Goal: Task Accomplishment & Management: Complete application form

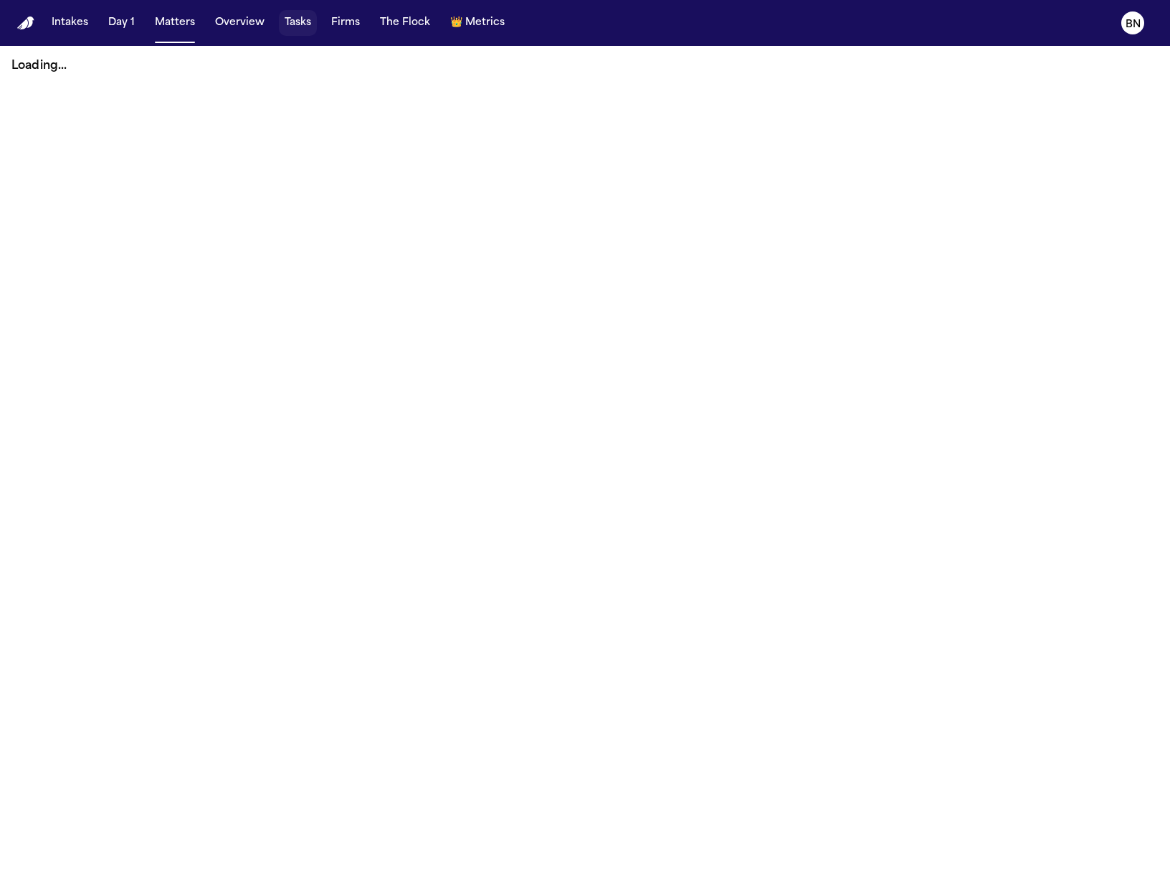
click at [287, 23] on button "Tasks" at bounding box center [298, 23] width 38 height 26
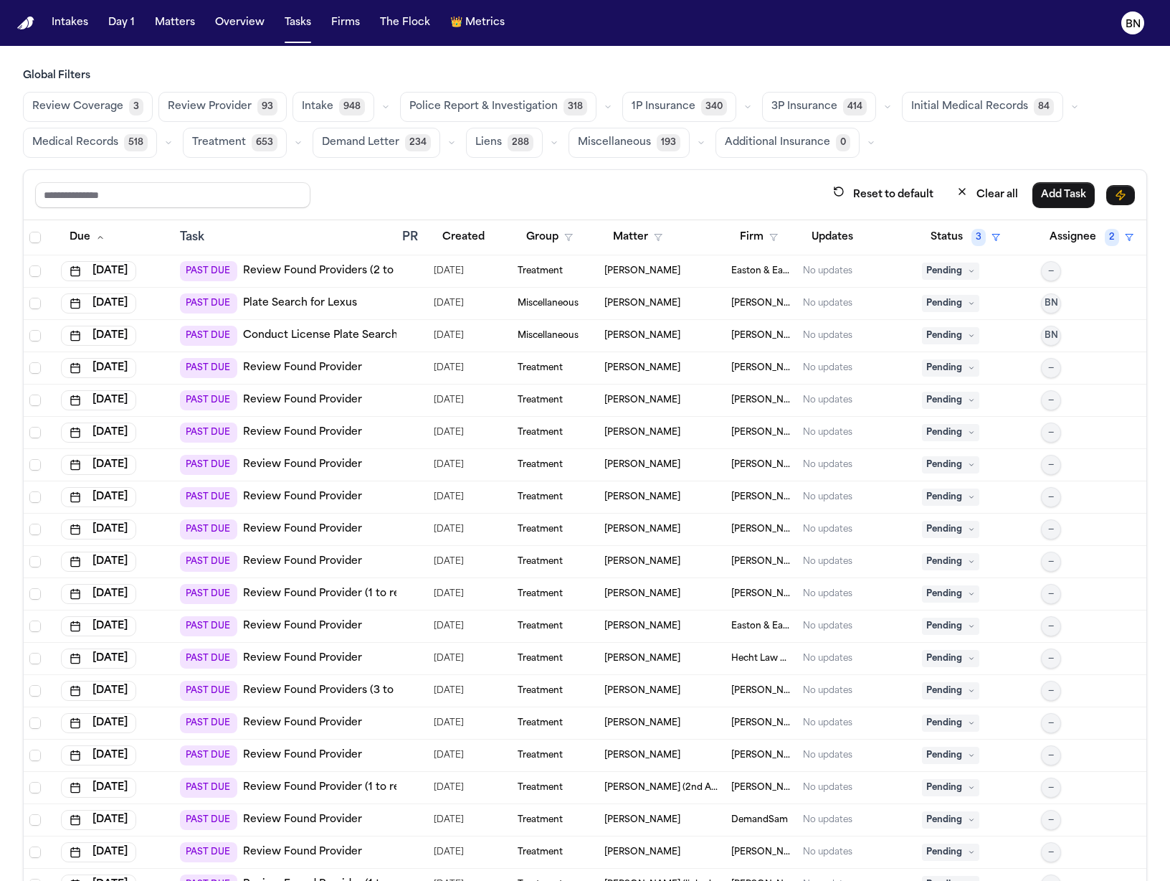
click at [744, 108] on icon "button" at bounding box center [748, 107] width 9 height 9
click at [731, 67] on main "Global Filters Review Coverage 3 Review Provider 93 Intake 948 Police Report & …" at bounding box center [585, 463] width 1170 height 835
click at [680, 75] on h3 "Global Filters" at bounding box center [585, 76] width 1124 height 14
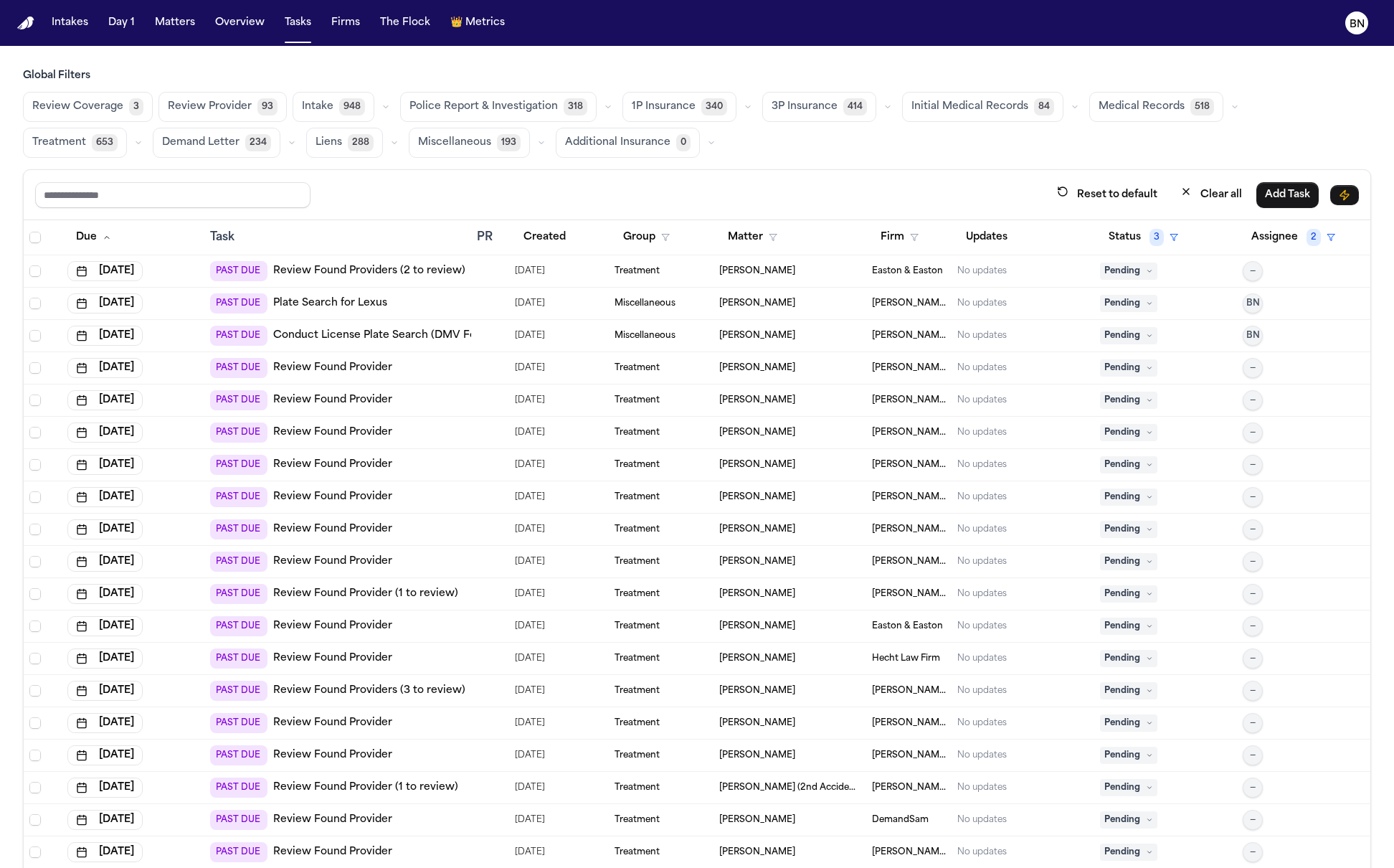
click at [229, 113] on span "Review Provider" at bounding box center [210, 107] width 84 height 14
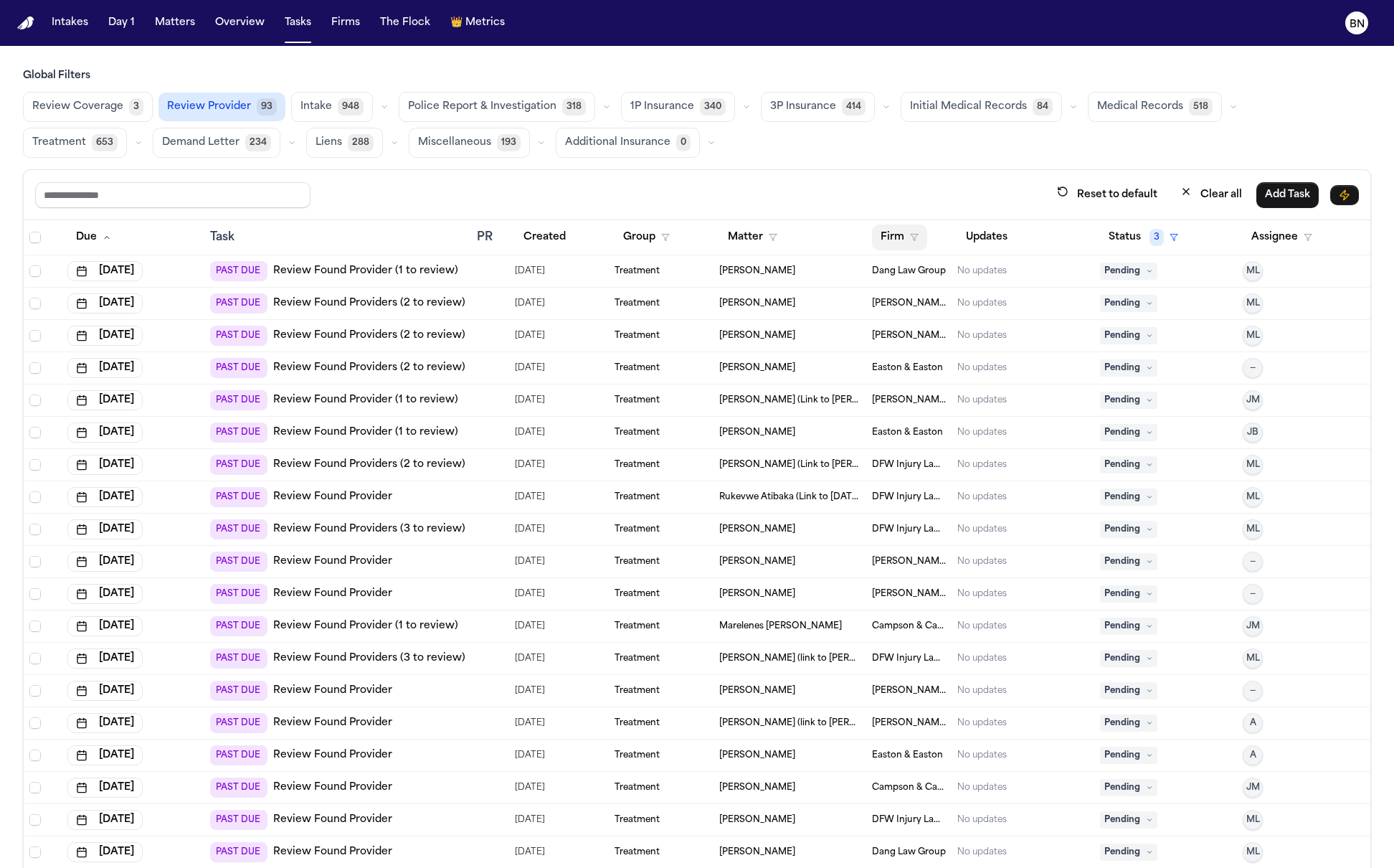
click at [885, 238] on button "Firm" at bounding box center [899, 237] width 55 height 26
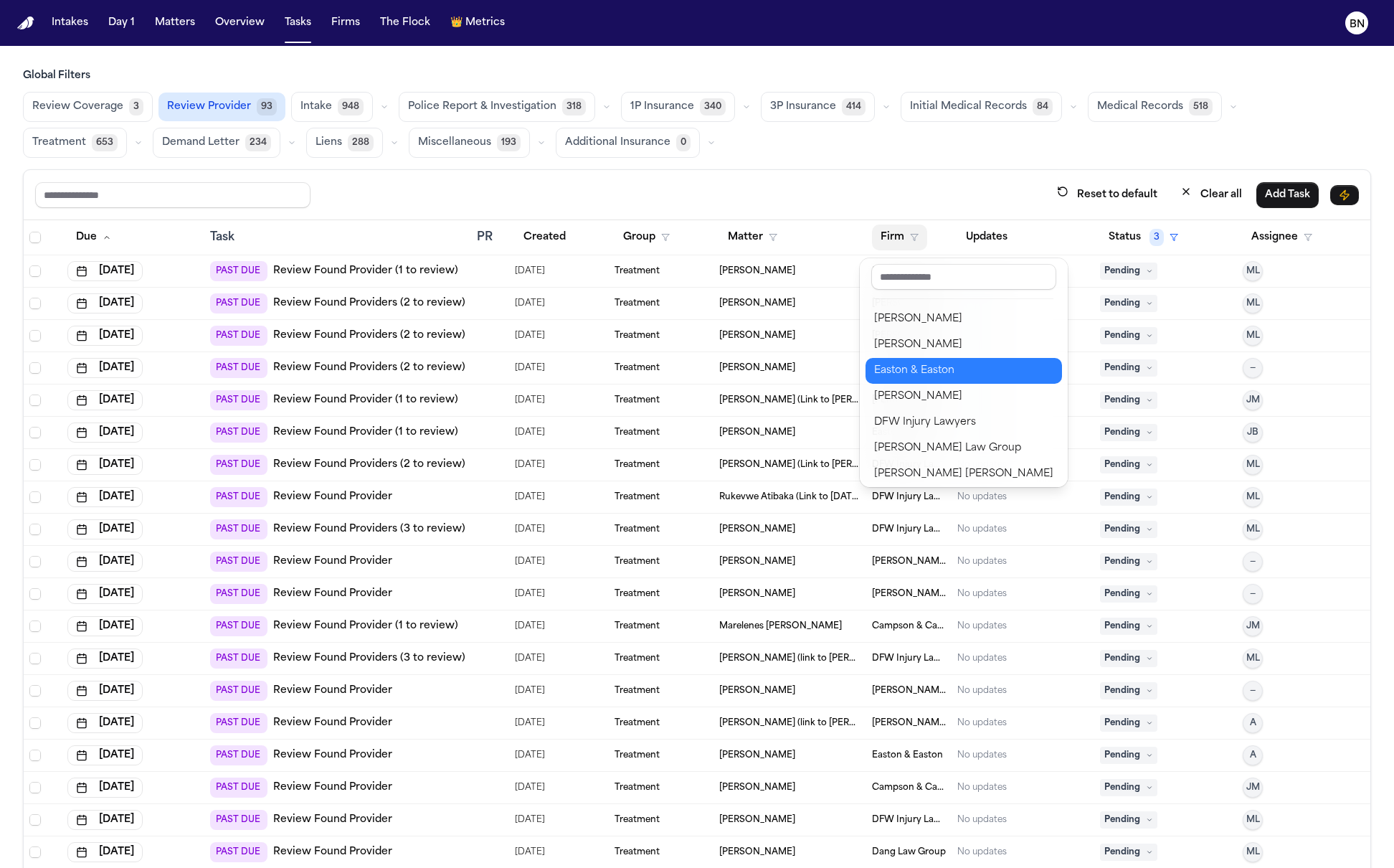
scroll to position [24, 0]
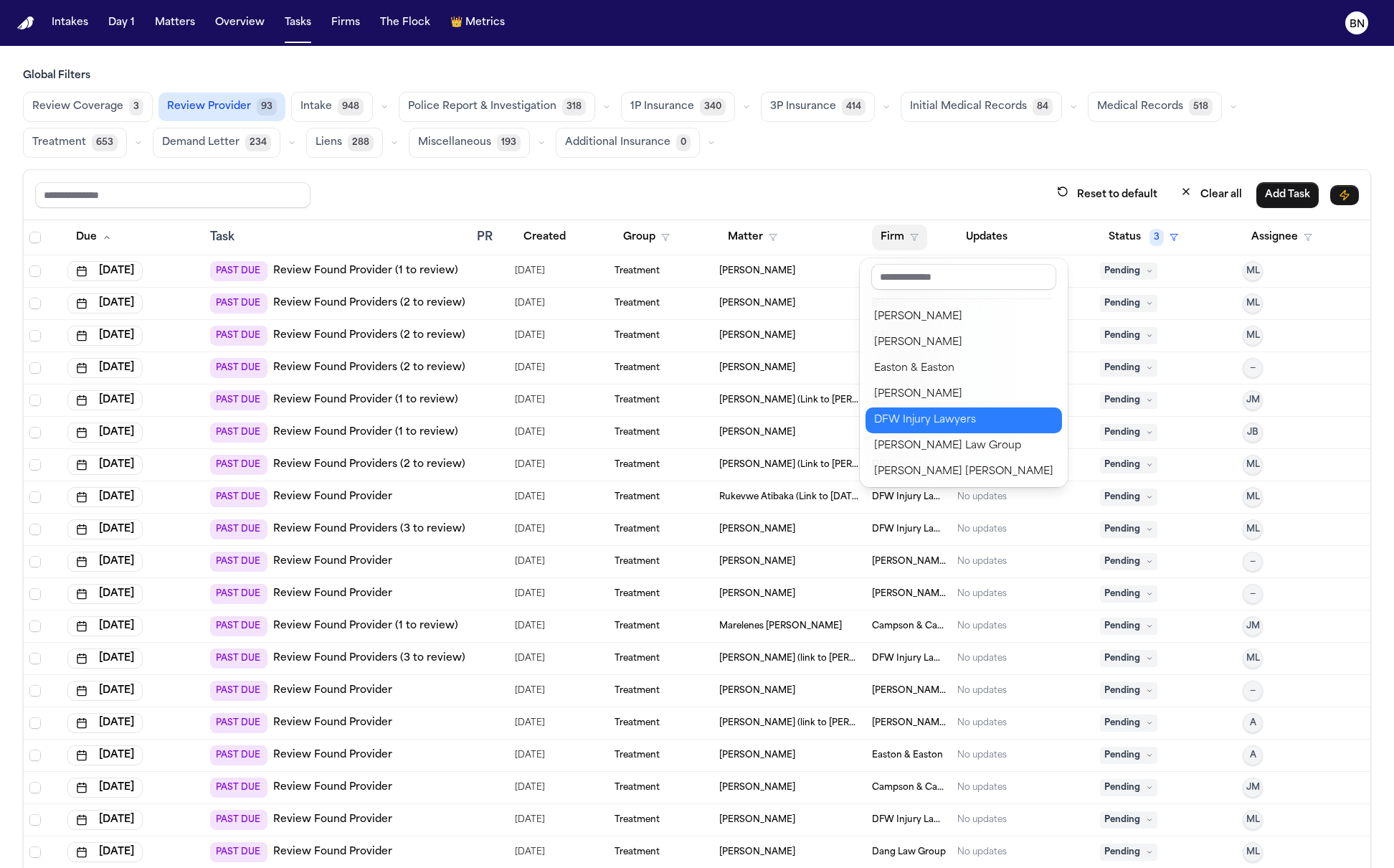
click at [927, 422] on div "DFW Injury Lawyers" at bounding box center [963, 420] width 179 height 17
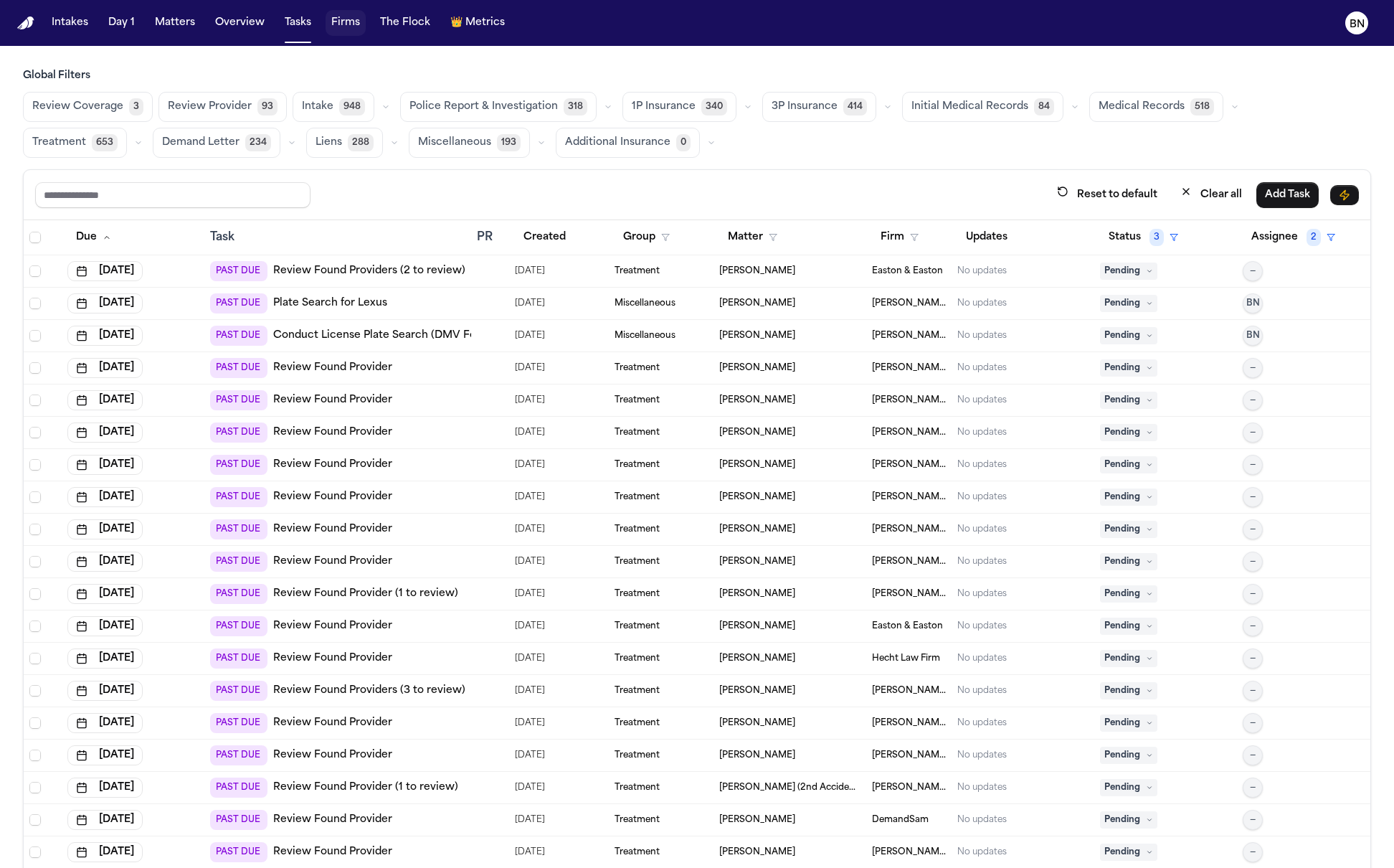
click at [331, 23] on button "Firms" at bounding box center [346, 23] width 40 height 26
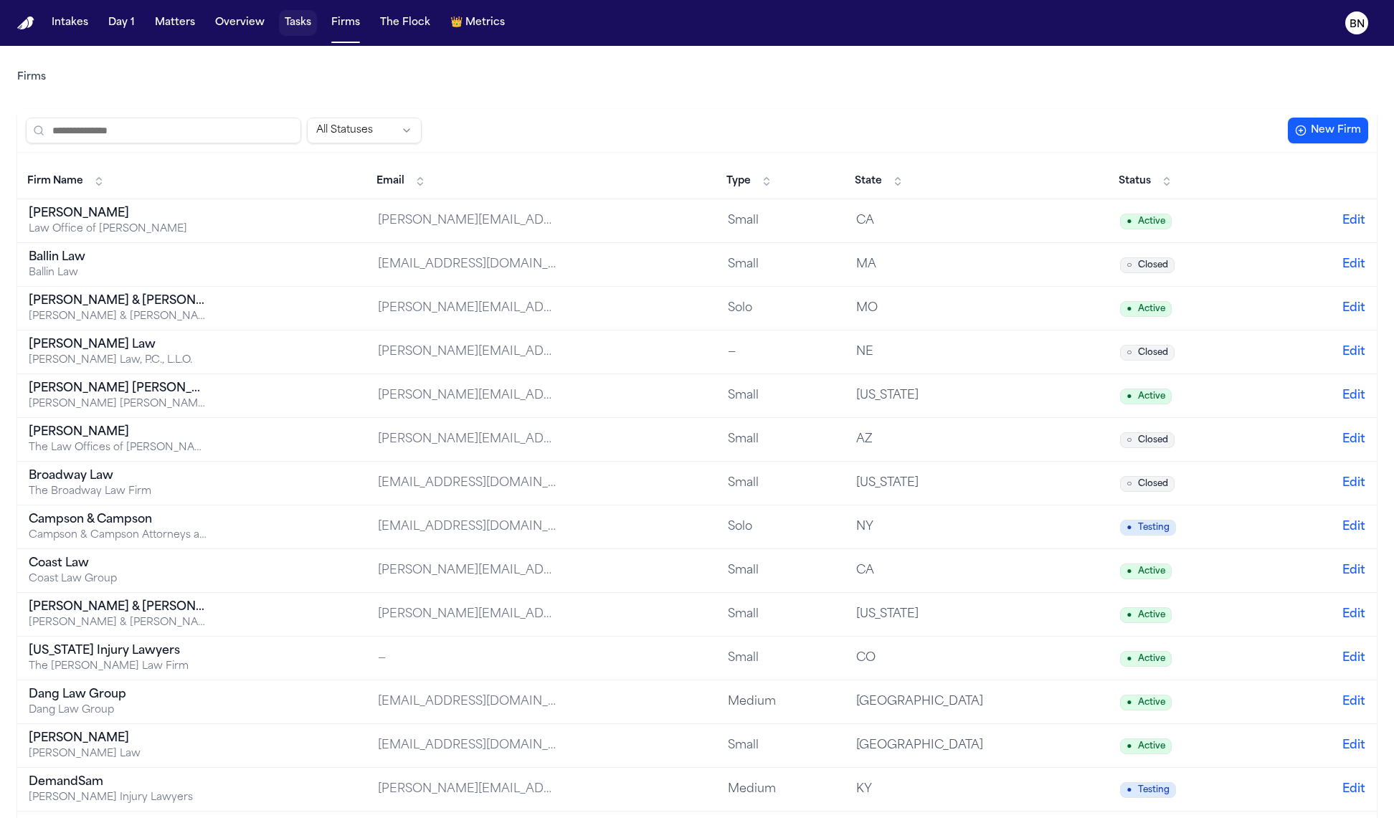
click at [300, 29] on button "Tasks" at bounding box center [298, 23] width 38 height 26
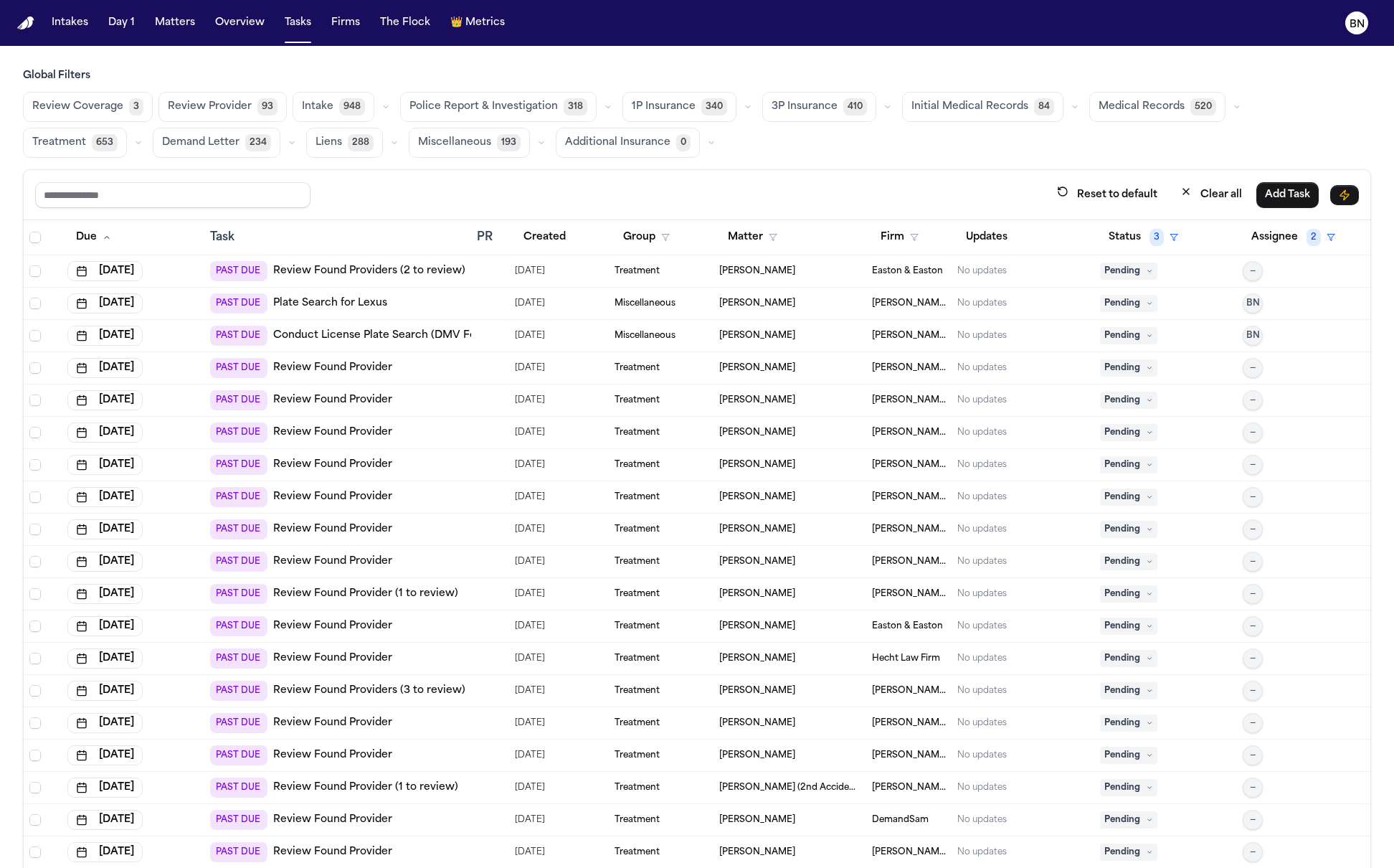
click at [234, 96] on button "Review Provider 93" at bounding box center [222, 107] width 128 height 30
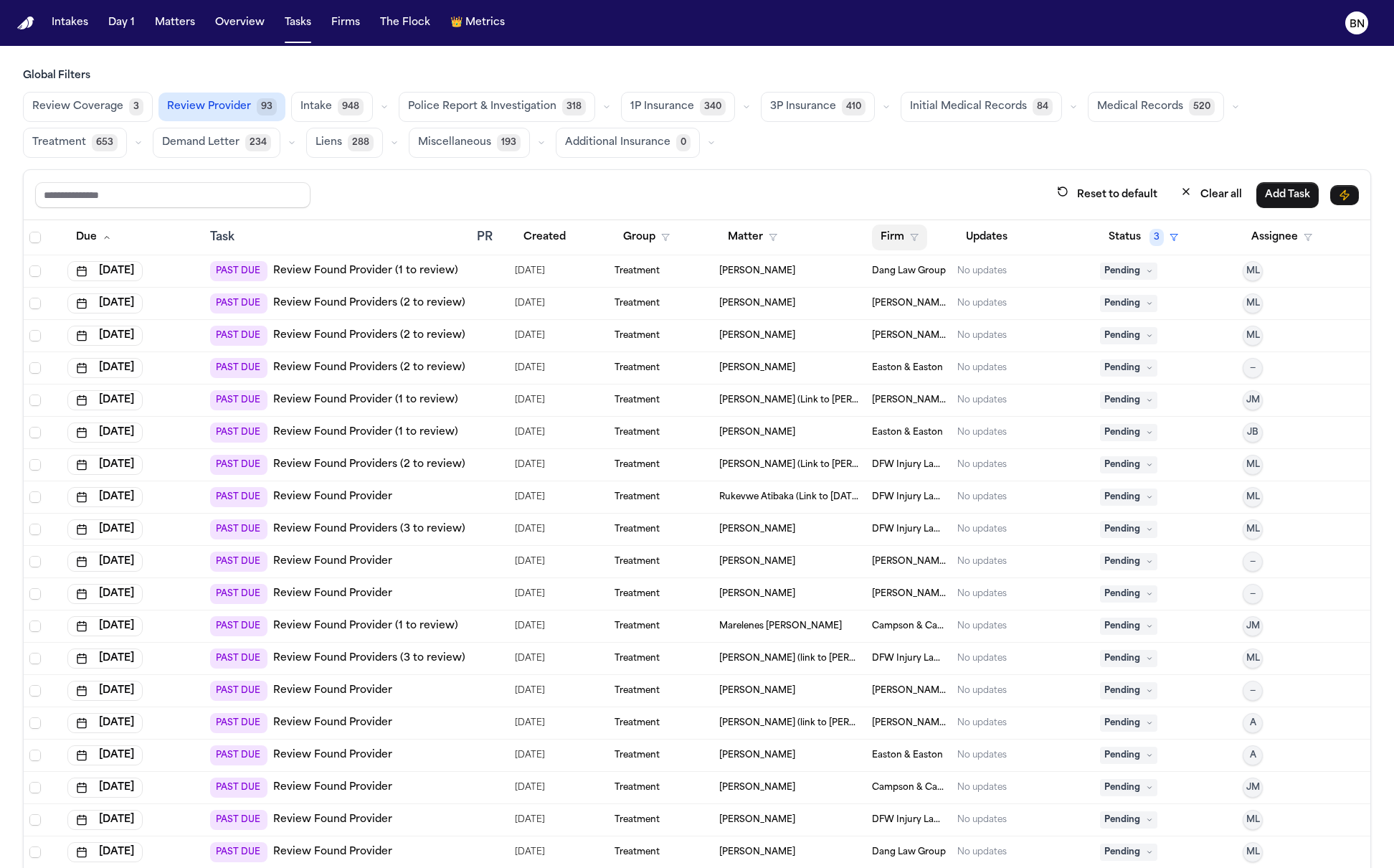
click at [896, 240] on button "Firm" at bounding box center [899, 237] width 55 height 26
click at [948, 282] on input "text" at bounding box center [963, 277] width 185 height 26
type input "***"
click at [929, 311] on div "DFW Injury Lawyers" at bounding box center [931, 314] width 115 height 17
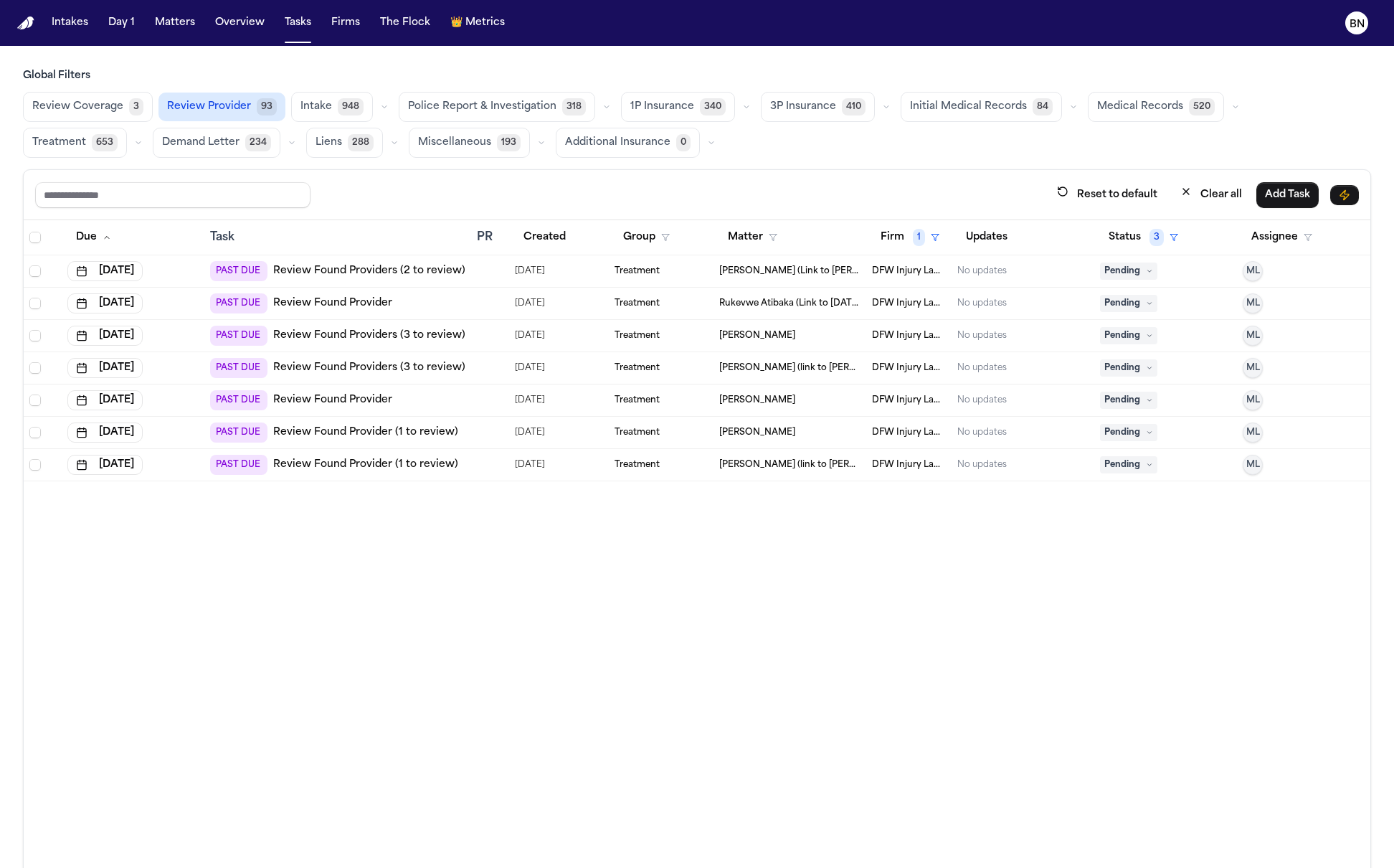
click at [342, 273] on link "Review Found Providers (2 to review)" at bounding box center [369, 271] width 192 height 14
click at [132, 105] on span "3" at bounding box center [136, 106] width 14 height 17
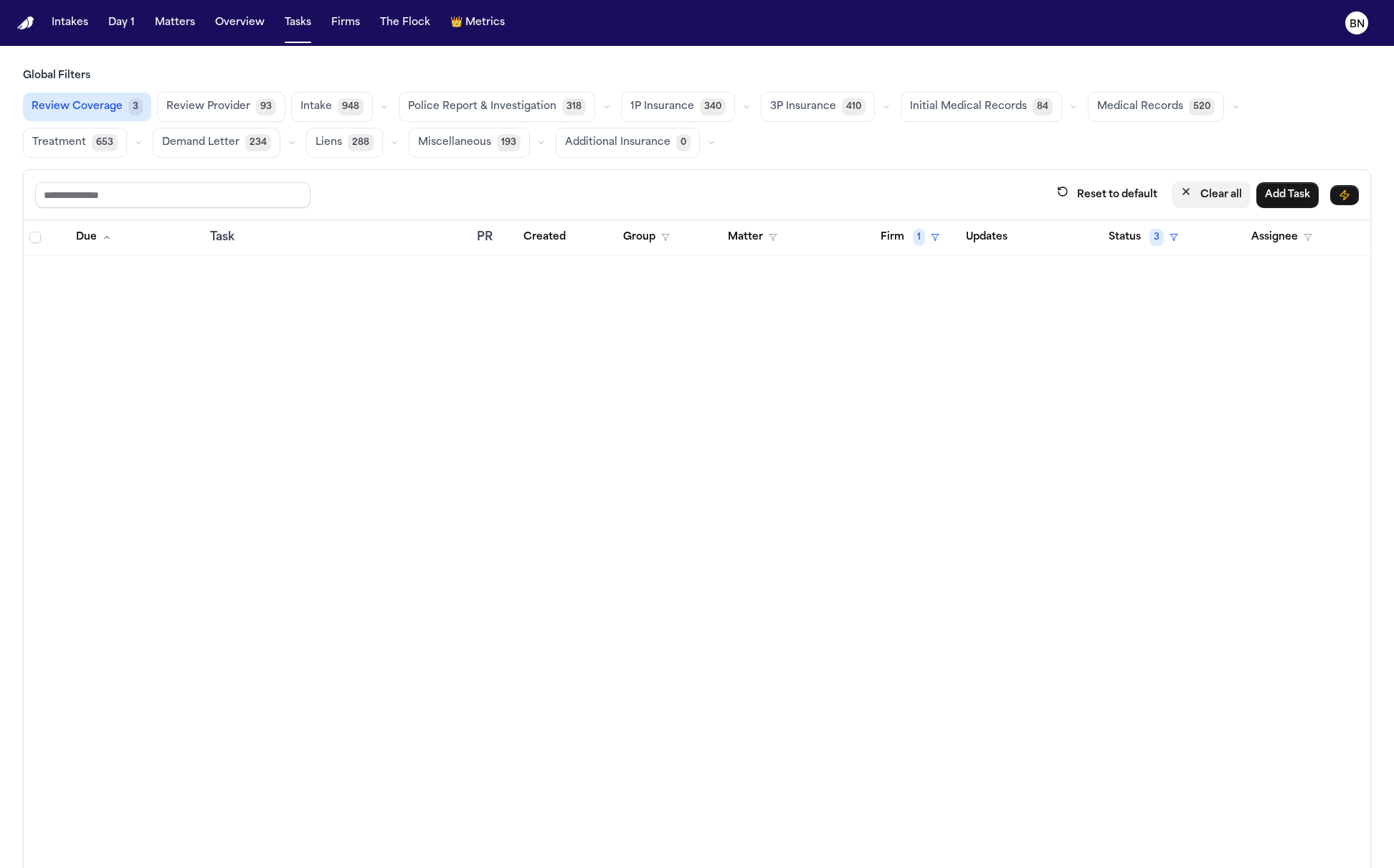
click at [1170, 196] on button "Clear all" at bounding box center [1211, 194] width 79 height 27
click at [103, 105] on span "Review Coverage" at bounding box center [77, 107] width 91 height 14
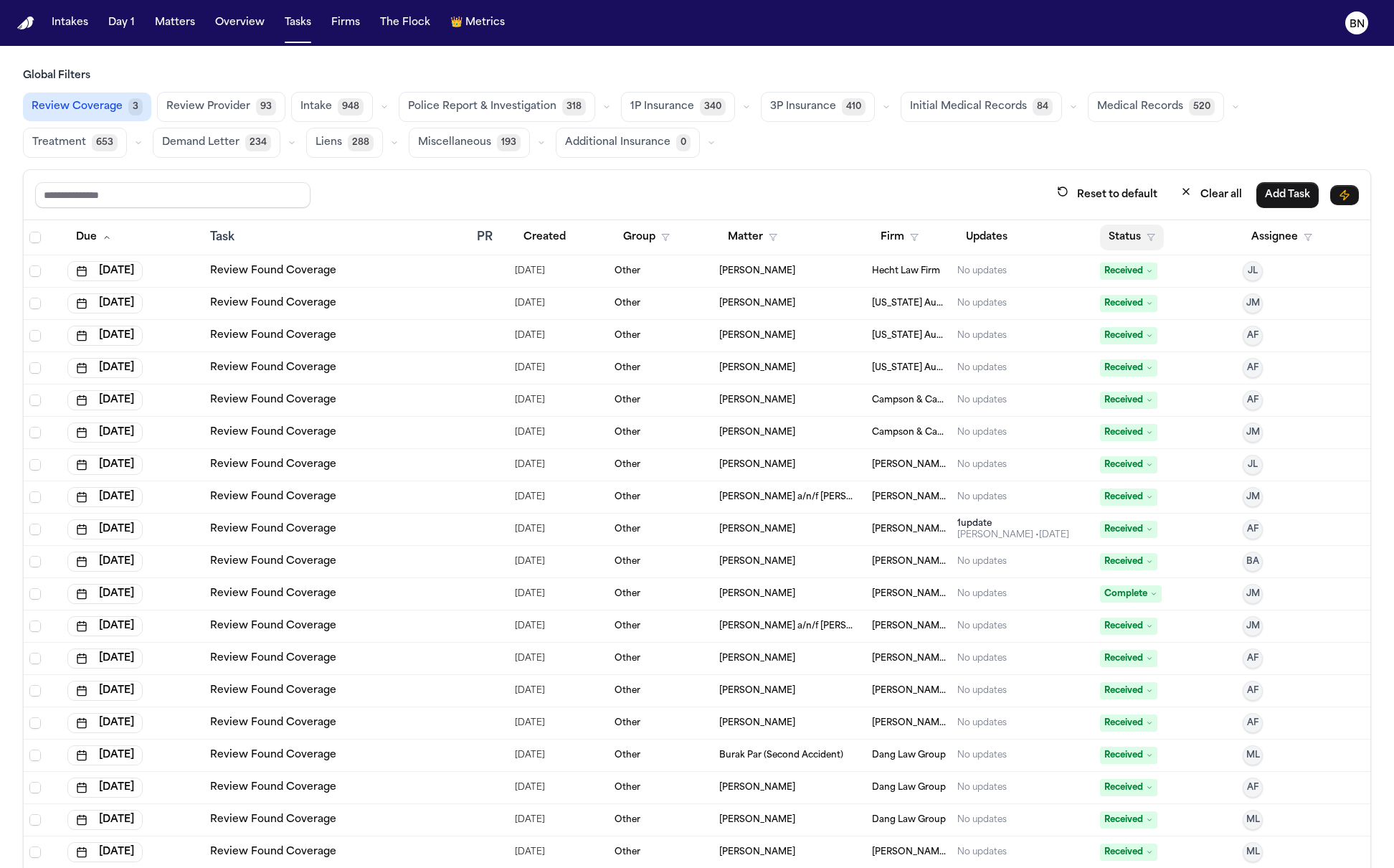
click at [1117, 238] on button "Status" at bounding box center [1132, 237] width 64 height 26
click at [1124, 335] on button "Active" at bounding box center [1116, 328] width 40 height 19
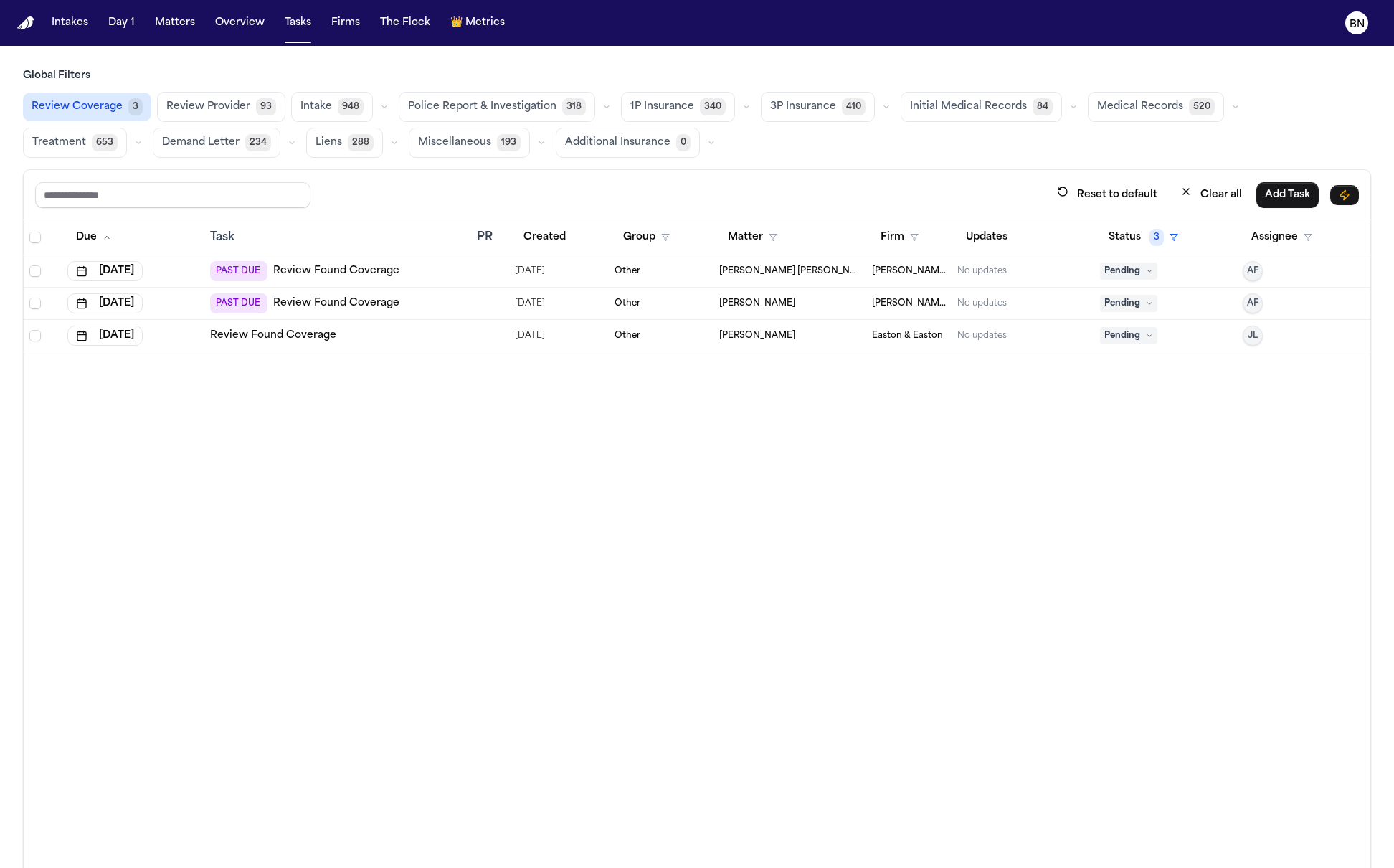
click at [259, 108] on span "93" at bounding box center [266, 106] width 20 height 17
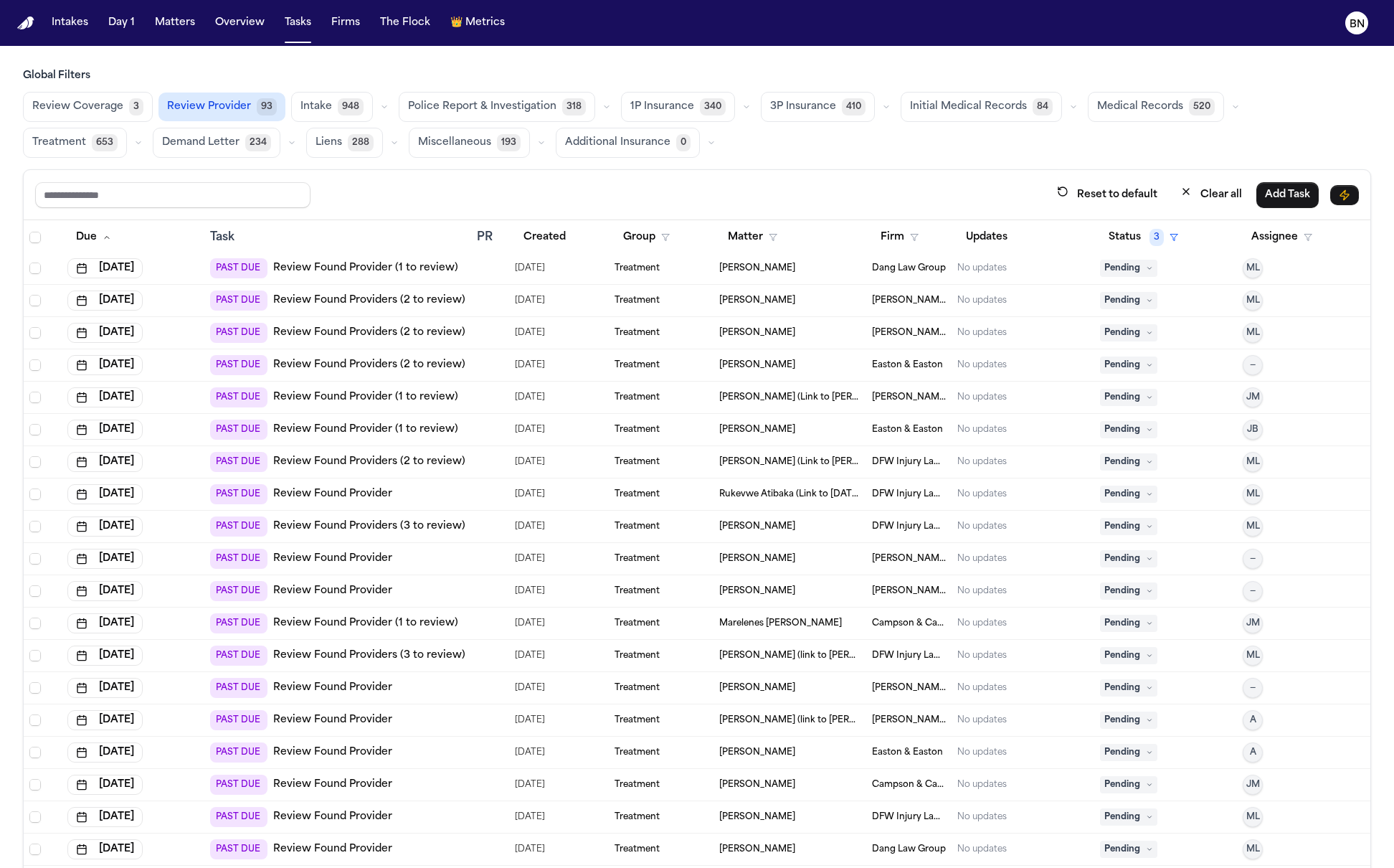
scroll to position [4, 0]
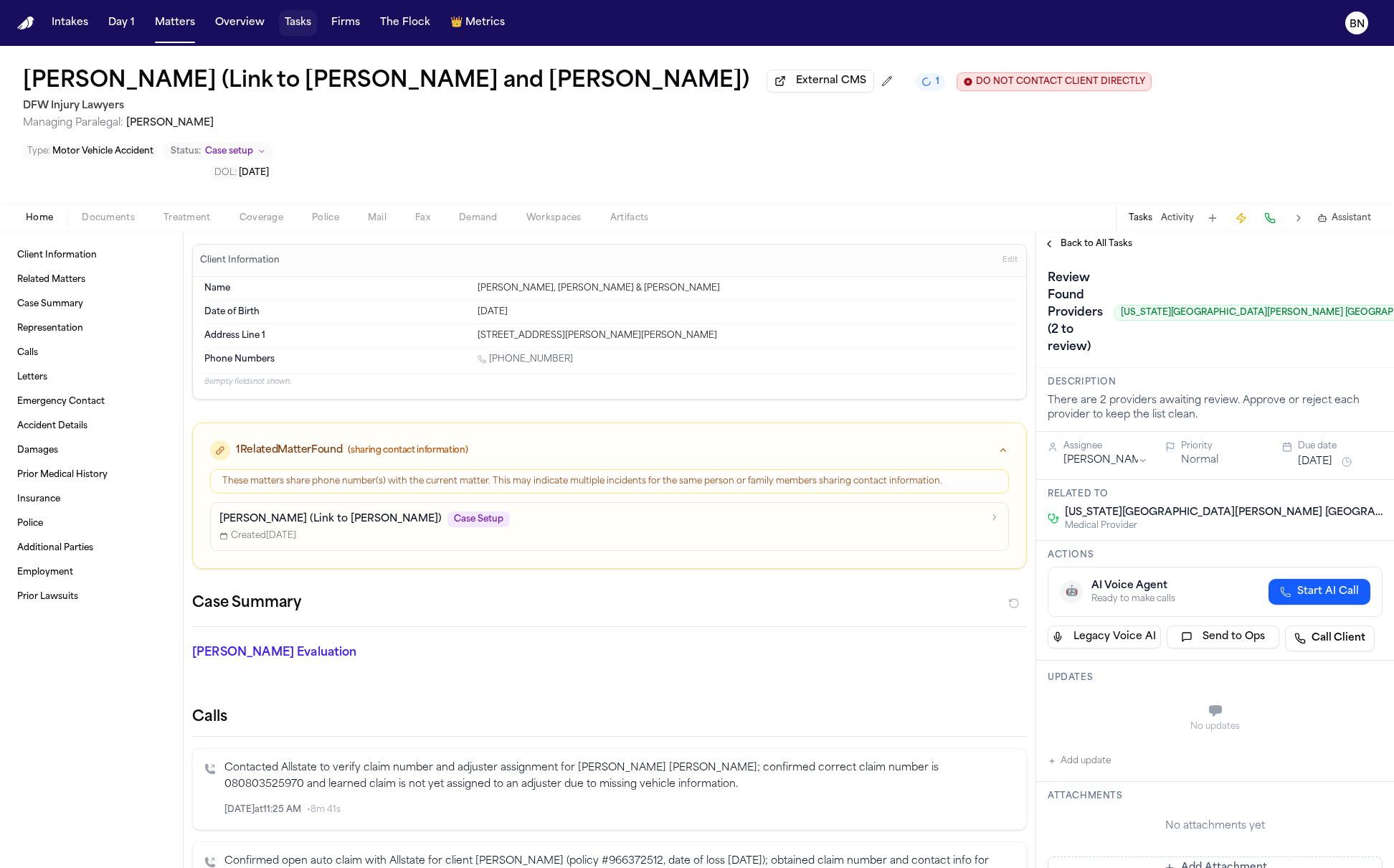
click at [301, 24] on button "Tasks" at bounding box center [298, 23] width 38 height 26
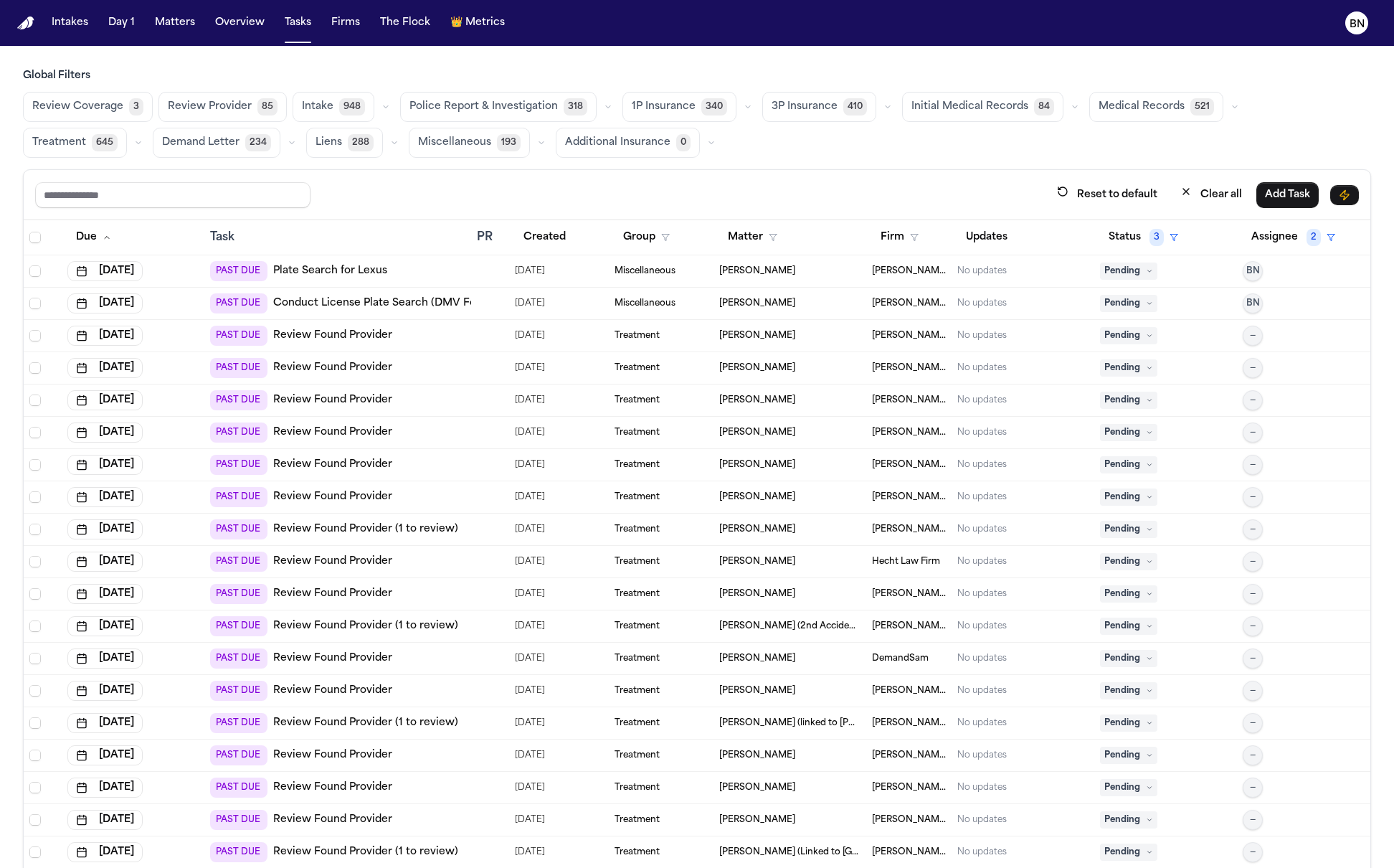
click at [244, 108] on span "Review Provider" at bounding box center [210, 107] width 84 height 14
click at [168, 22] on button "Matters" at bounding box center [175, 23] width 52 height 26
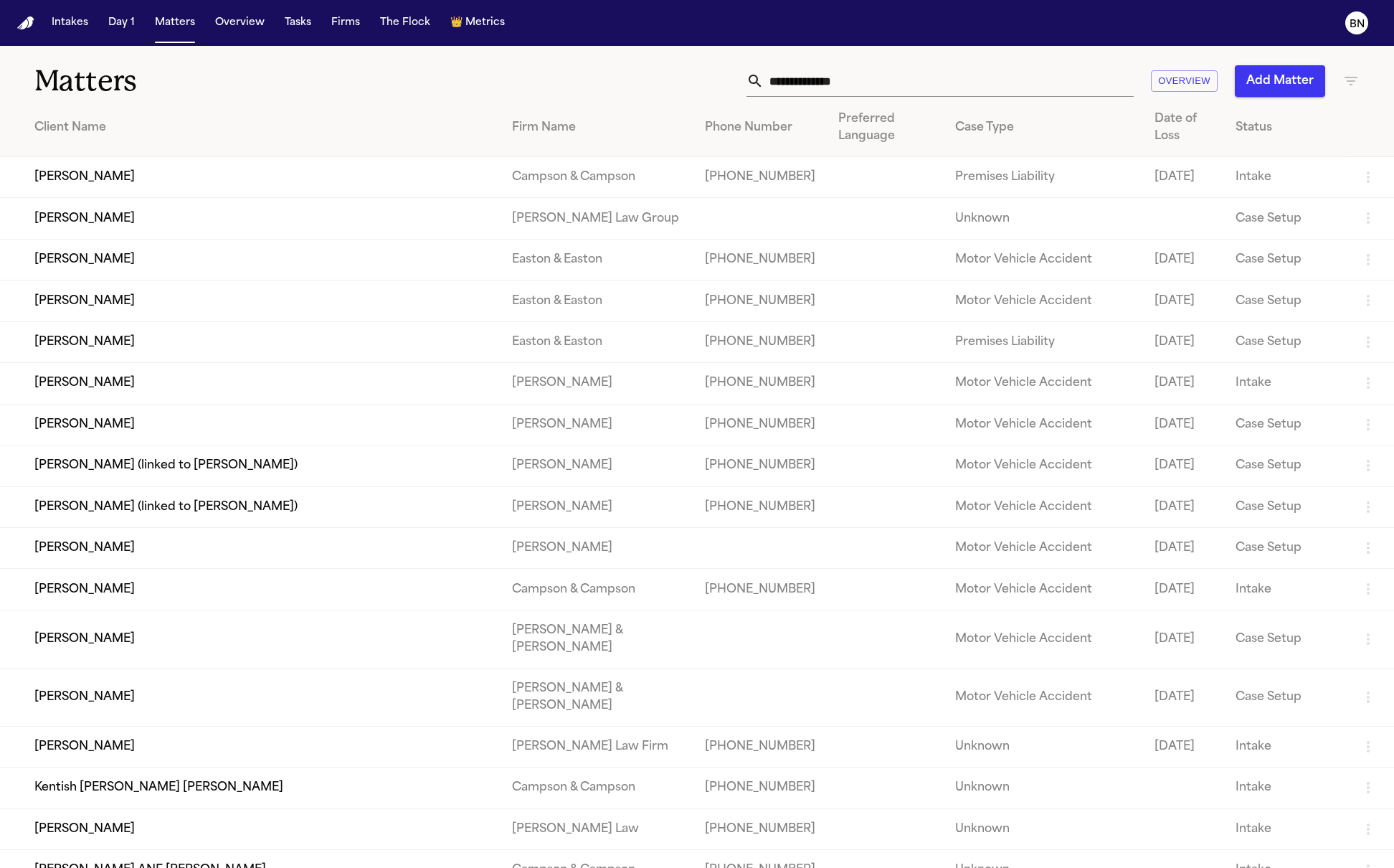
click at [197, 188] on td "Charles Ray" at bounding box center [250, 177] width 501 height 41
click at [605, 176] on td "Campson & Campson" at bounding box center [597, 177] width 193 height 41
click at [431, 186] on td "Charles Ray" at bounding box center [250, 177] width 501 height 41
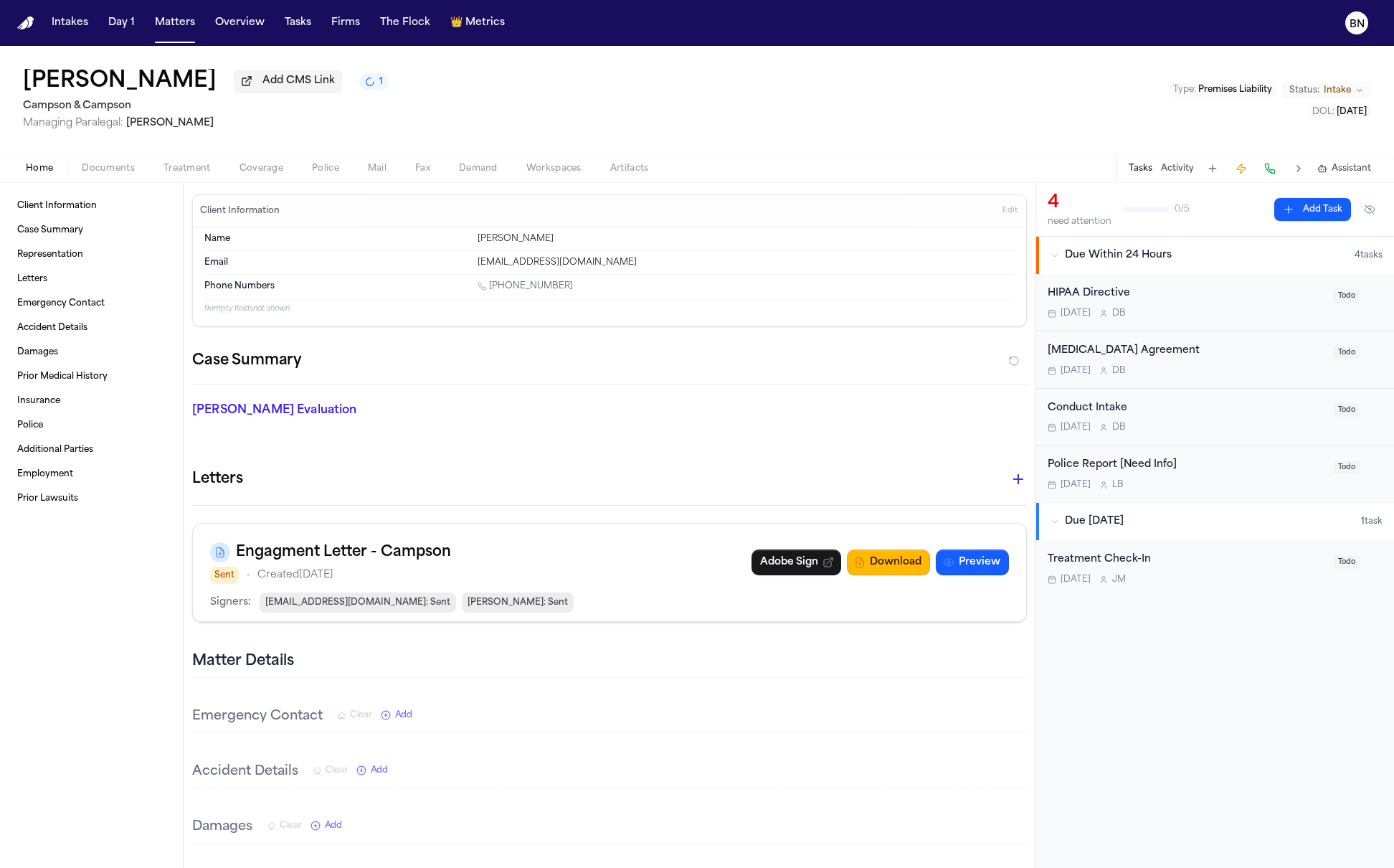
click at [616, 172] on span "Artifacts" at bounding box center [629, 168] width 39 height 11
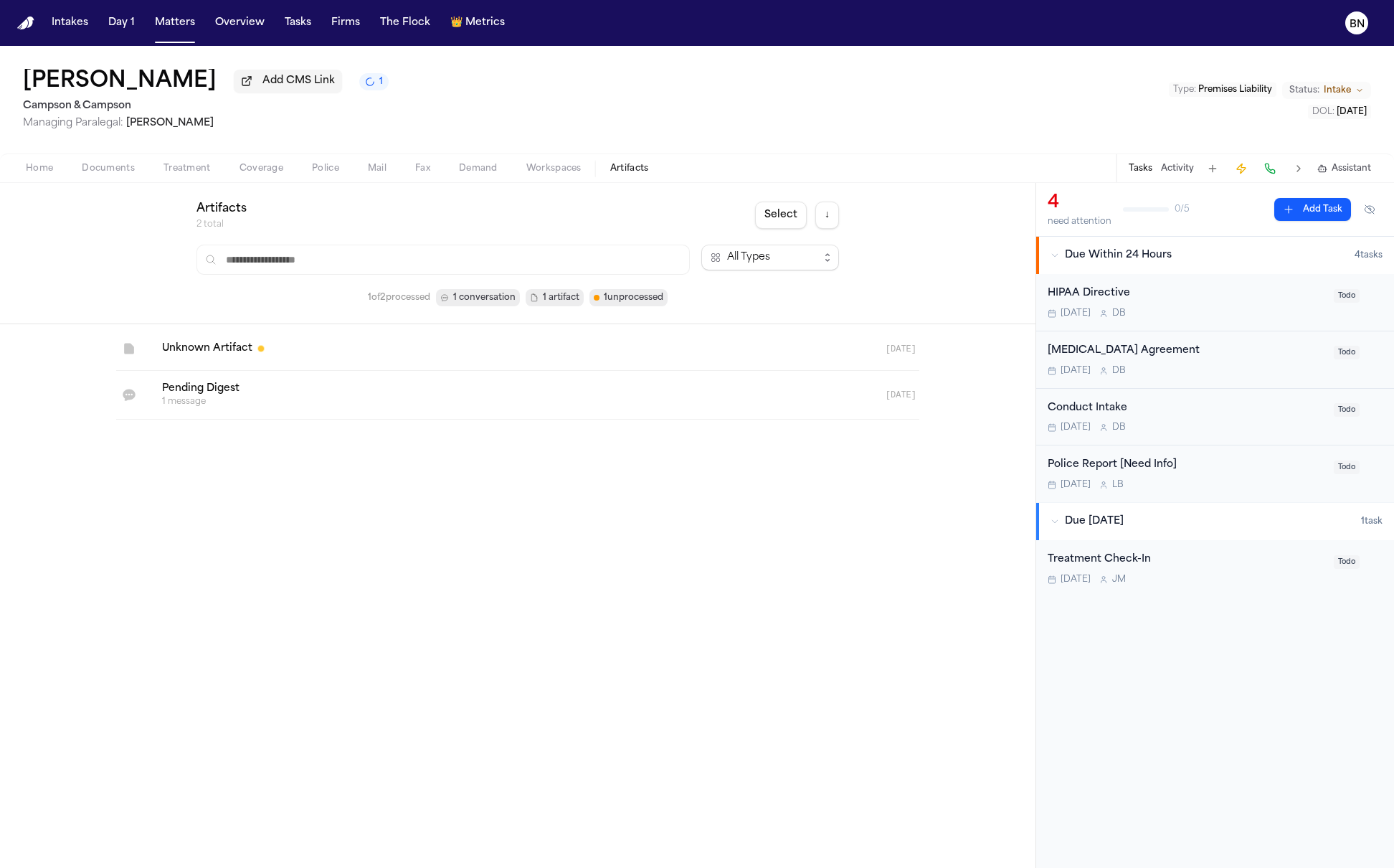
click at [237, 394] on link at bounding box center [501, 395] width 700 height 48
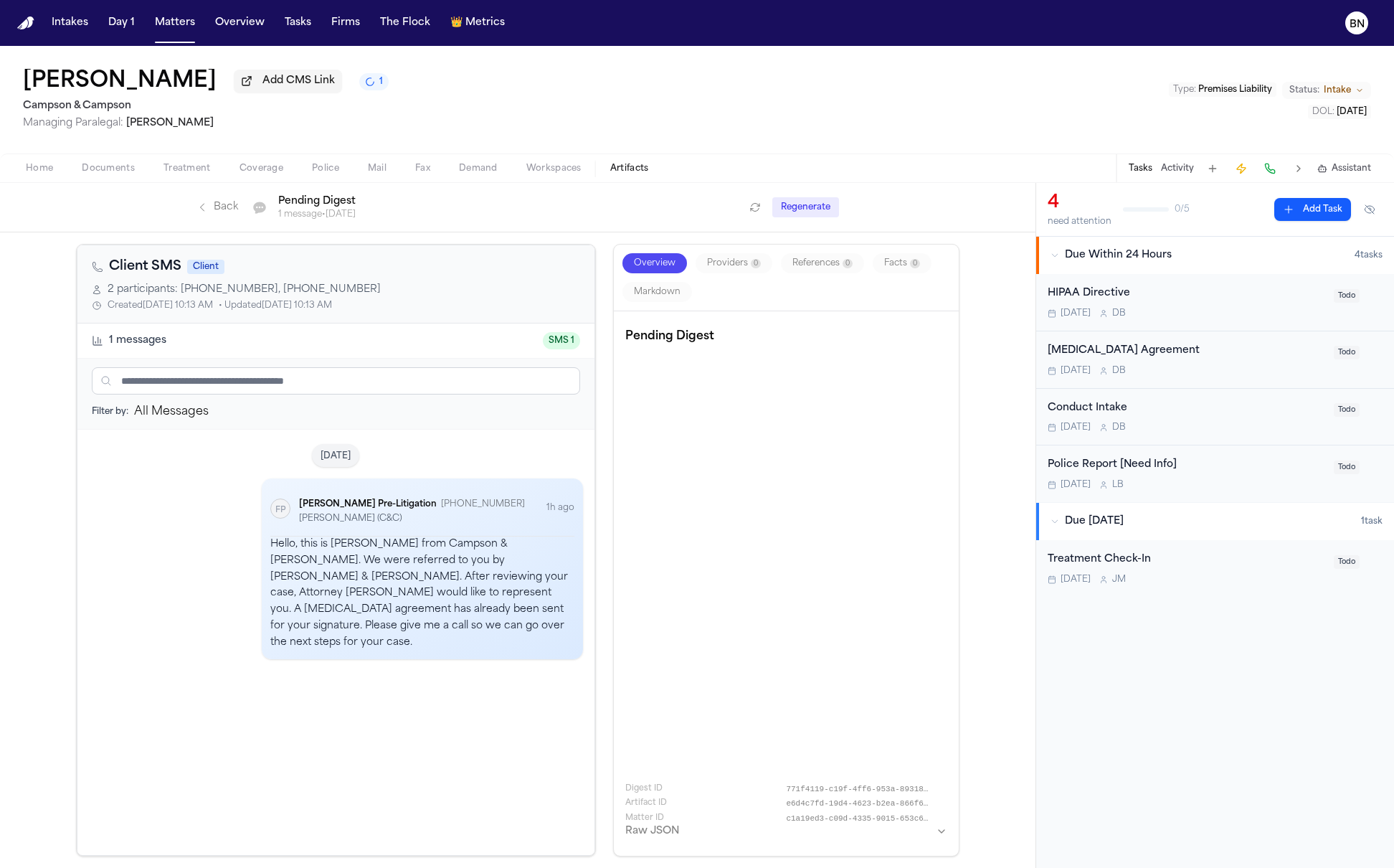
click at [209, 420] on div "All Messages" at bounding box center [171, 411] width 75 height 17
click at [683, 447] on div "Pending Digest Digest ID 771f4119-c19f-4ff6-953a-89318c5119f2 Artifact ID e6d4c…" at bounding box center [786, 583] width 322 height 521
click at [640, 166] on span "Artifacts" at bounding box center [629, 168] width 39 height 11
click at [166, 26] on button "Matters" at bounding box center [175, 23] width 52 height 26
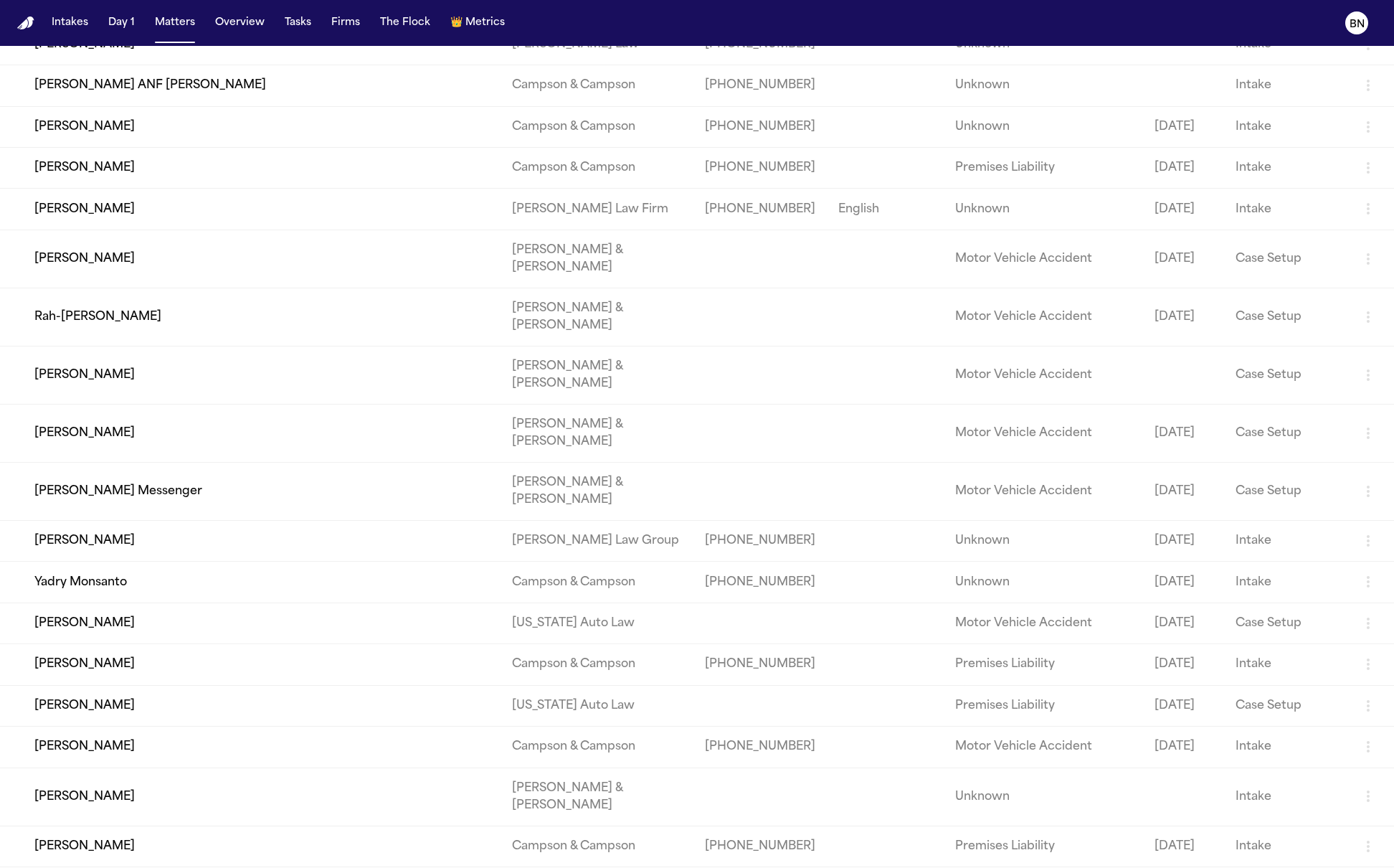
scroll to position [962, 0]
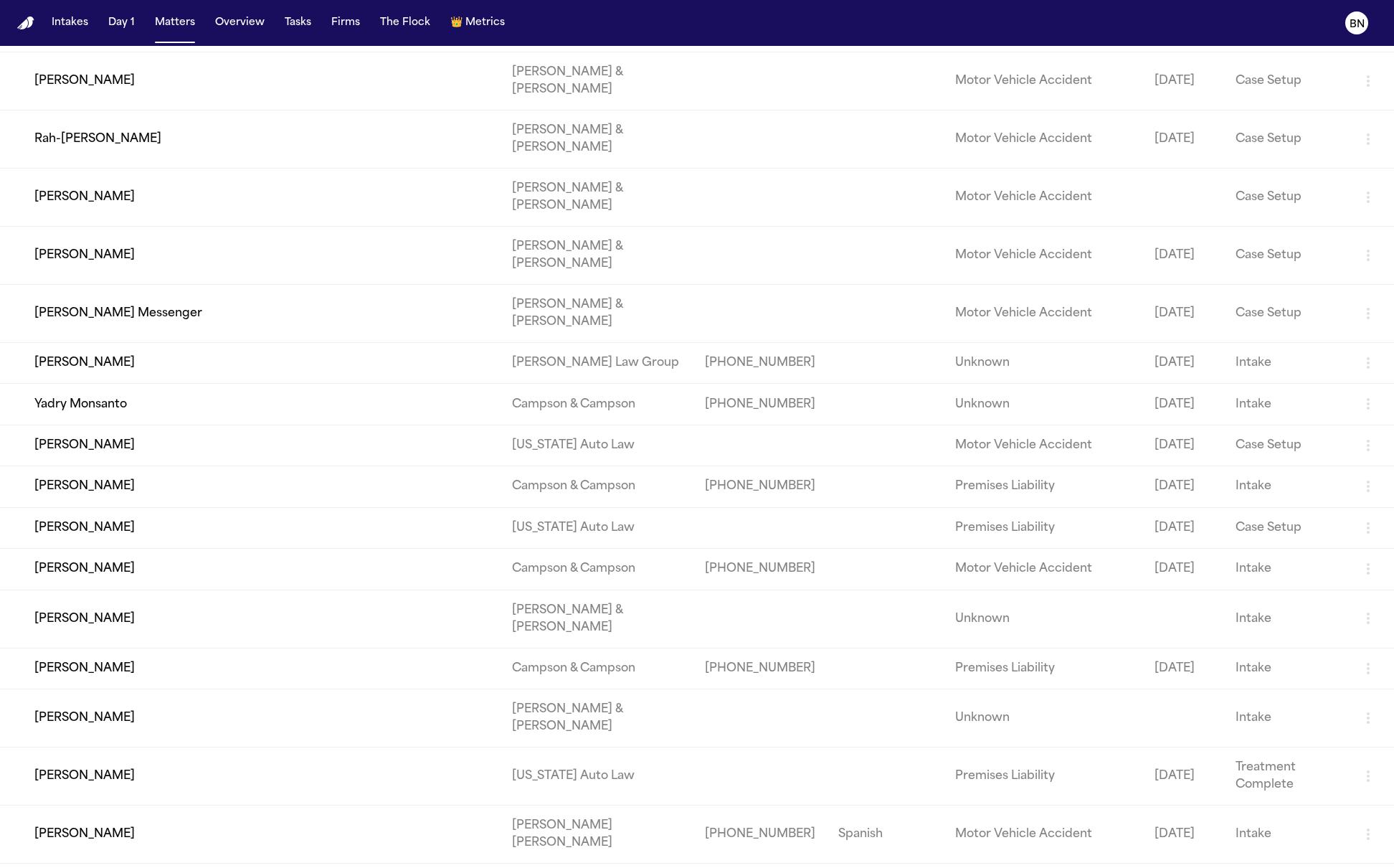
click at [234, 52] on td "Isidro Sandoval" at bounding box center [250, 31] width 501 height 41
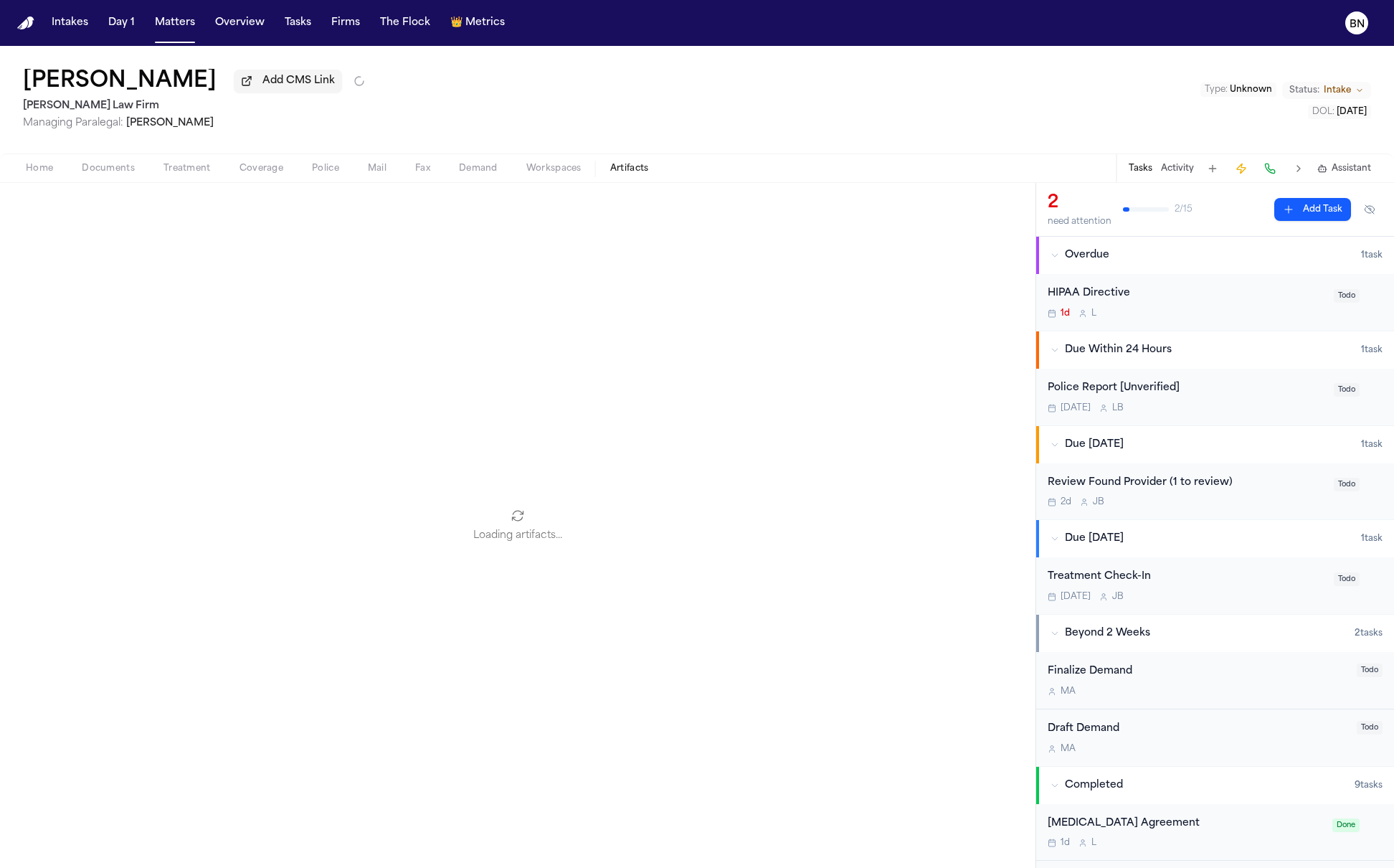
click at [616, 171] on span "Artifacts" at bounding box center [629, 168] width 39 height 11
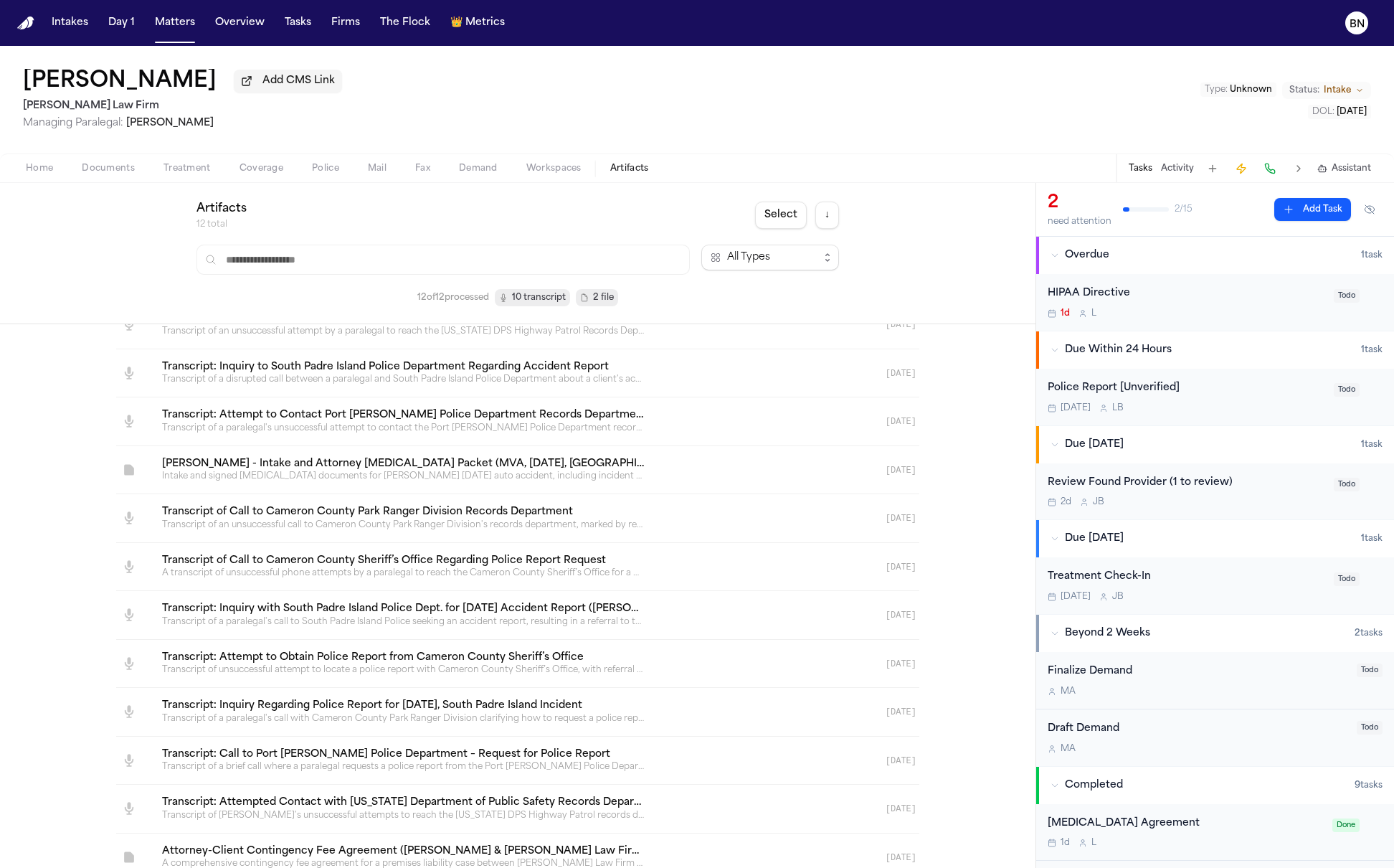
scroll to position [58, 0]
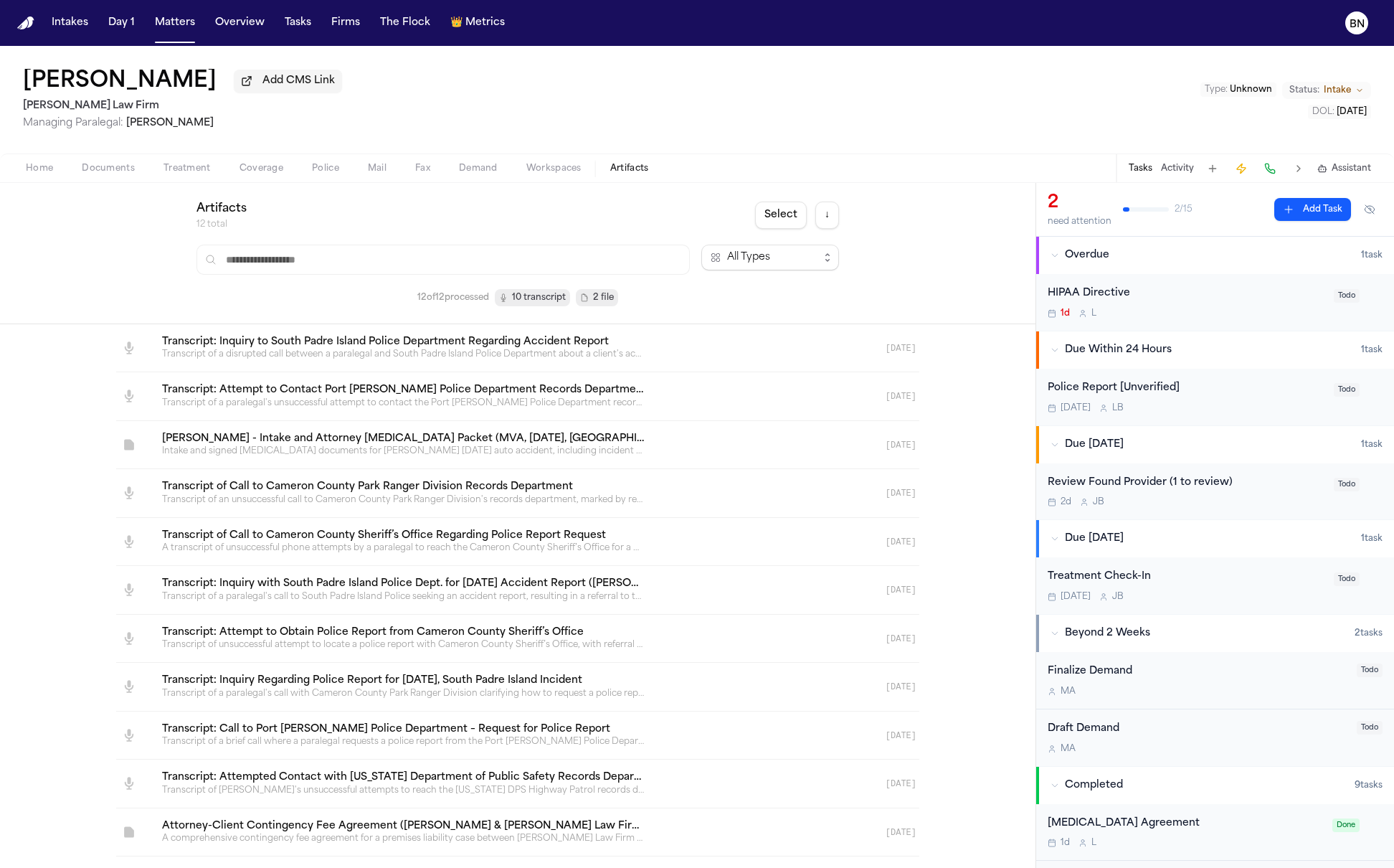
click at [468, 822] on link at bounding box center [501, 832] width 700 height 48
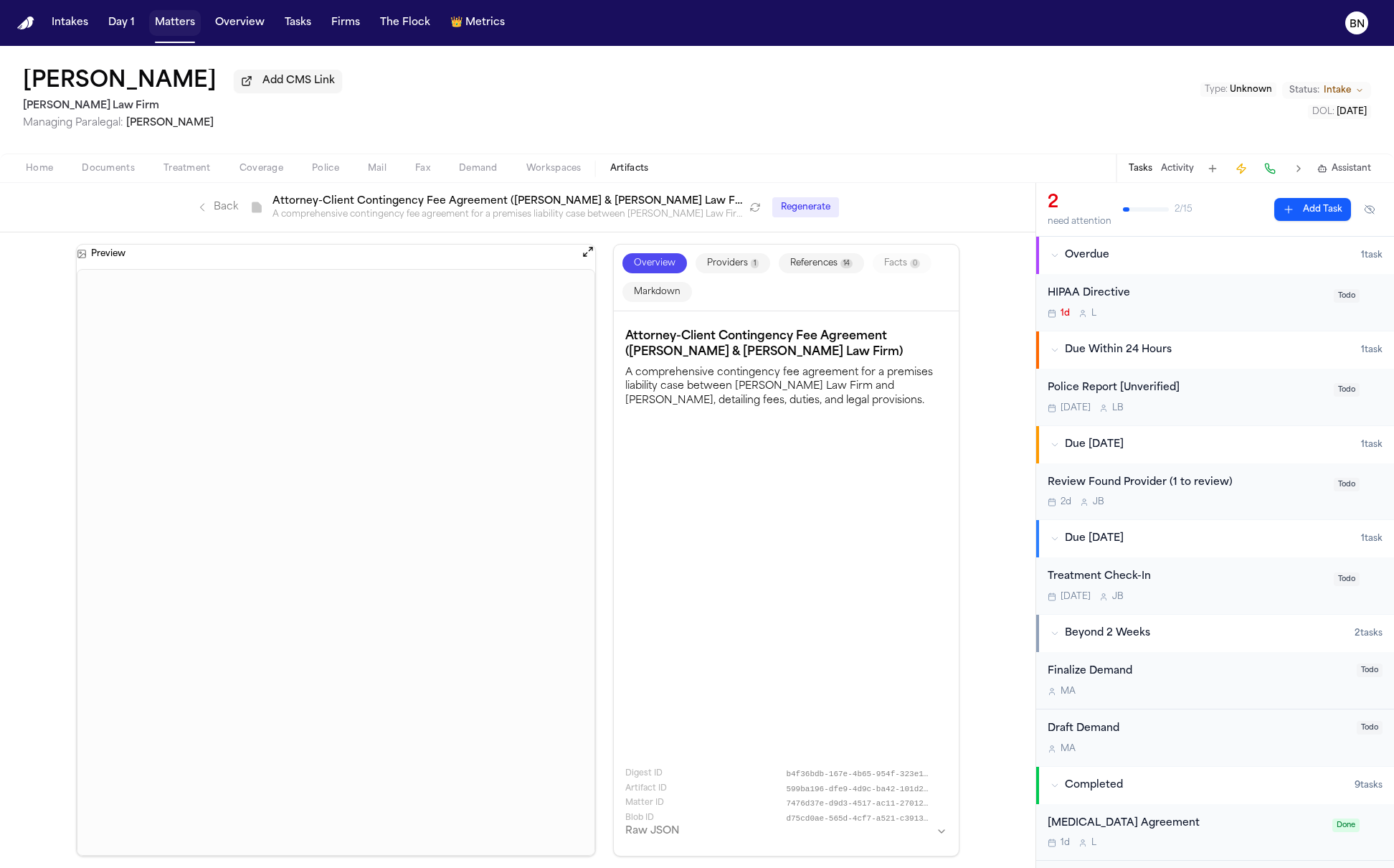
click at [180, 25] on button "Matters" at bounding box center [175, 23] width 52 height 26
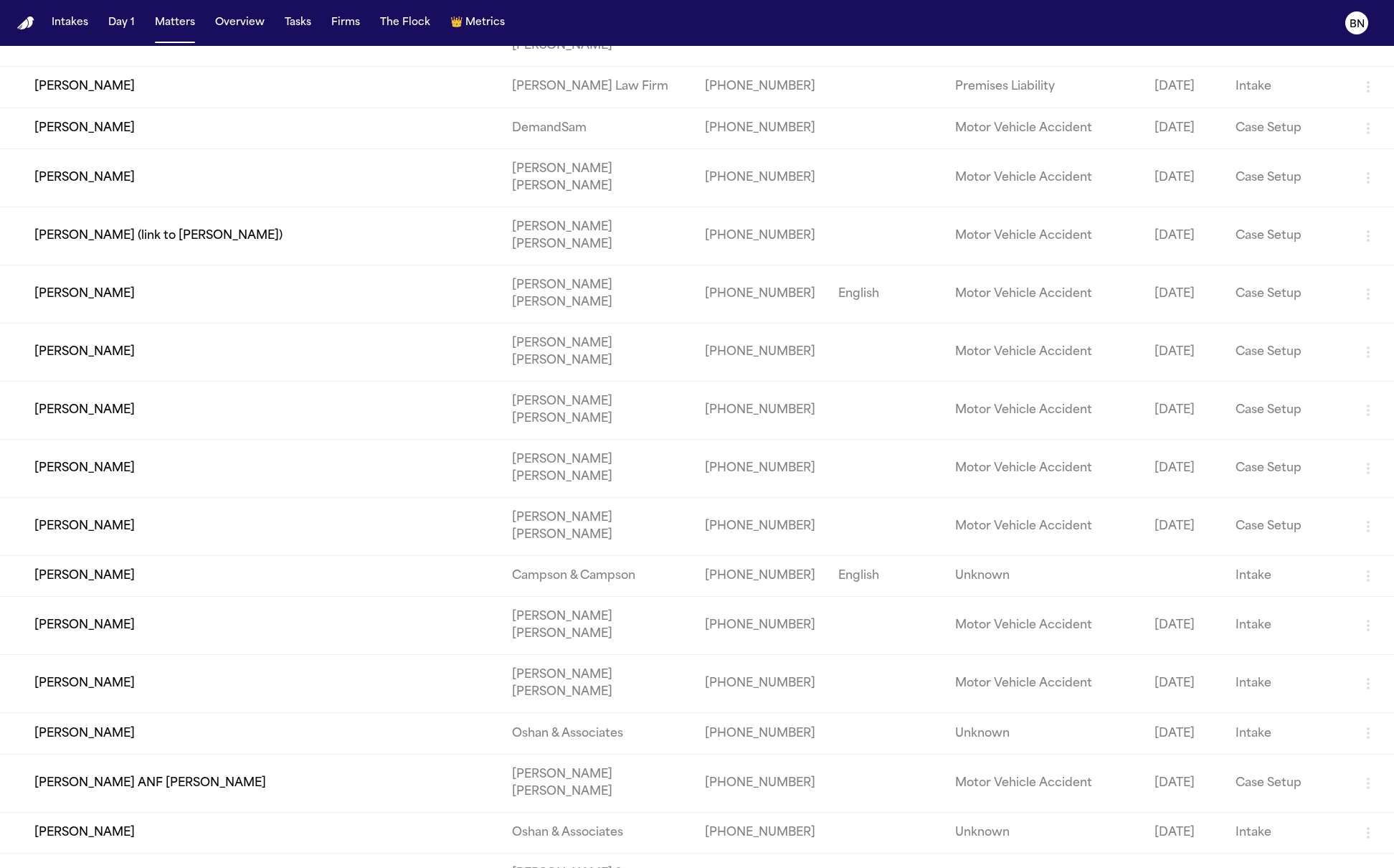
scroll to position [17107, 0]
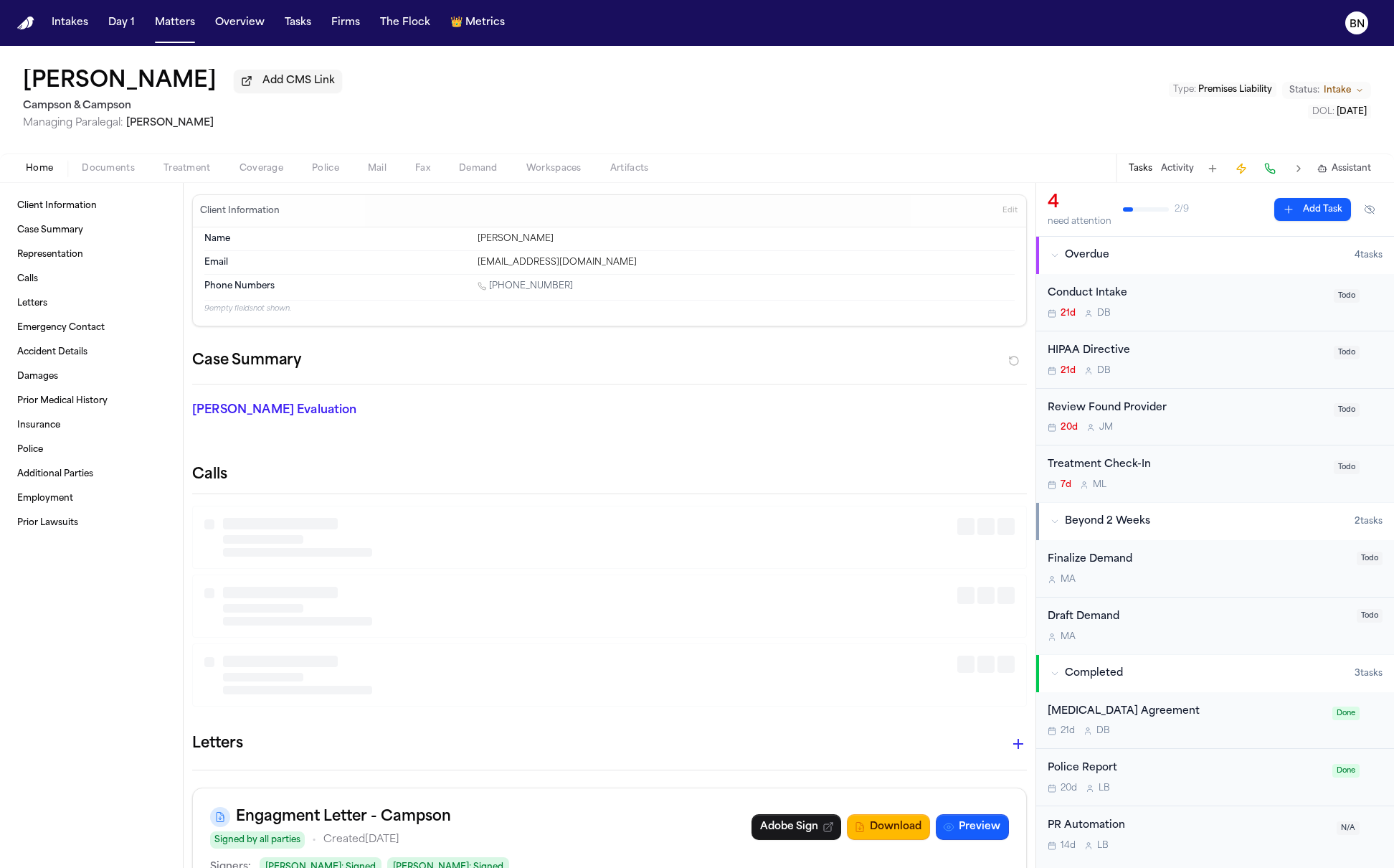
click at [616, 169] on span "Artifacts" at bounding box center [629, 168] width 39 height 11
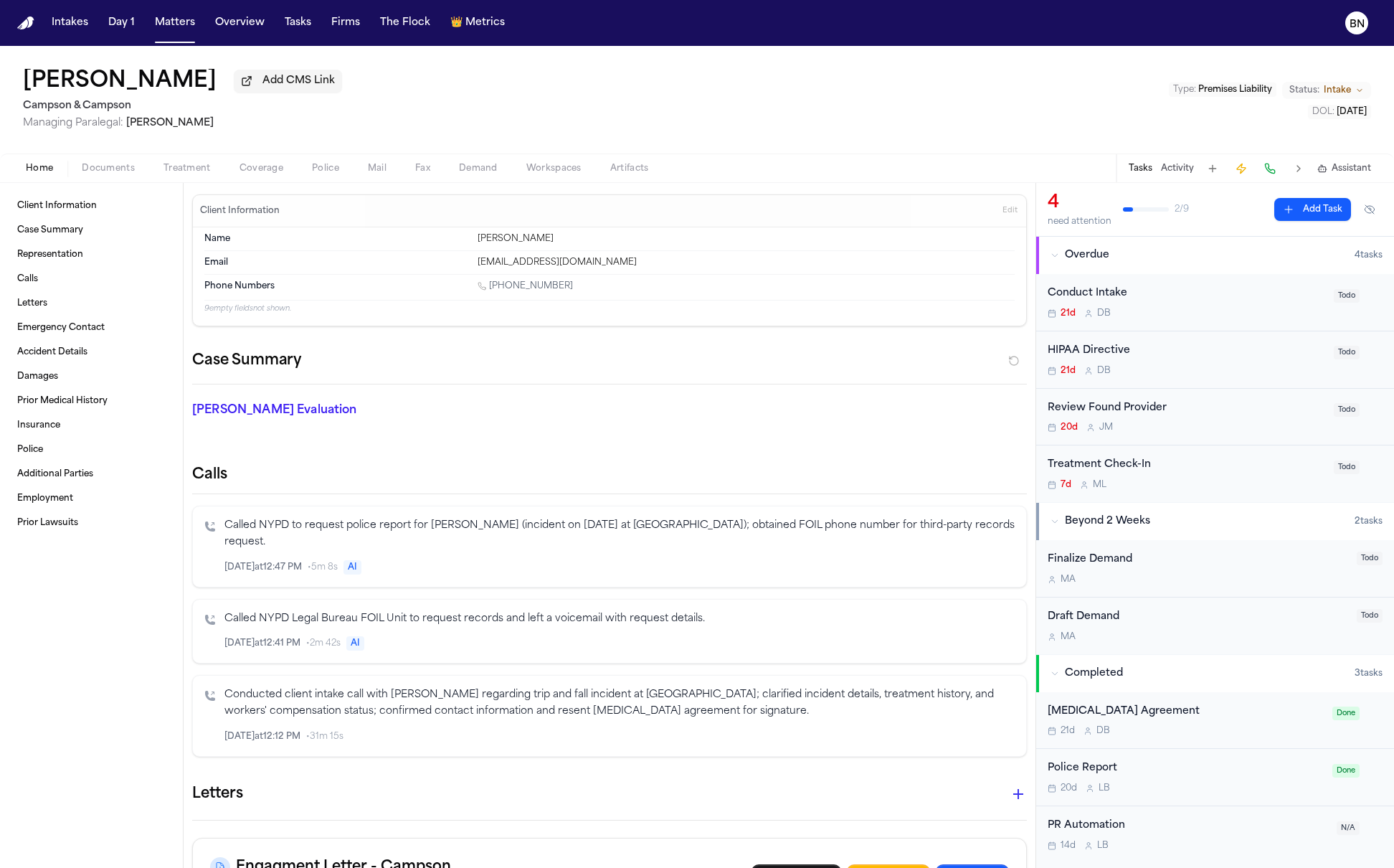
drag, startPoint x: 371, startPoint y: 265, endPoint x: 44, endPoint y: 1, distance: 420.3
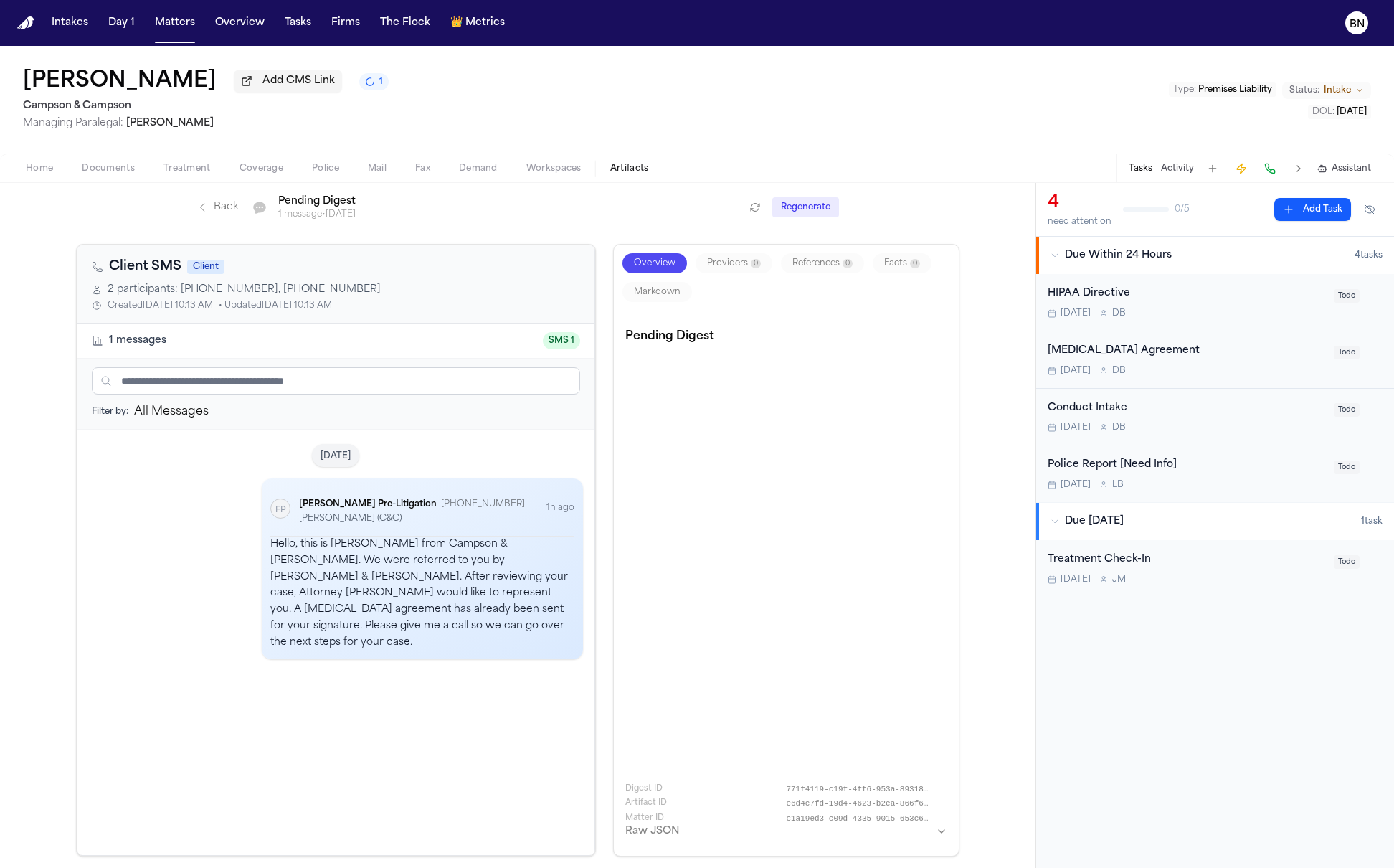
click at [278, 514] on text "FP" at bounding box center [280, 510] width 11 height 9
click at [349, 770] on div "Today Finch Pre-Litigation FP Finch Pre-Litigation +18622012784 Charles Ray (C&…" at bounding box center [335, 642] width 517 height 425
click at [437, 574] on div "Hello, this is Lissbeth from Campson & Campson. We were referred to you by Morg…" at bounding box center [422, 593] width 304 height 114
click at [673, 263] on button "Overview" at bounding box center [654, 263] width 65 height 20
click at [474, 382] on input "text" at bounding box center [336, 380] width 488 height 27
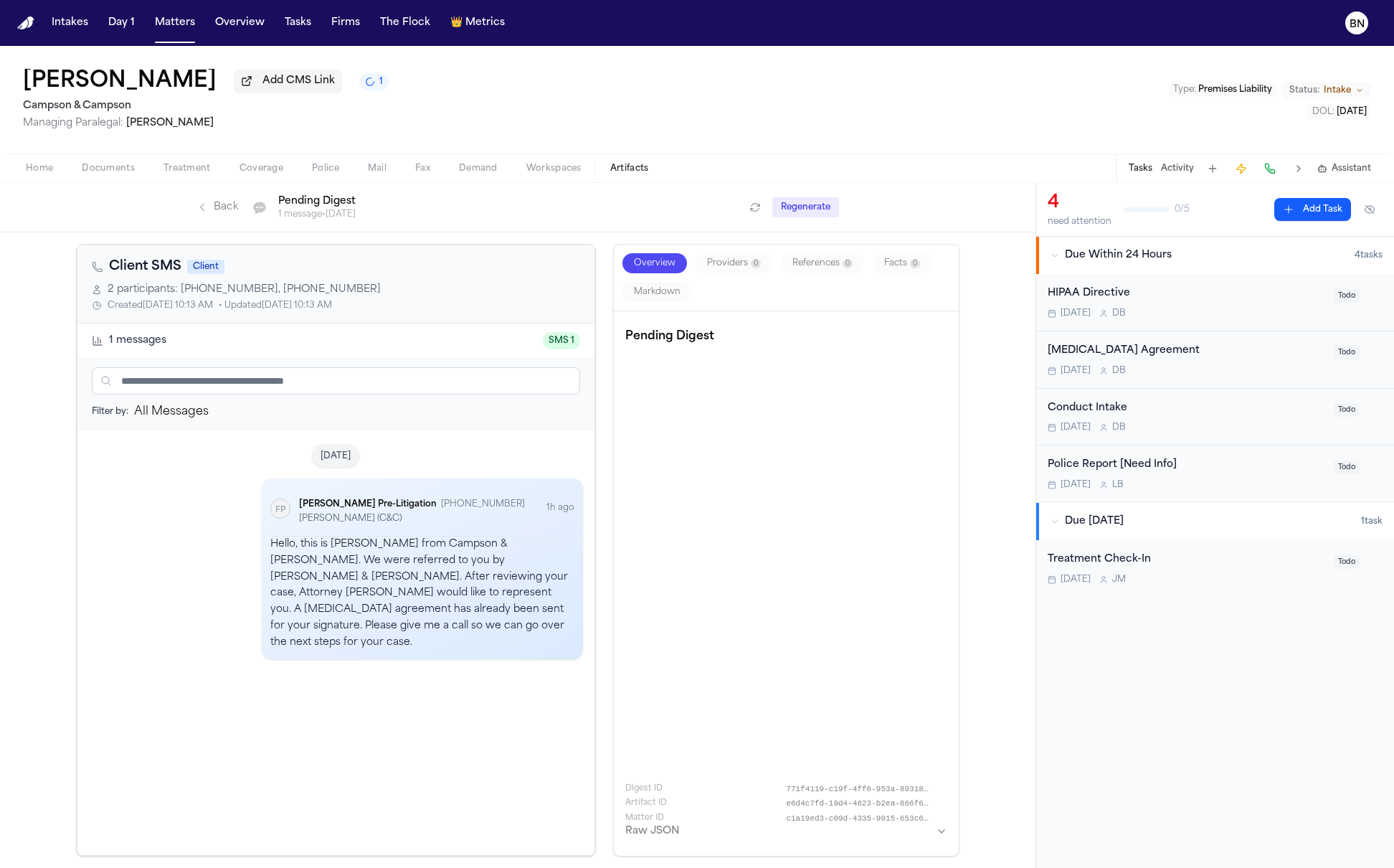
click at [209, 420] on div "All Messages" at bounding box center [171, 411] width 75 height 17
click at [696, 470] on div "Pending Digest Digest ID 771f4119-c19f-4ff6-953a-89318c5119f2 Artifact ID e6d4c…" at bounding box center [786, 583] width 322 height 521
click at [207, 213] on icon "Back to artifacts list" at bounding box center [201, 207] width 11 height 11
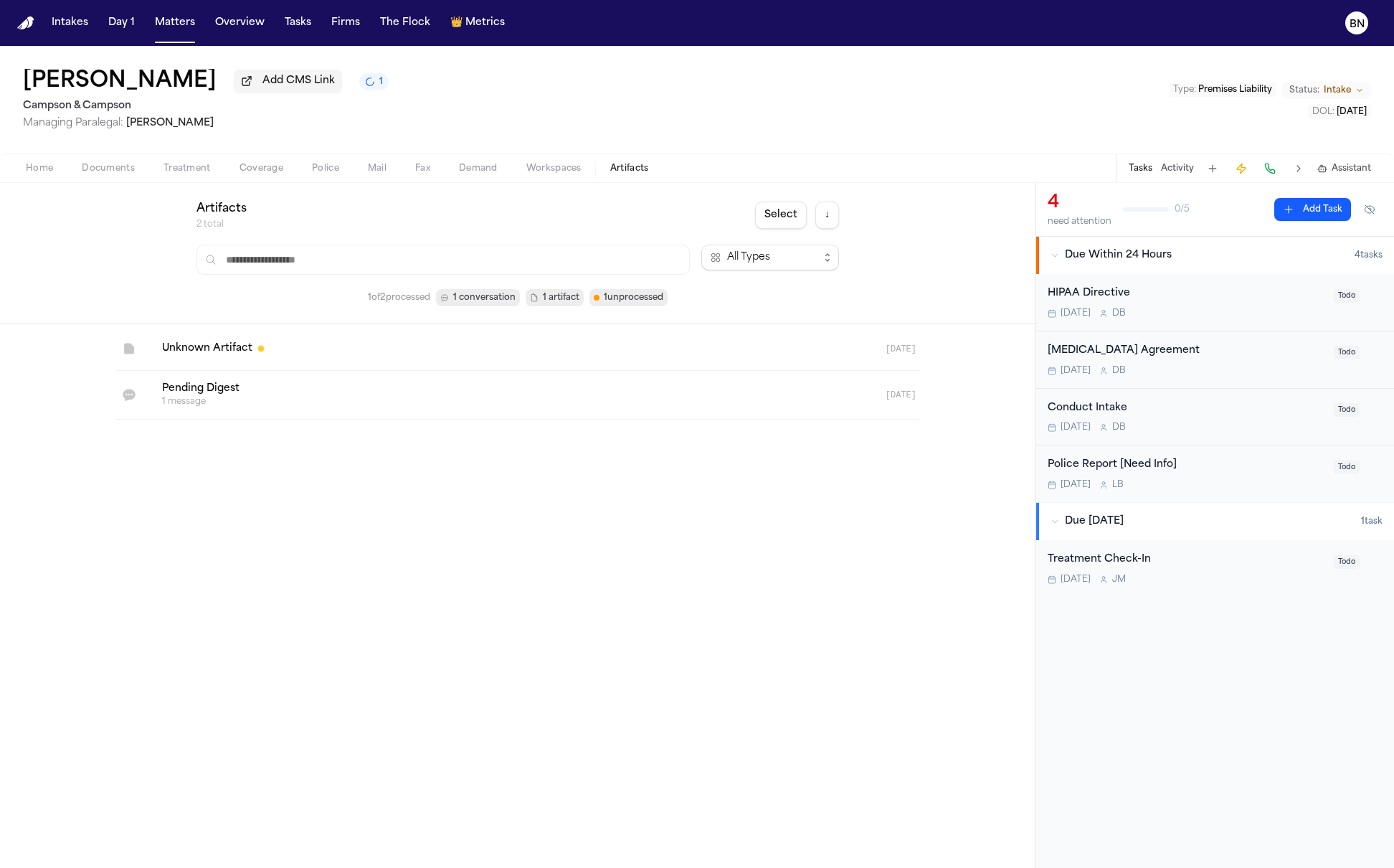
click at [480, 347] on link at bounding box center [501, 348] width 700 height 43
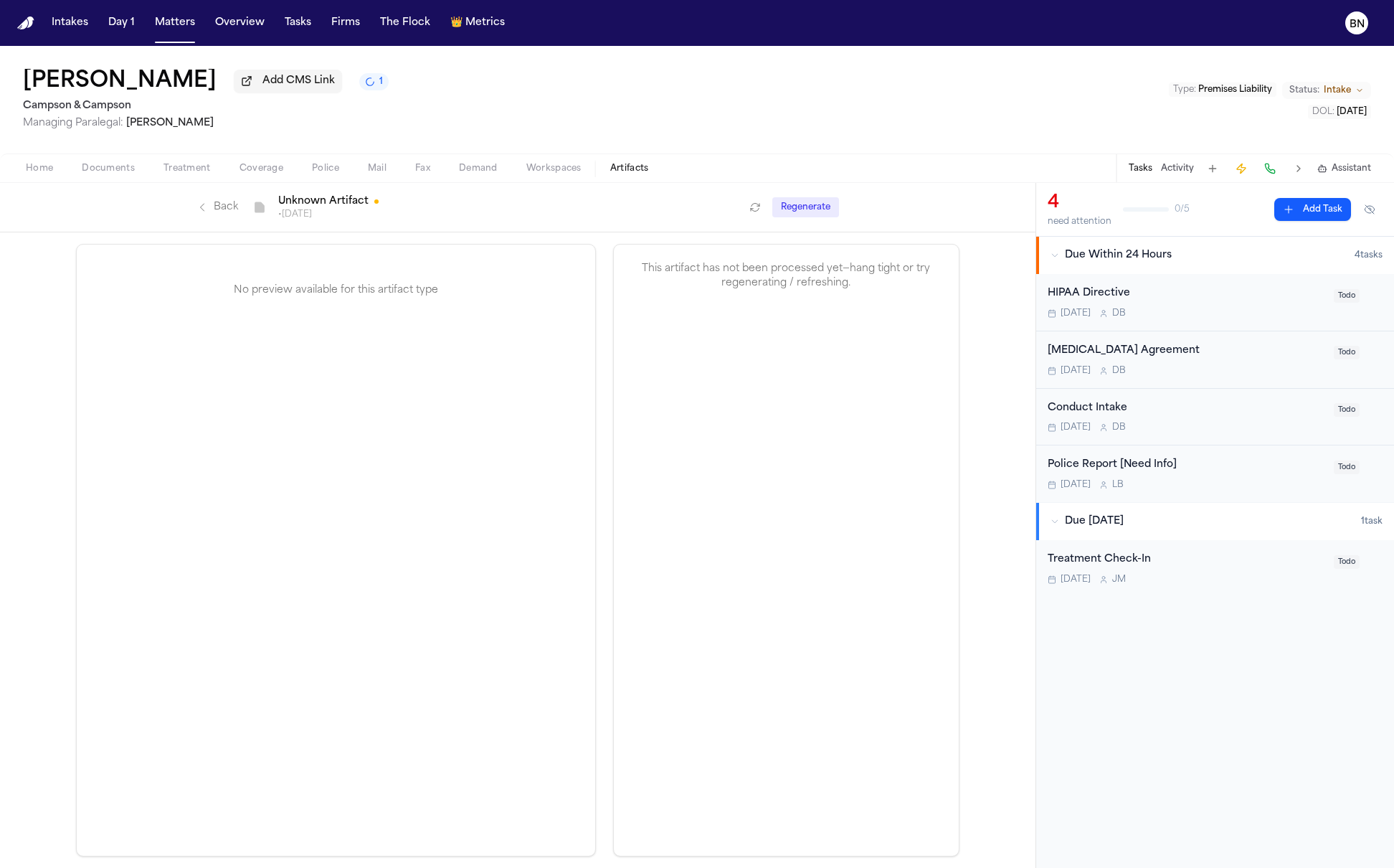
click at [226, 202] on link "Back" at bounding box center [217, 207] width 42 height 14
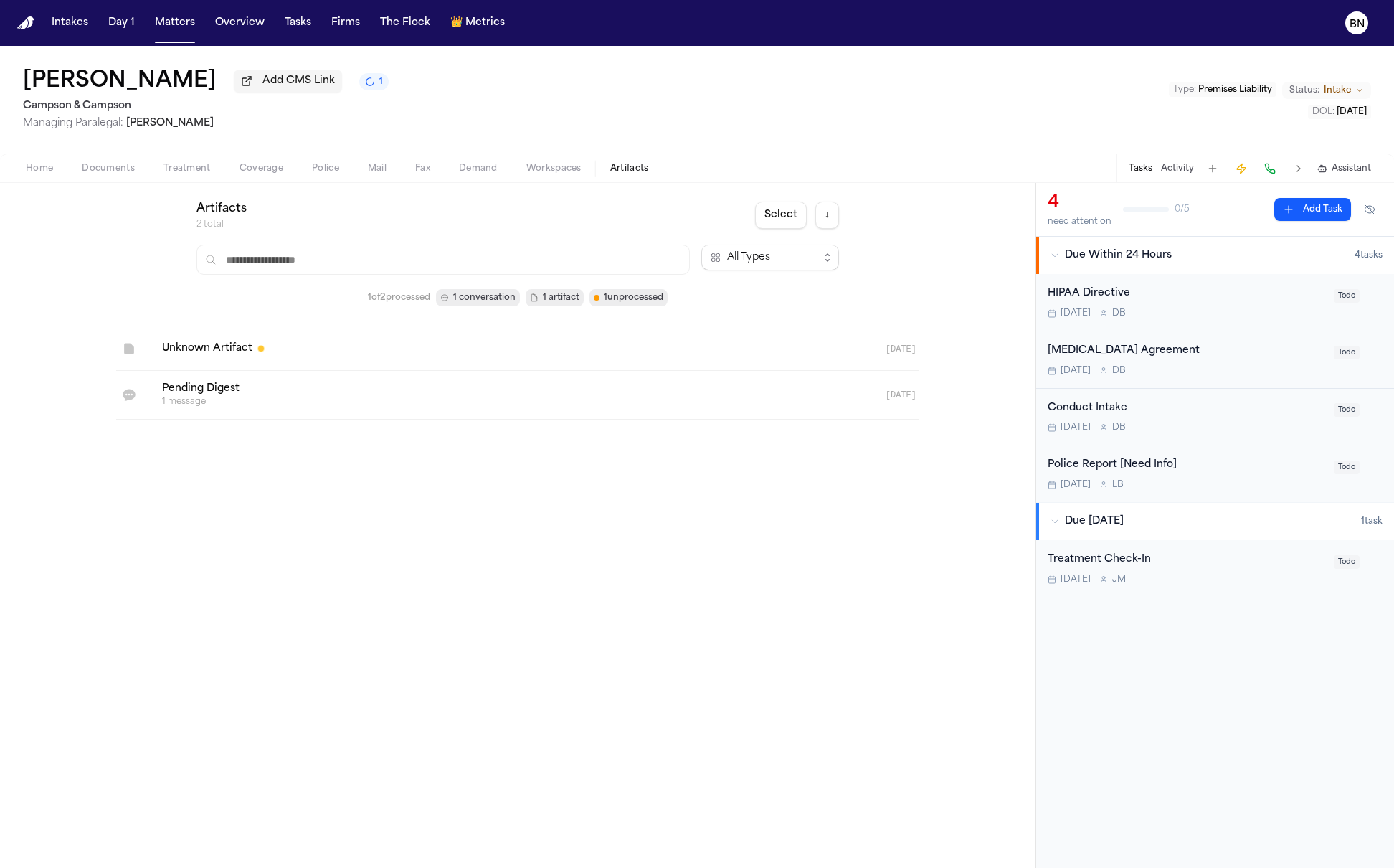
click at [376, 398] on link at bounding box center [501, 395] width 700 height 48
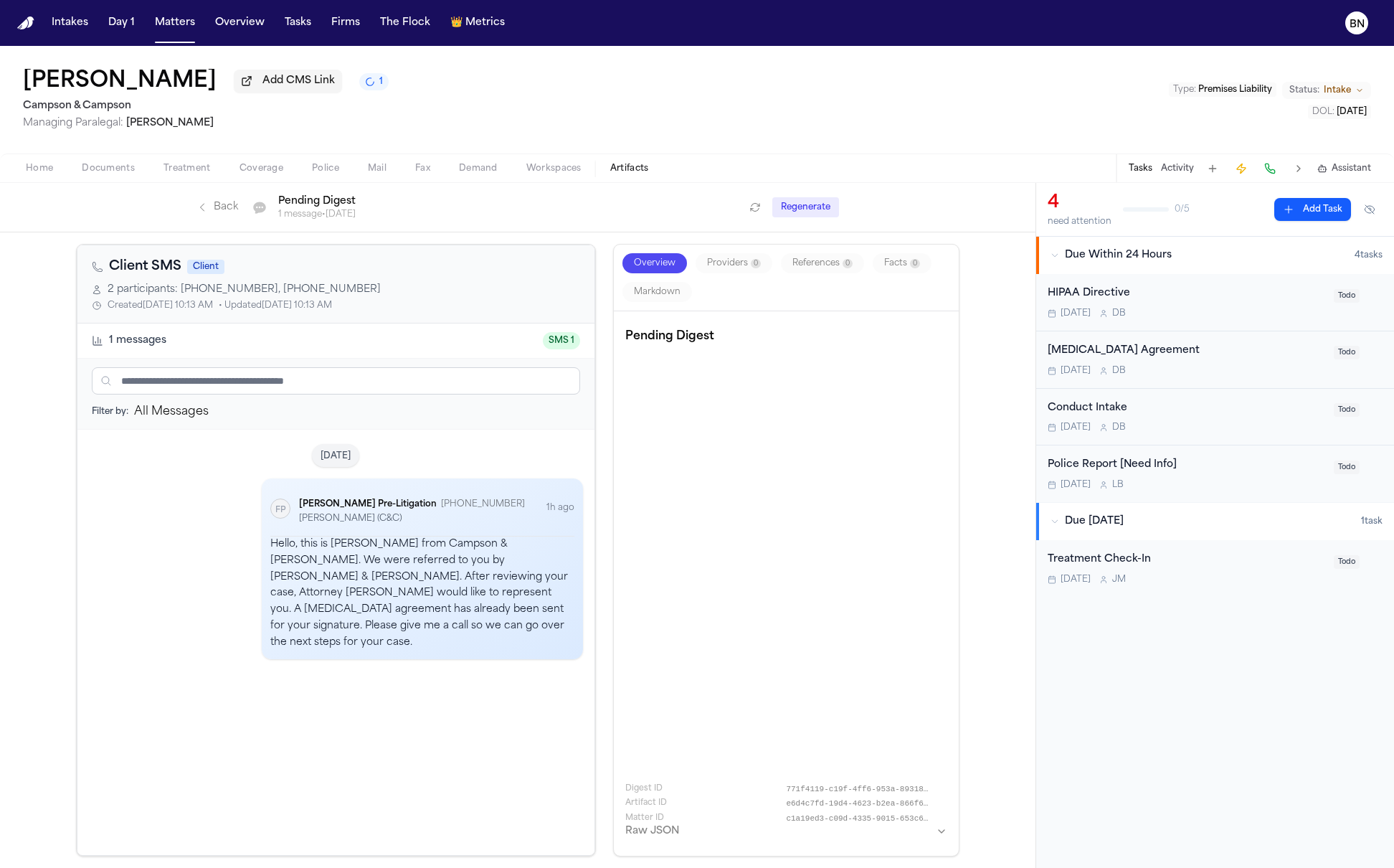
click at [654, 265] on button "Overview" at bounding box center [654, 263] width 65 height 20
click at [483, 254] on div "Client SMS Client 2 participants: +18622012784, +19297631741 Created Sep 16, 20…" at bounding box center [335, 284] width 517 height 78
click at [11, 175] on div "Home Documents Treatment Coverage Police Mail Fax Demand Workspaces Artifacts T…" at bounding box center [697, 167] width 1394 height 29
click at [22, 175] on button "Home" at bounding box center [39, 168] width 56 height 17
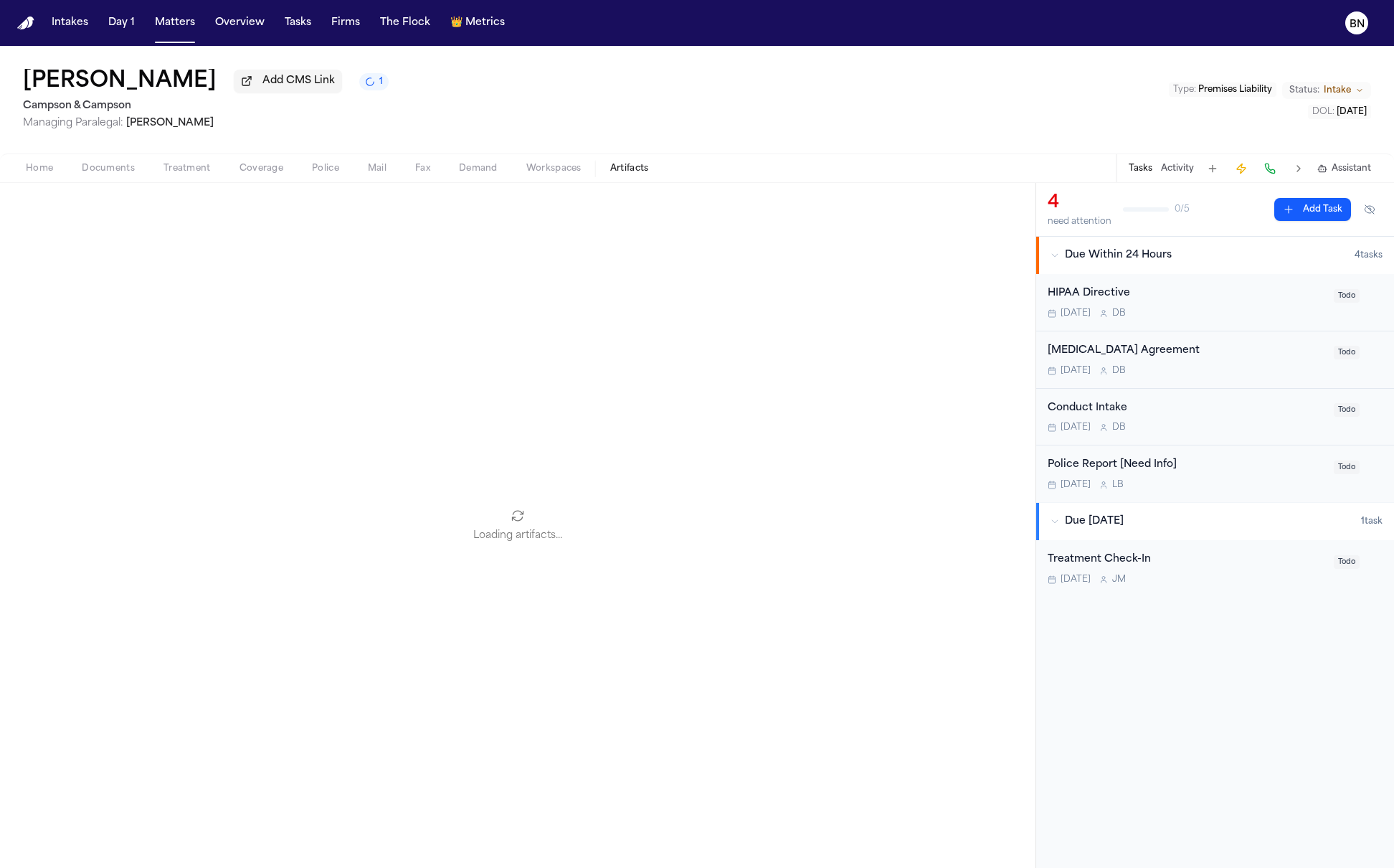
click at [640, 169] on span "Artifacts" at bounding box center [629, 168] width 39 height 11
click at [541, 392] on link at bounding box center [501, 395] width 700 height 48
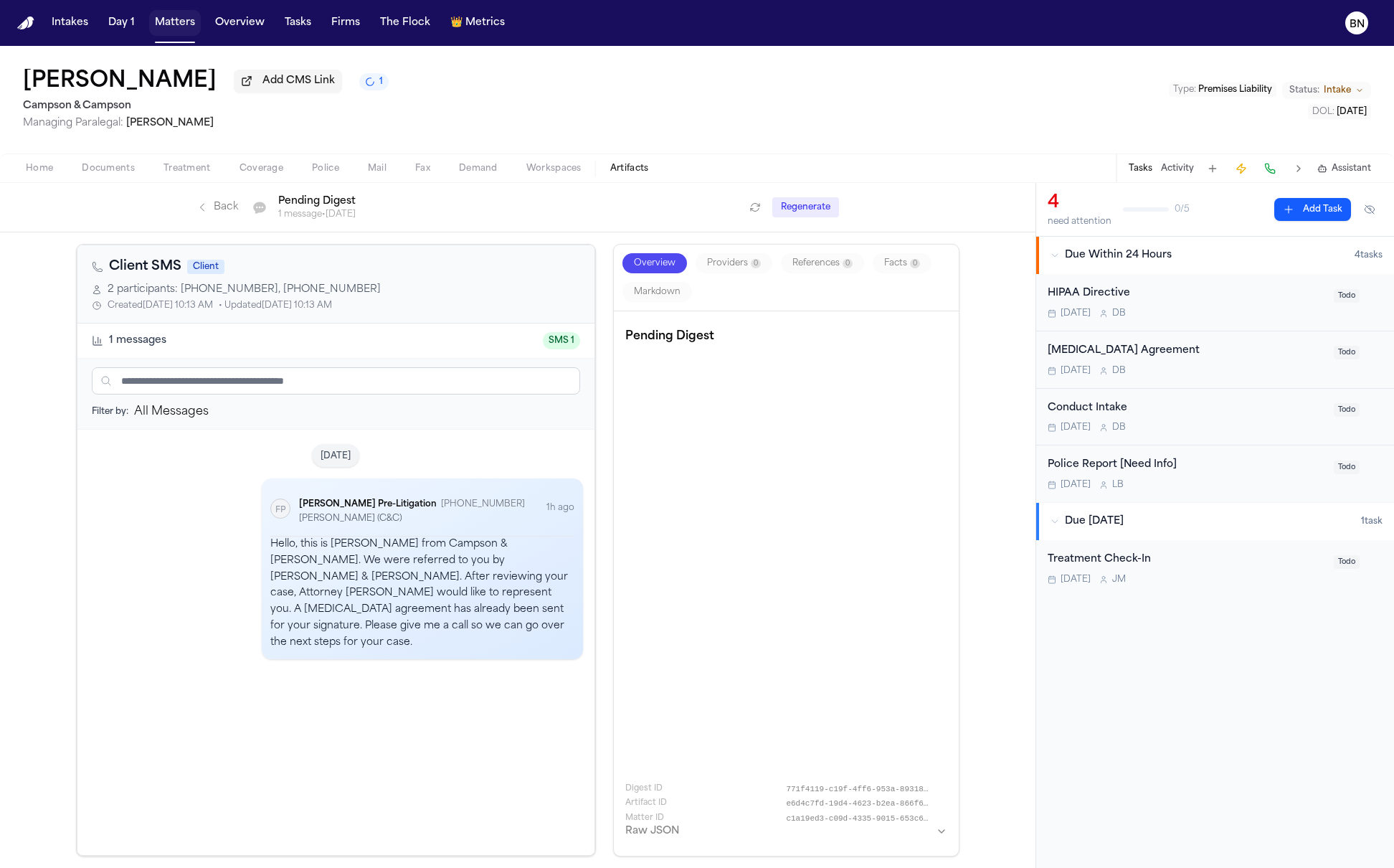
click at [168, 31] on button "Matters" at bounding box center [175, 23] width 52 height 26
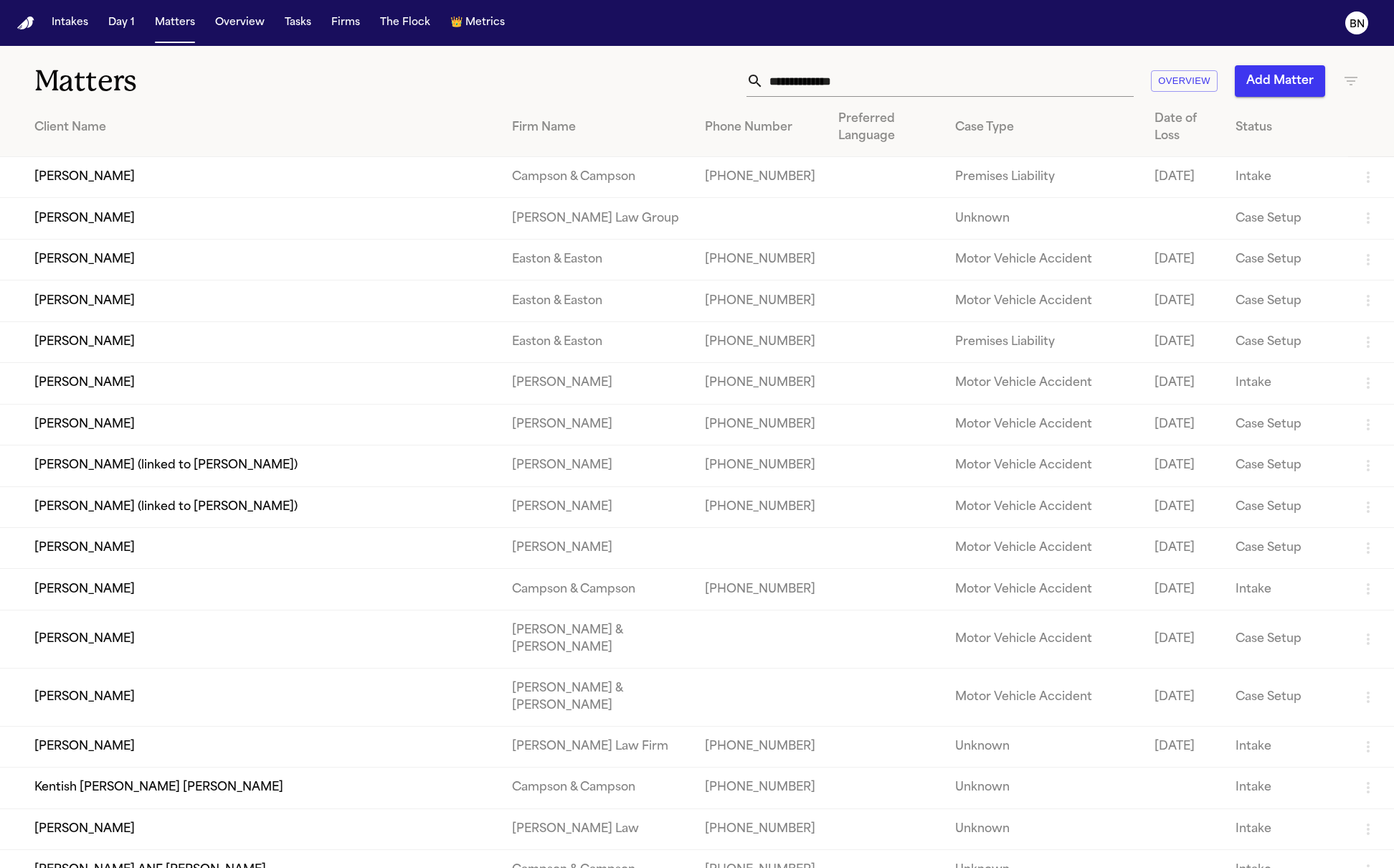
click at [434, 52] on div "Matters Overview Add Matter" at bounding box center [697, 72] width 1394 height 53
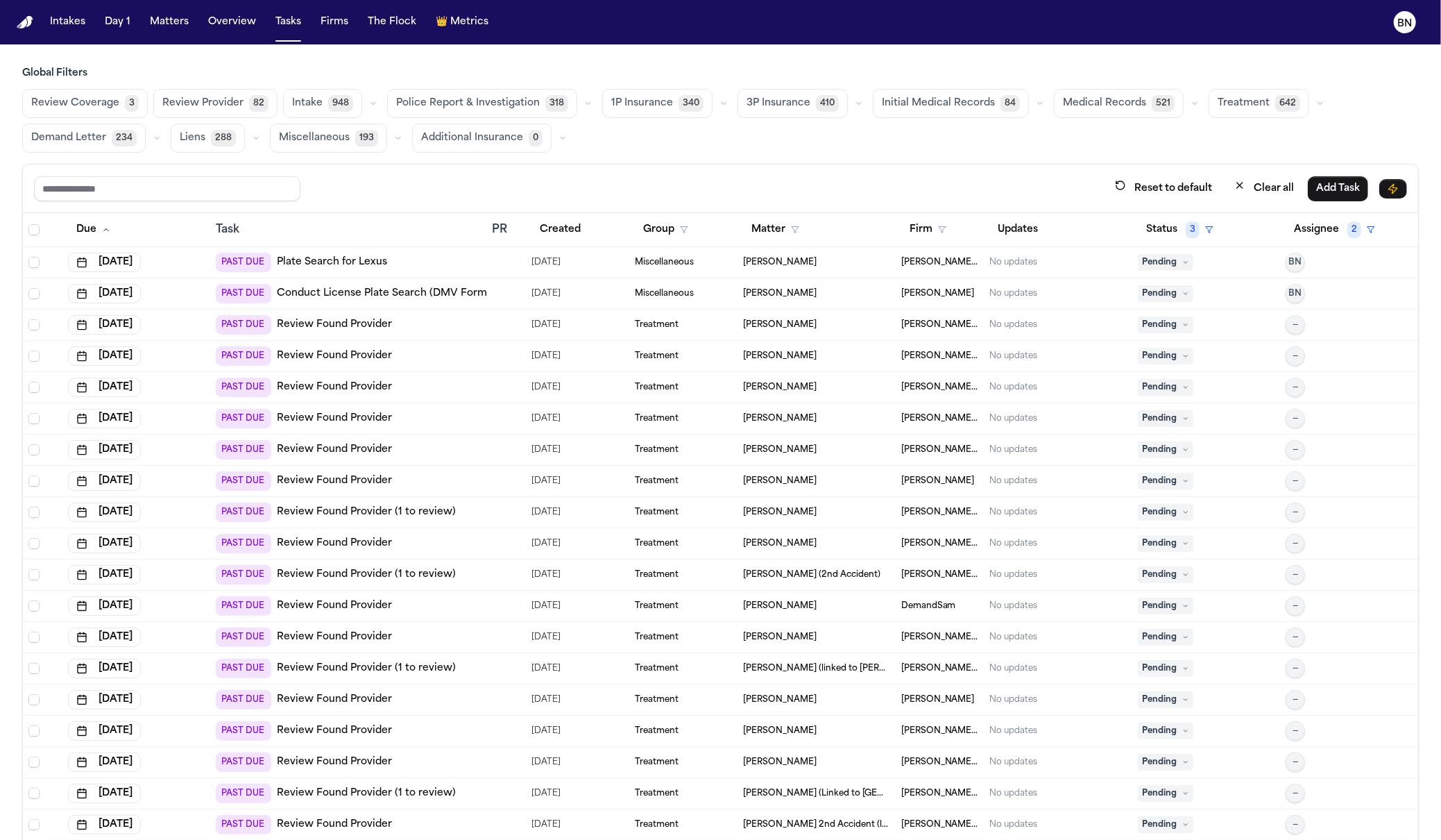
click at [211, 110] on span "Review Provider" at bounding box center [203, 104] width 81 height 14
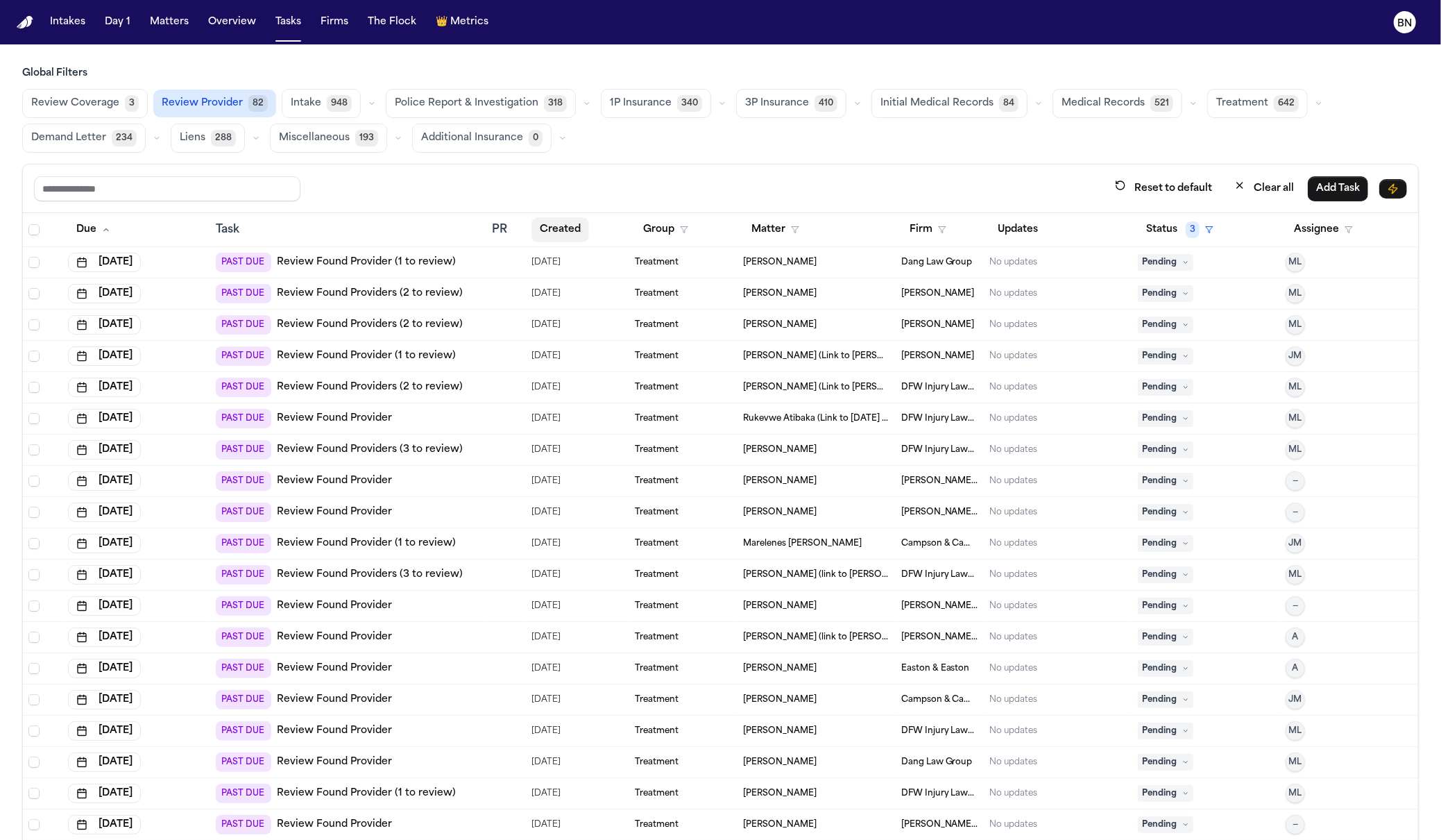
click at [559, 229] on button "Created" at bounding box center [560, 229] width 58 height 25
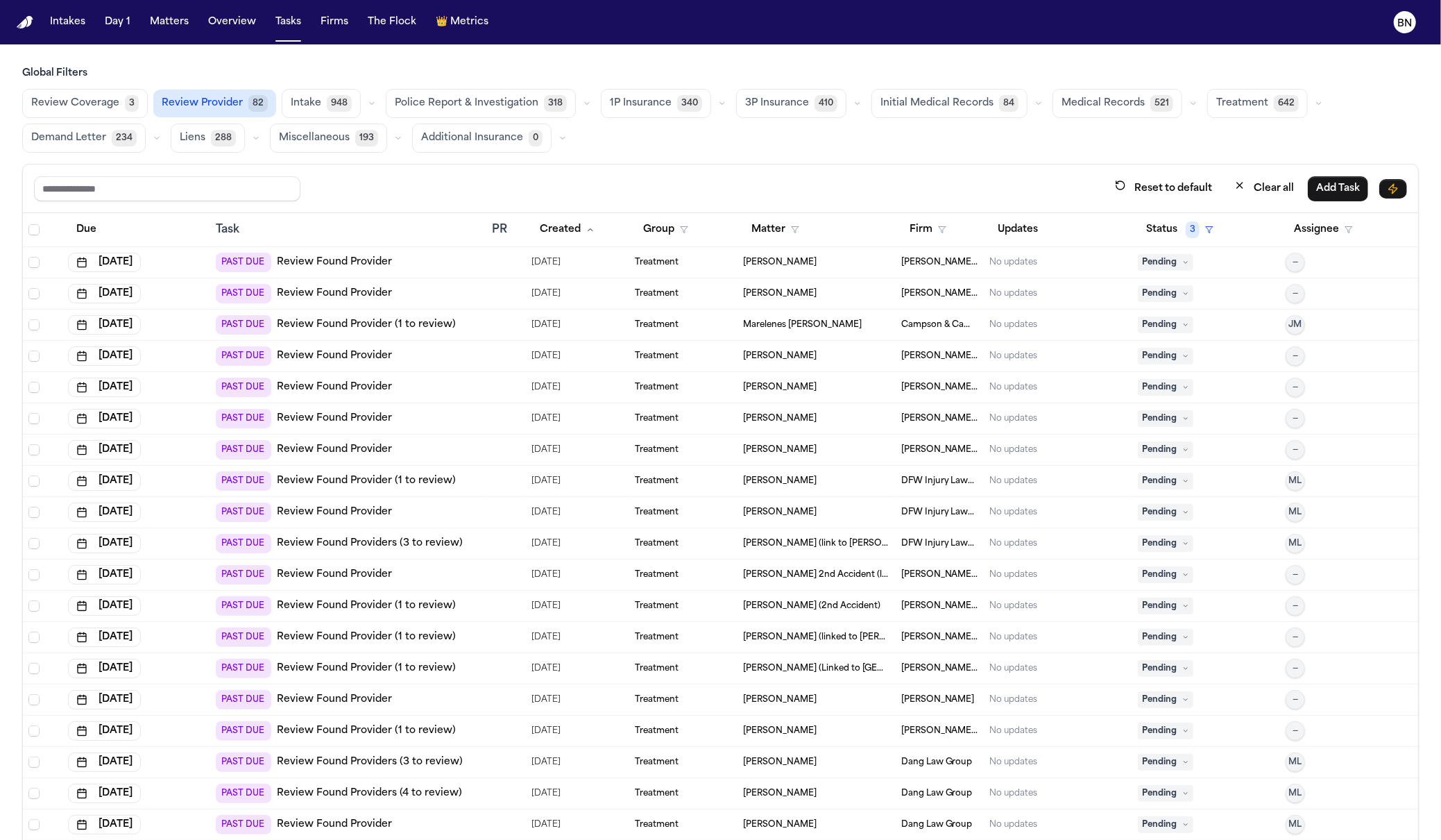
drag, startPoint x: 677, startPoint y: 167, endPoint x: 661, endPoint y: 169, distance: 16.1
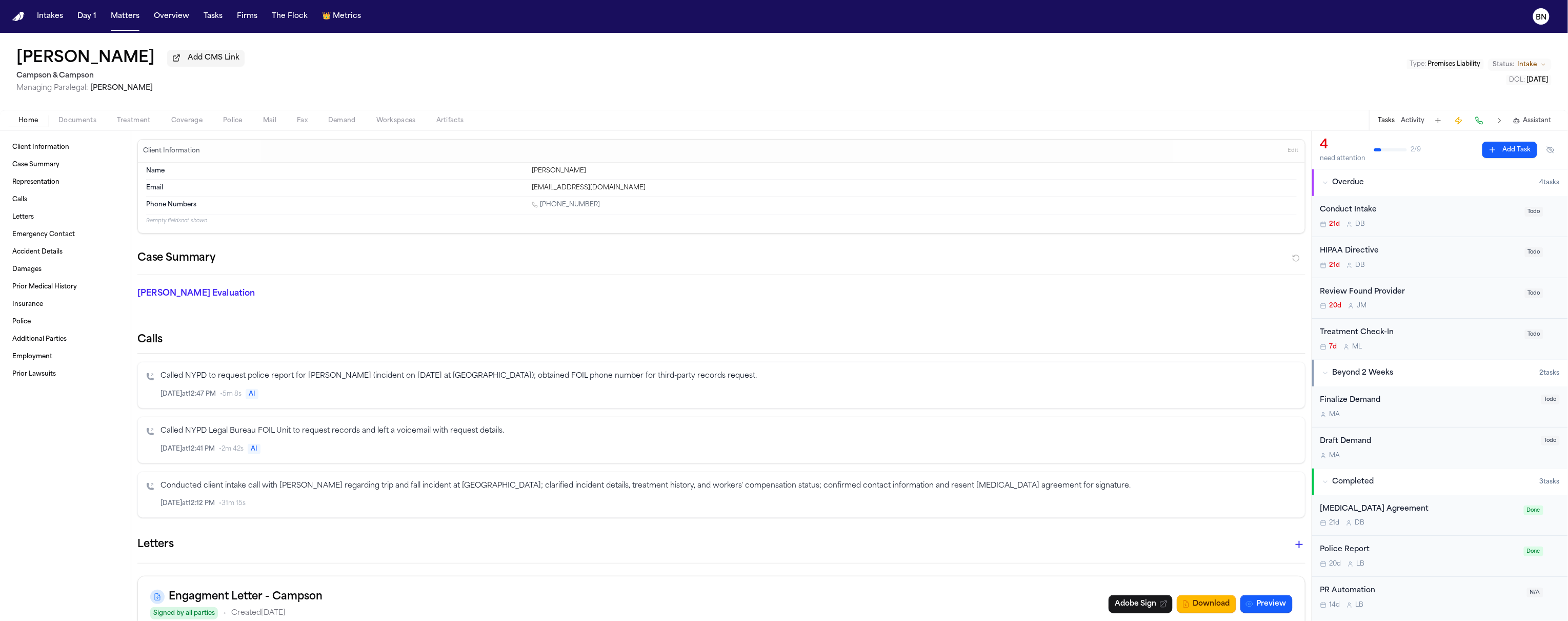
click at [1391, 406] on div "Finalize Demand" at bounding box center [1427, 400] width 215 height 11
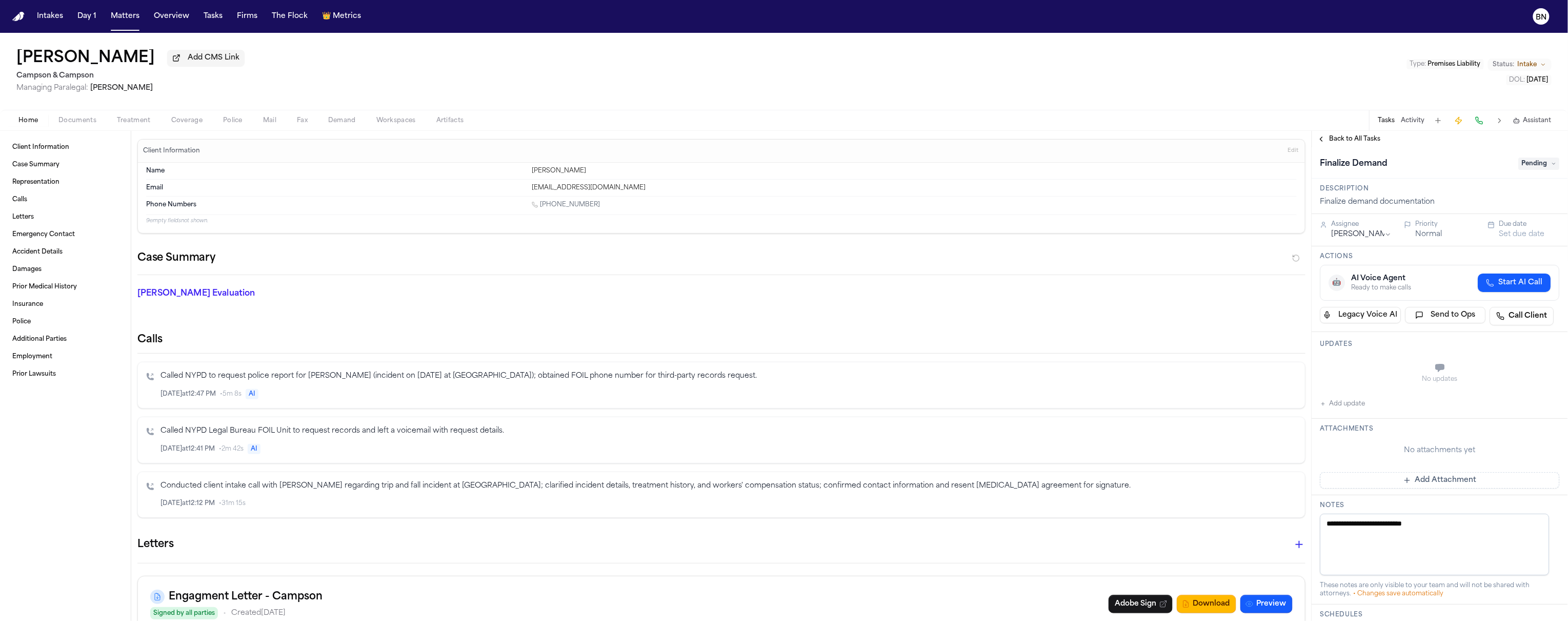
drag, startPoint x: 275, startPoint y: 281, endPoint x: 268, endPoint y: 280, distance: 7.1
click at [1324, 143] on button "Back to All Tasks" at bounding box center [1348, 139] width 74 height 8
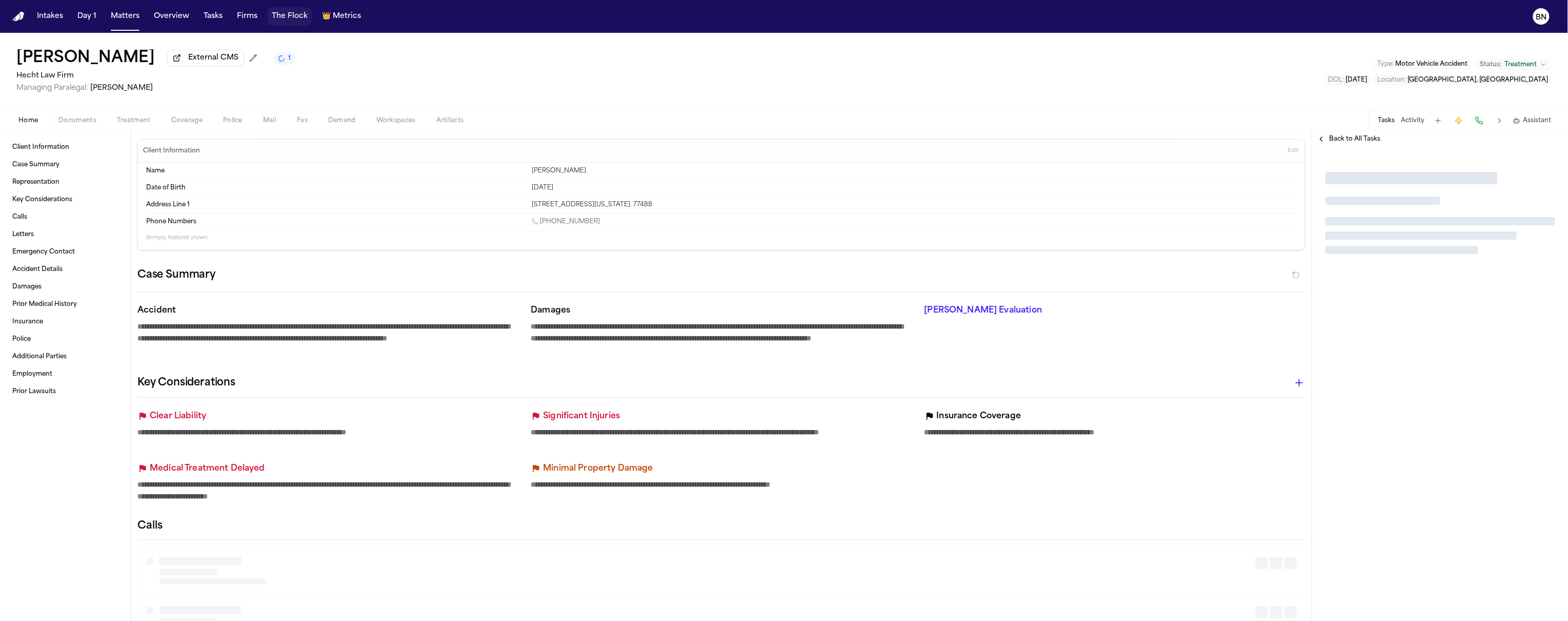
type textarea "*"
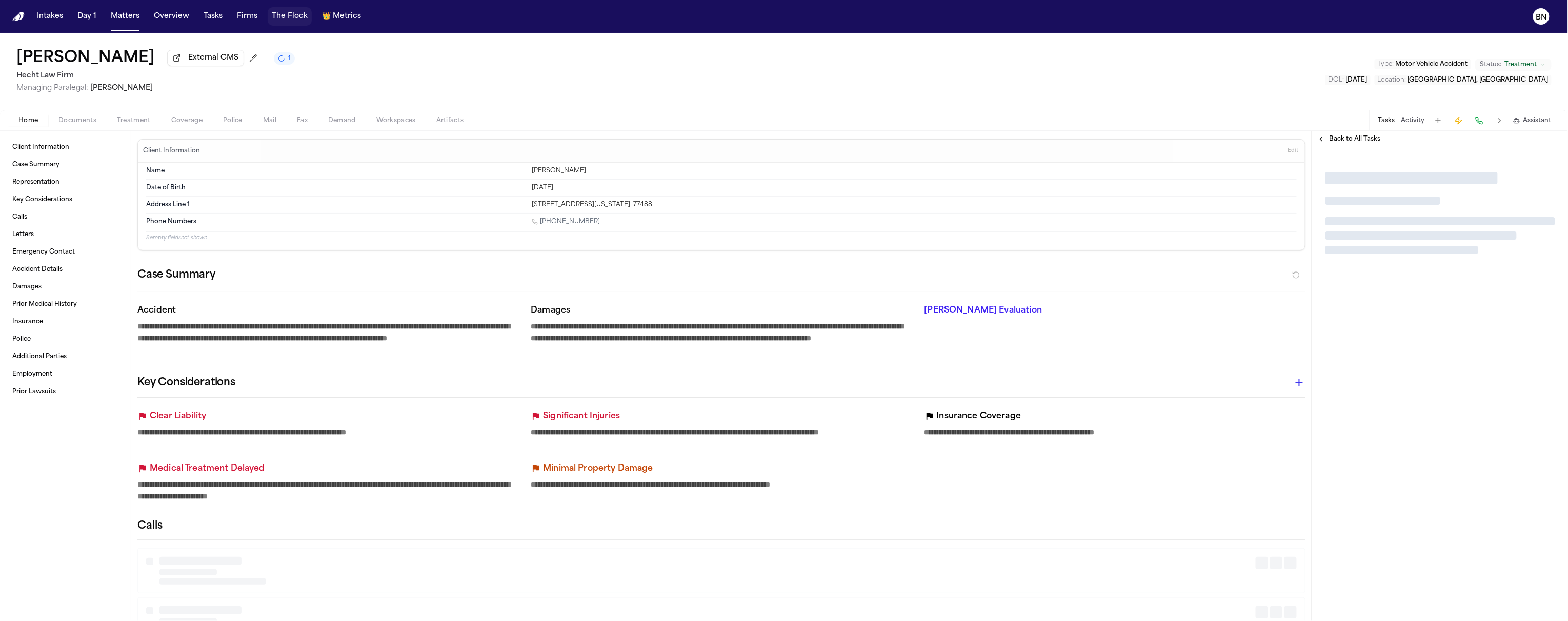
type textarea "*"
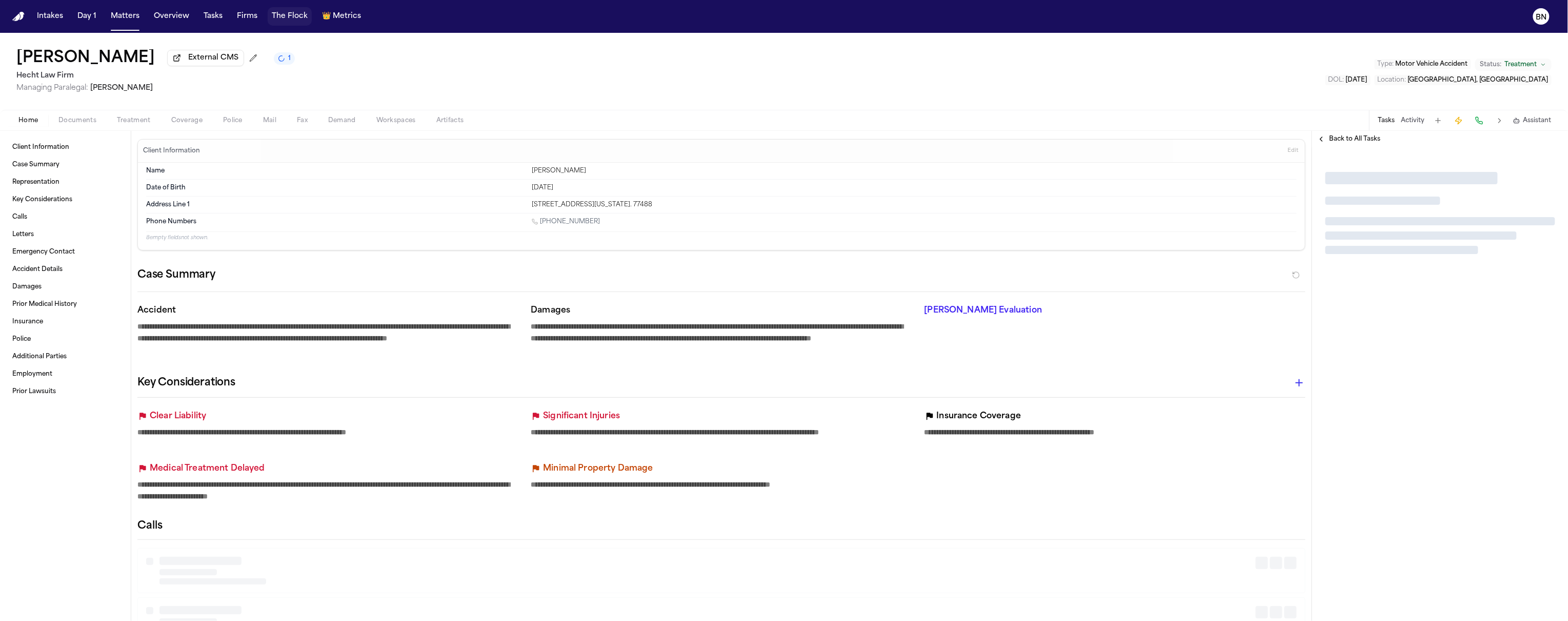
type textarea "*"
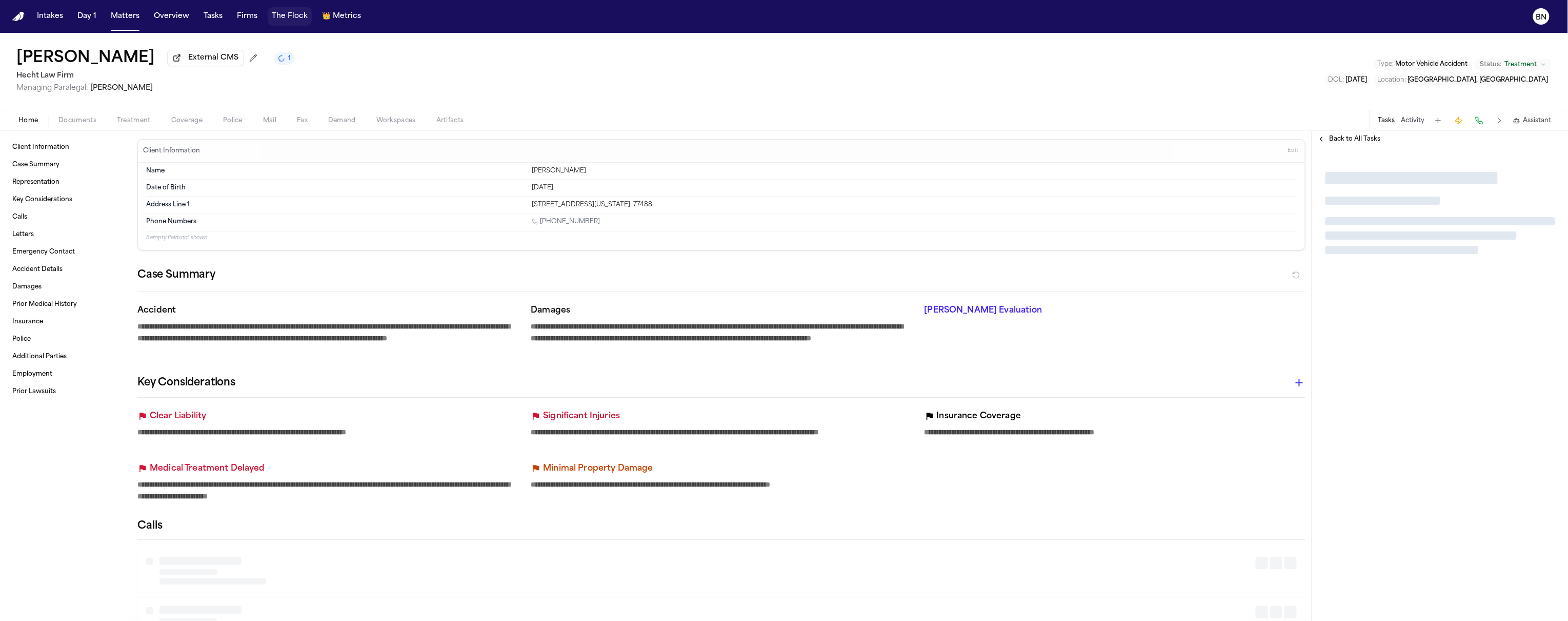
type textarea "*"
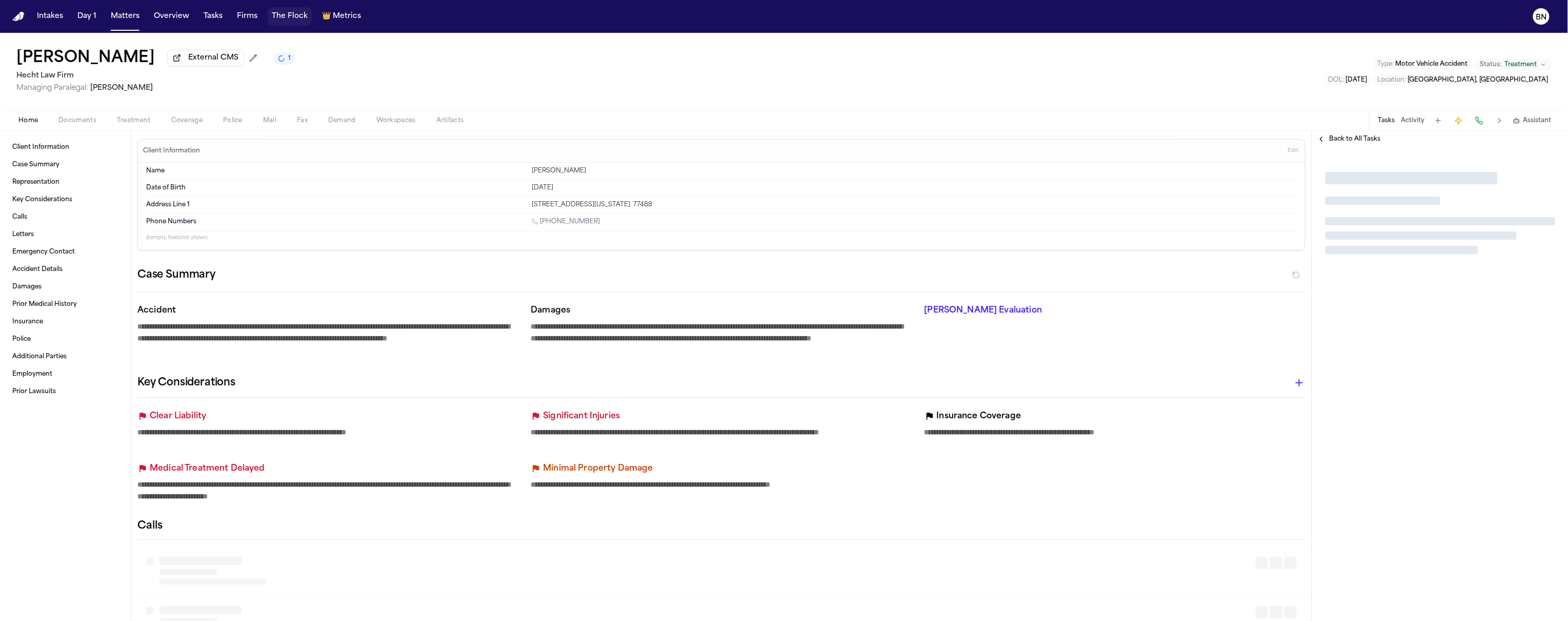
type textarea "*"
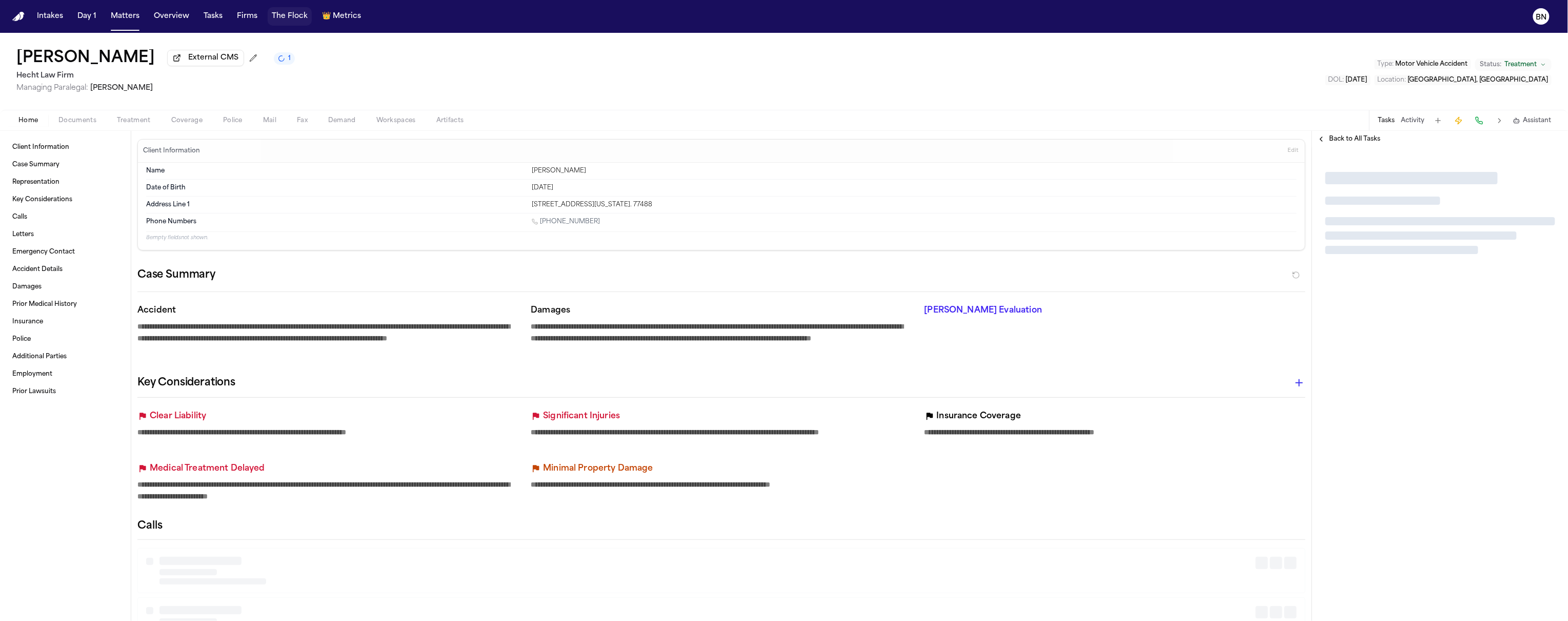
type textarea "*"
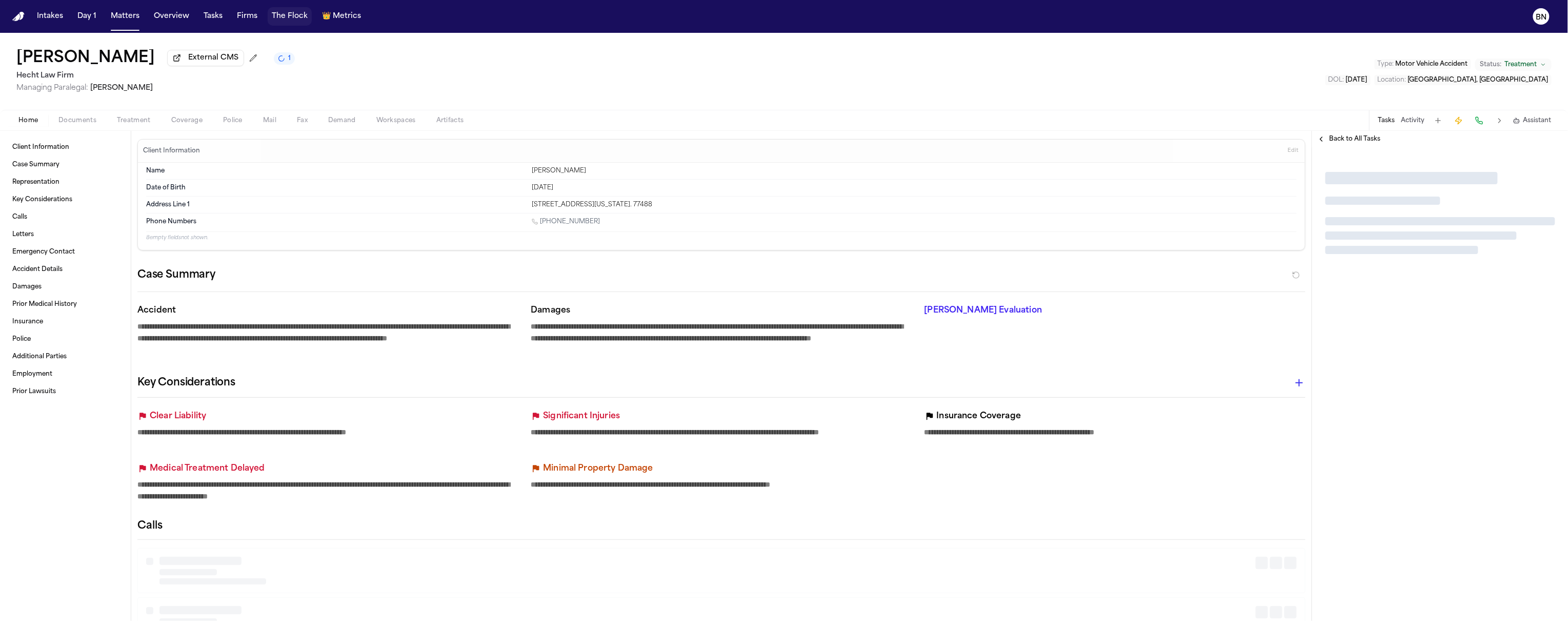
type textarea "*"
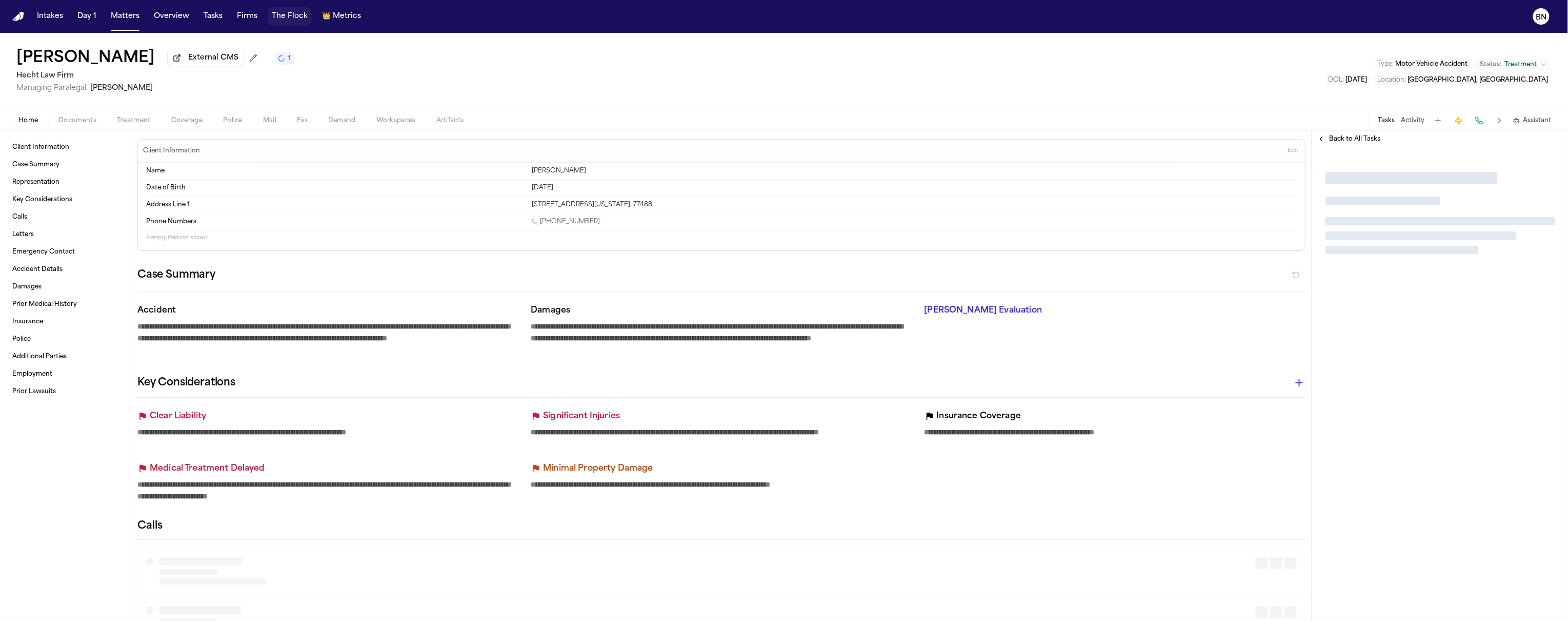
type textarea "*"
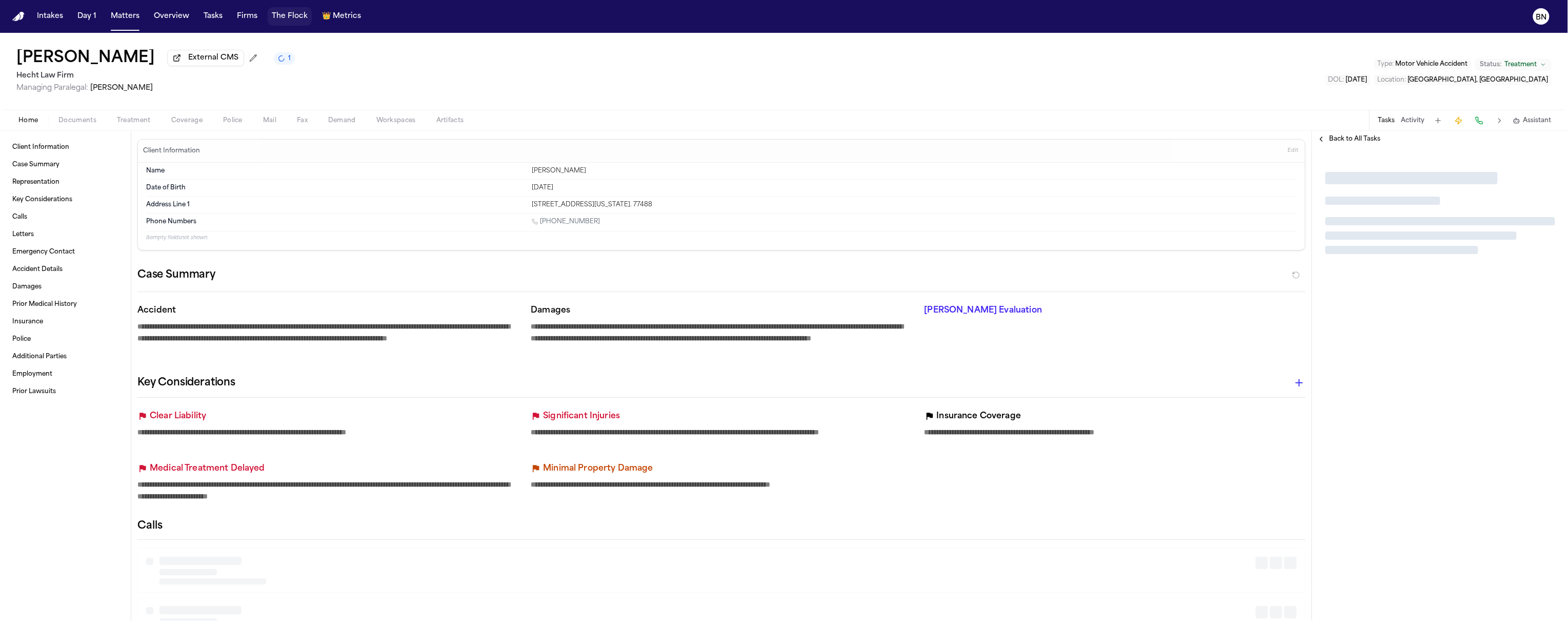
type textarea "*"
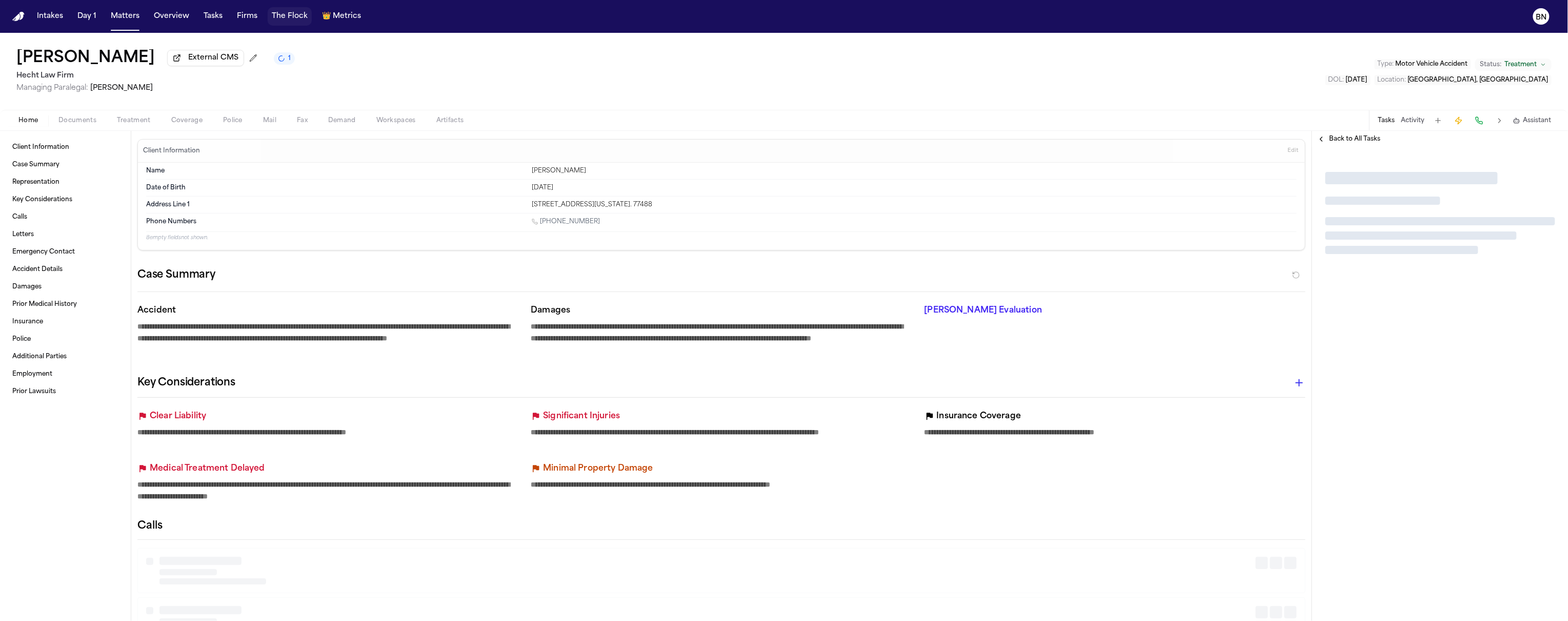
type textarea "*"
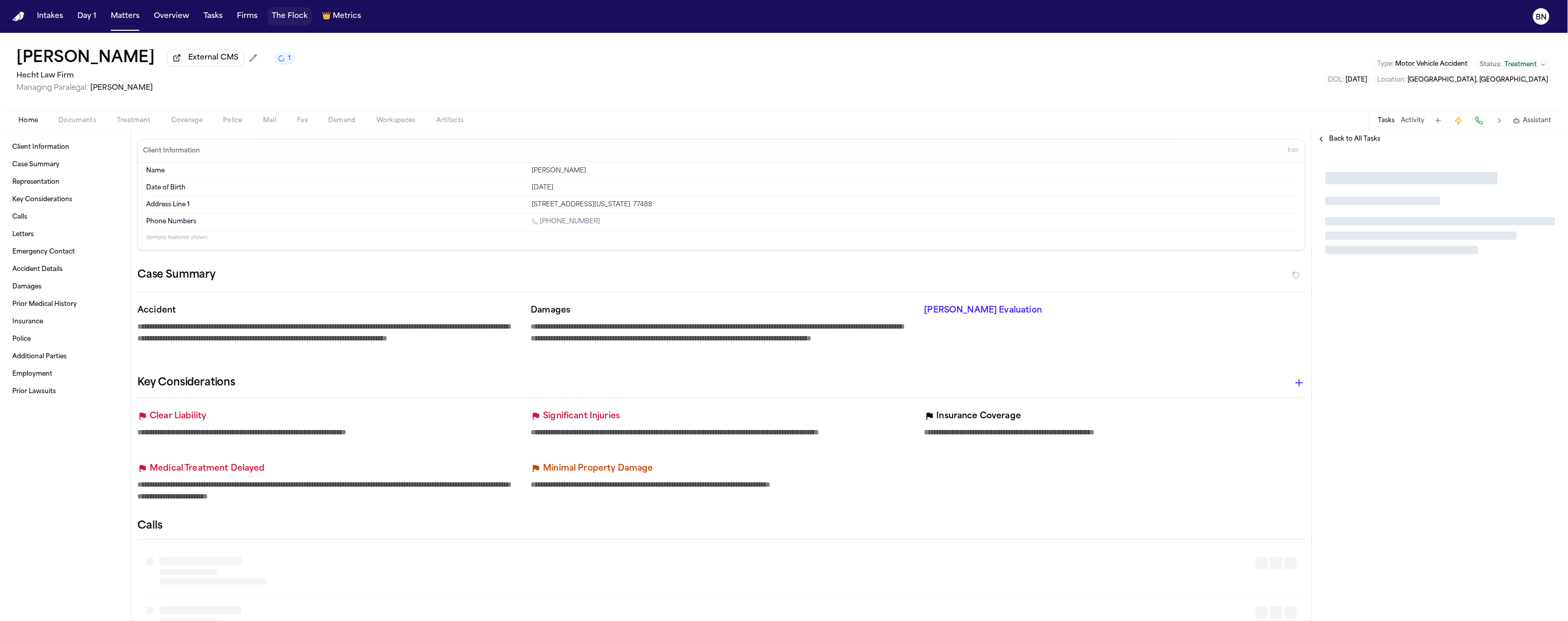
type textarea "*"
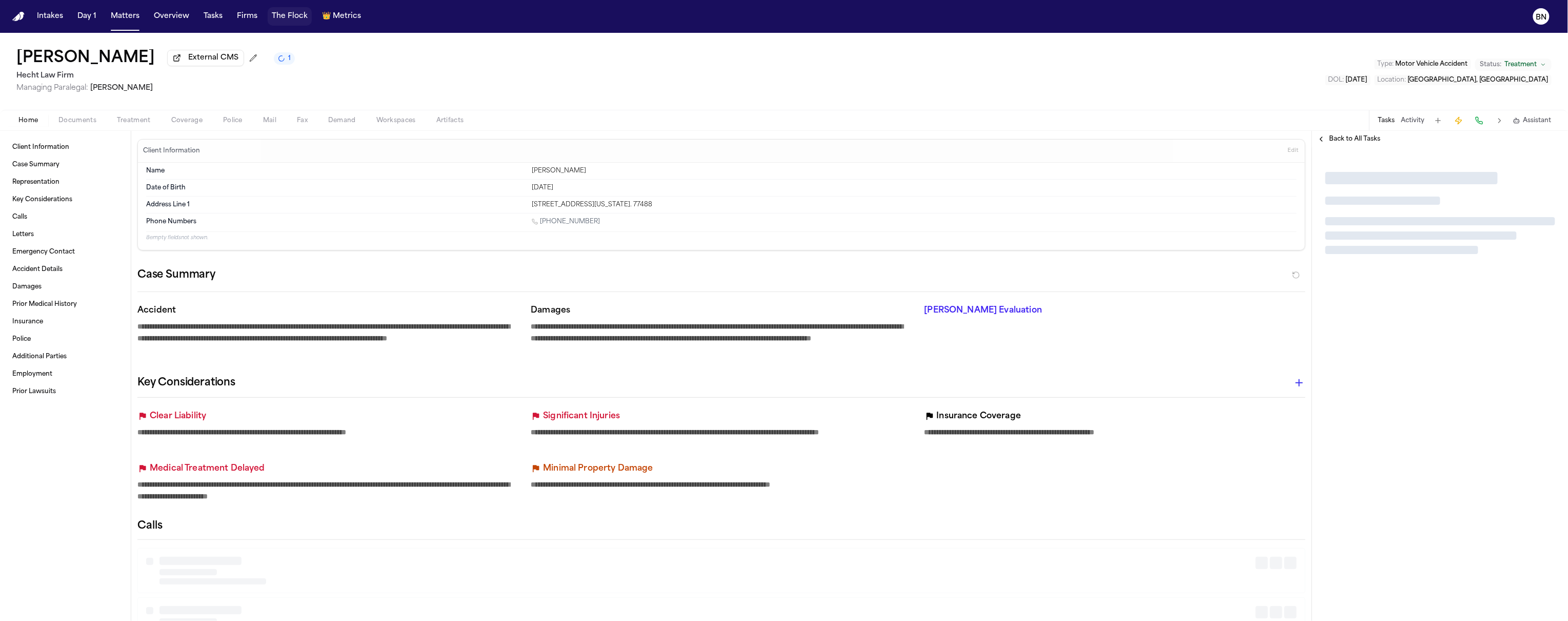
type textarea "*"
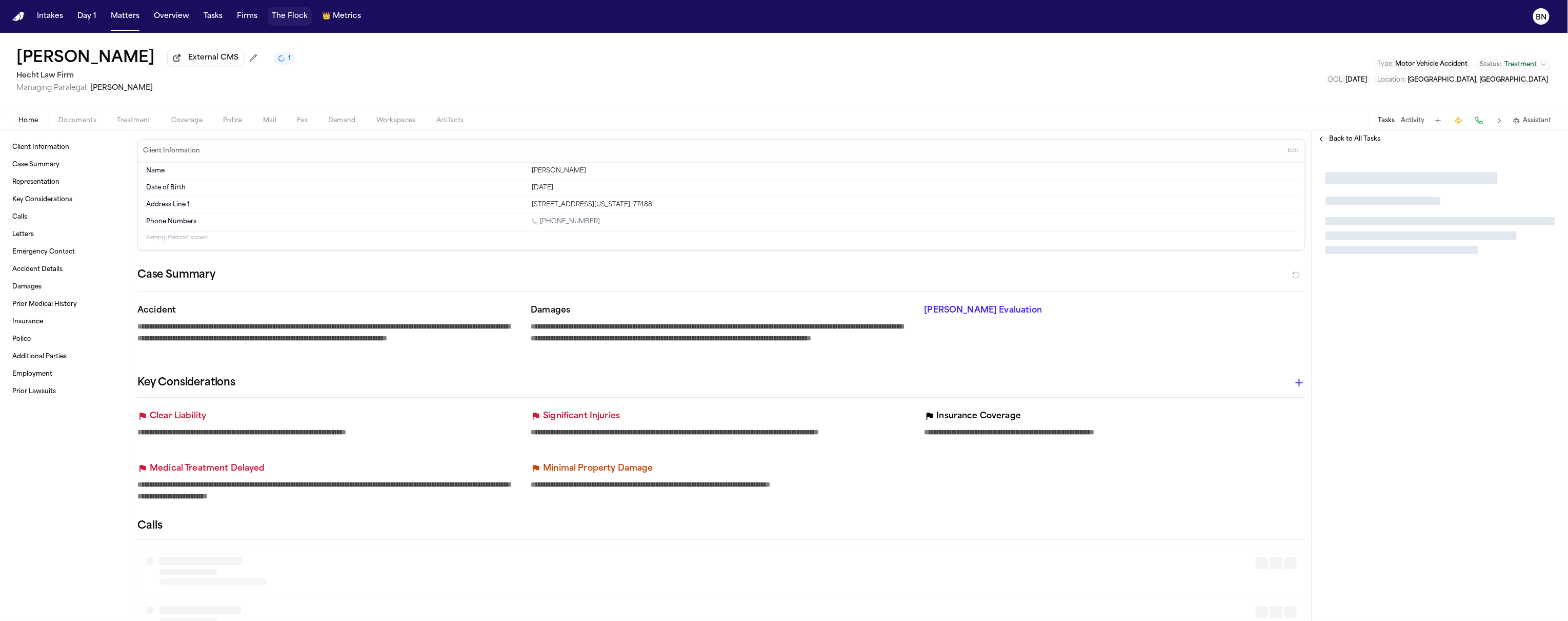
type textarea "*"
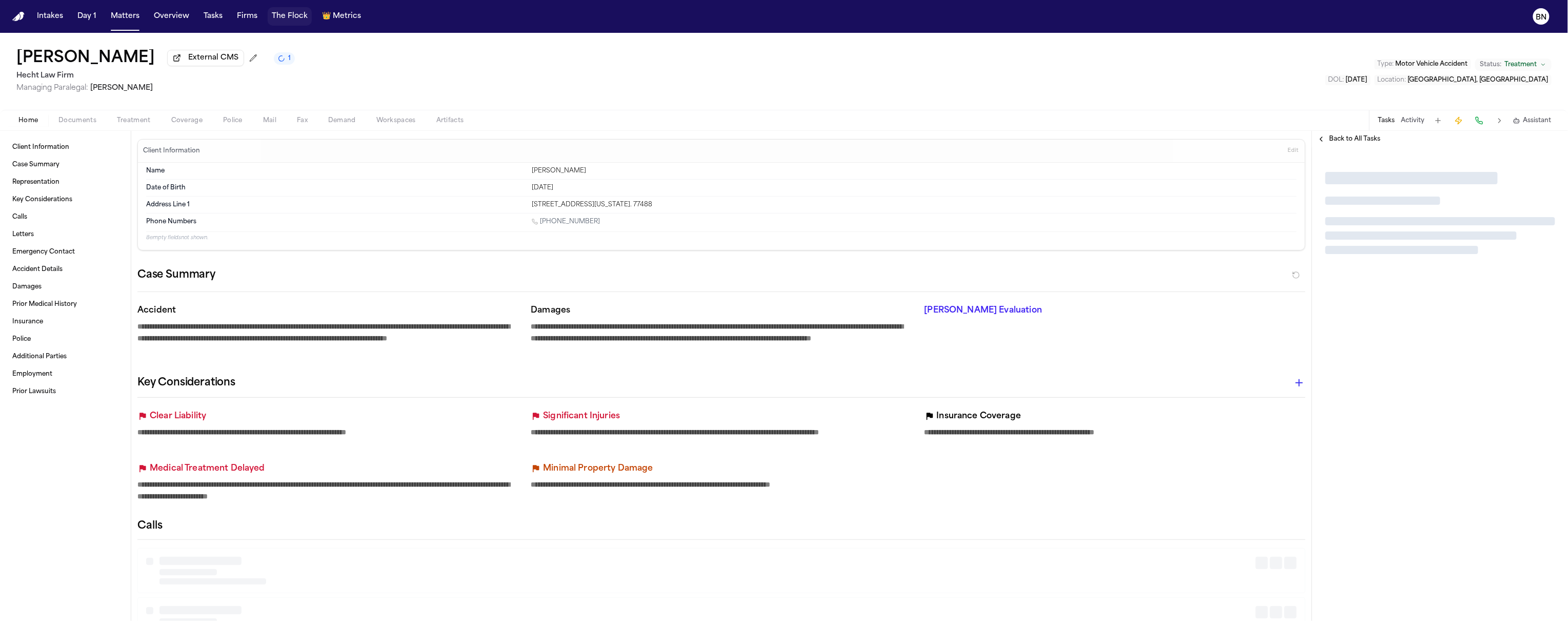
type textarea "*"
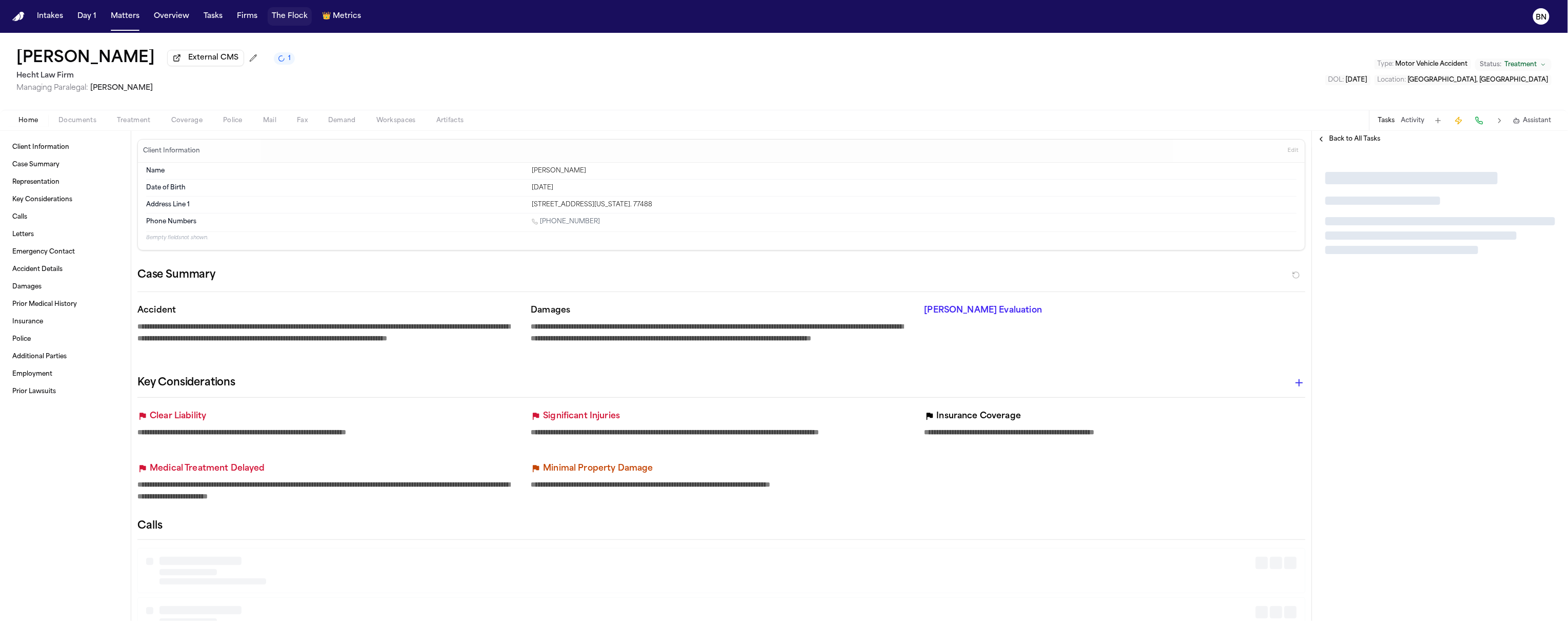
type textarea "*"
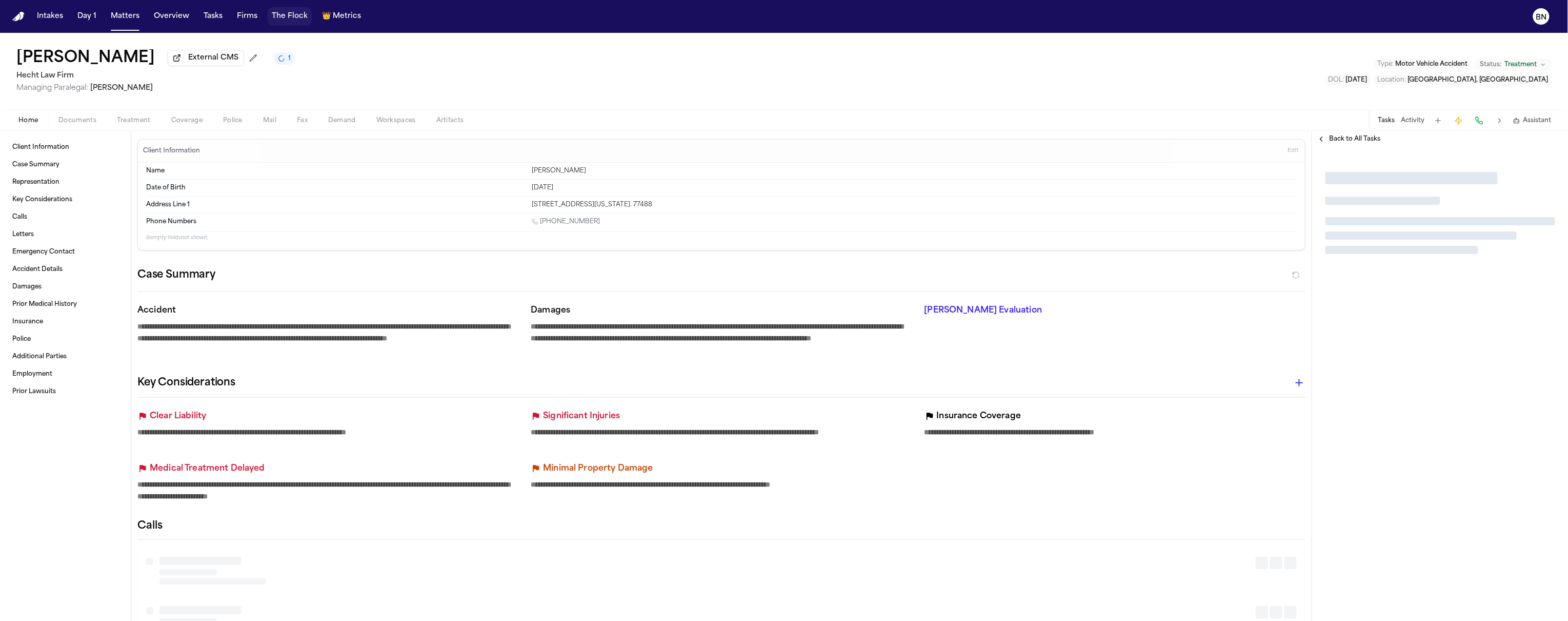
type textarea "*"
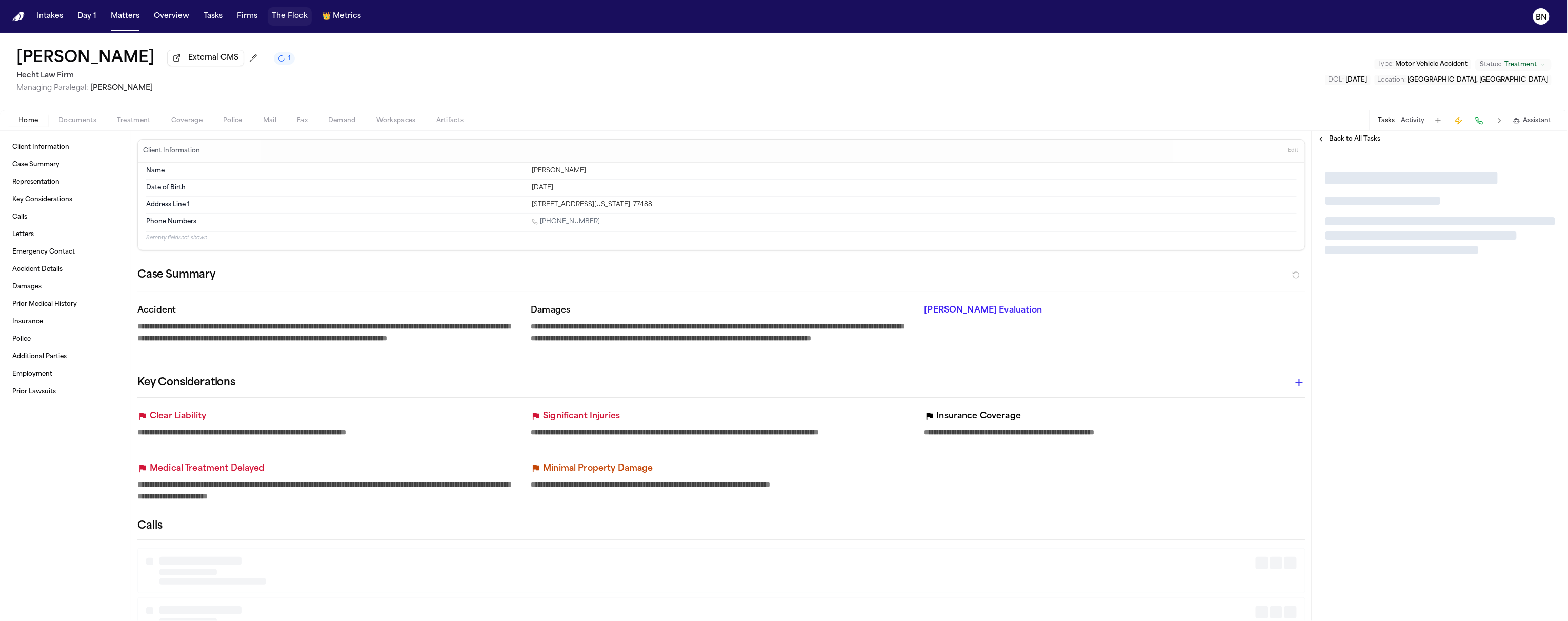
type textarea "*"
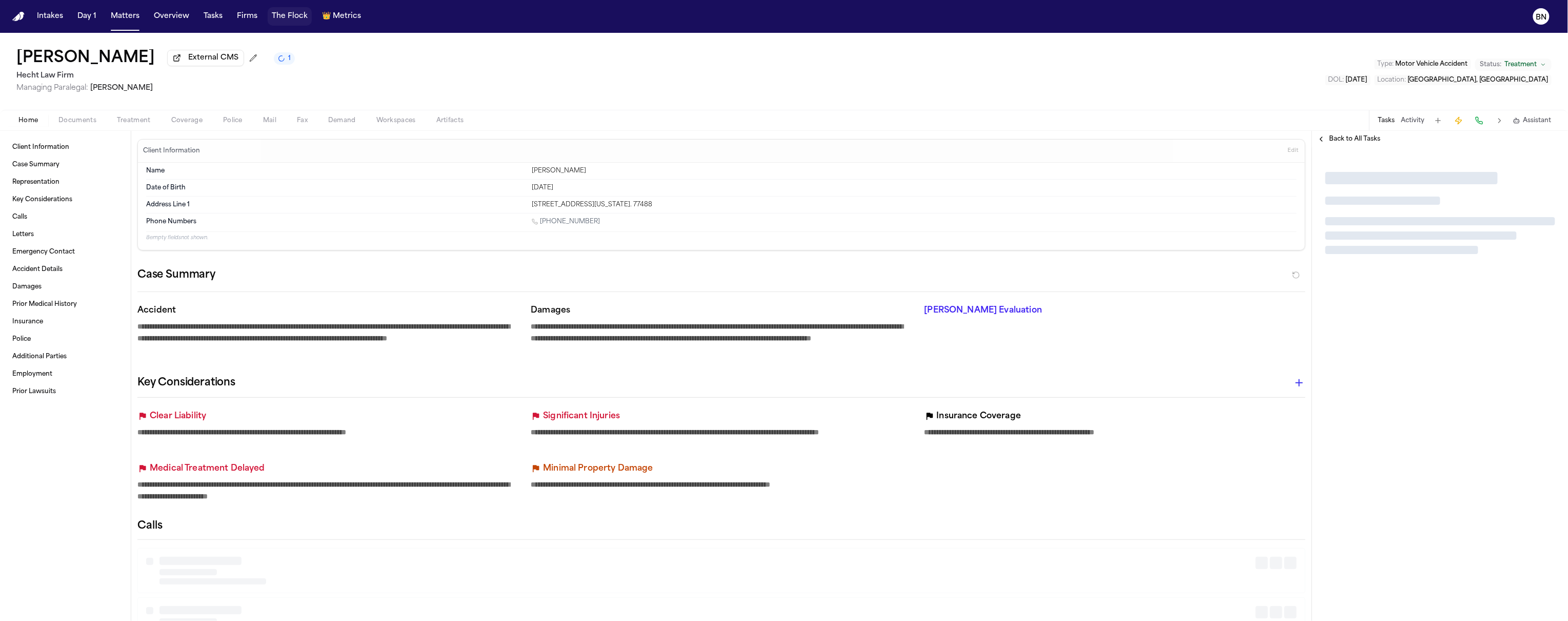
type textarea "*"
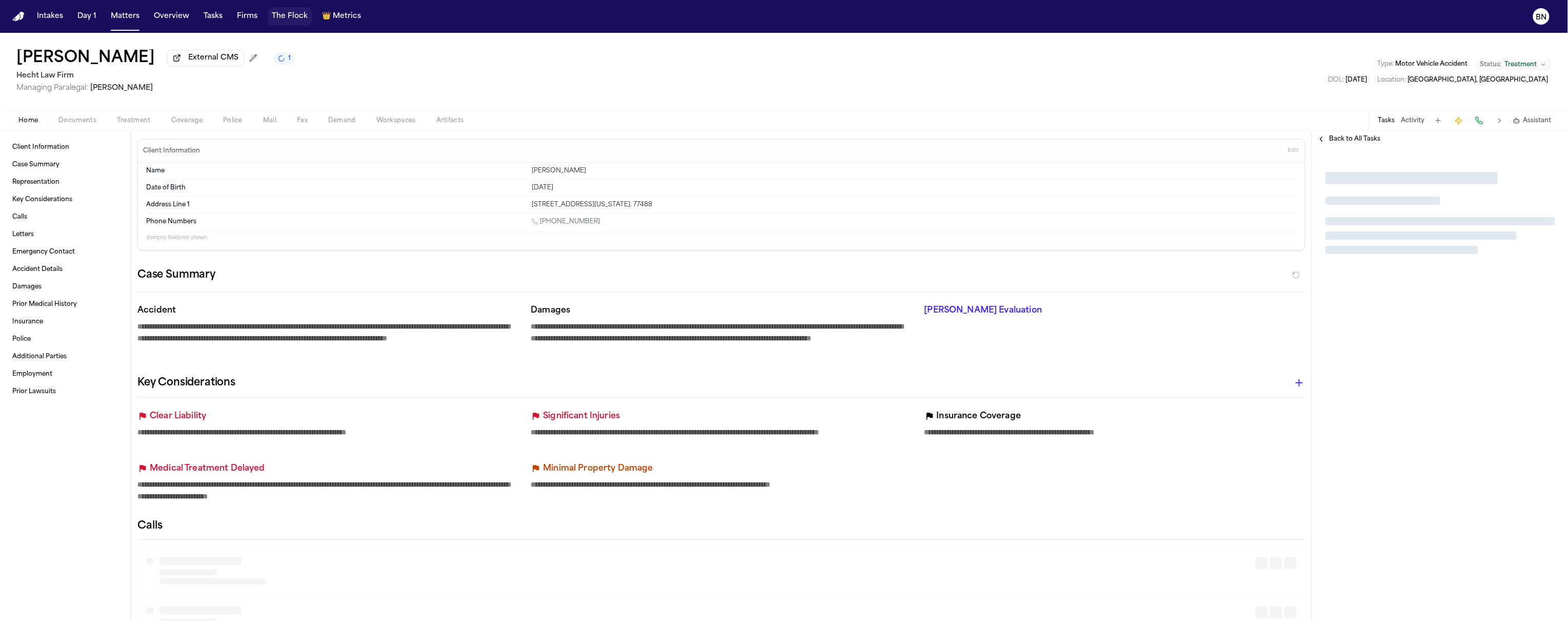
type textarea "*"
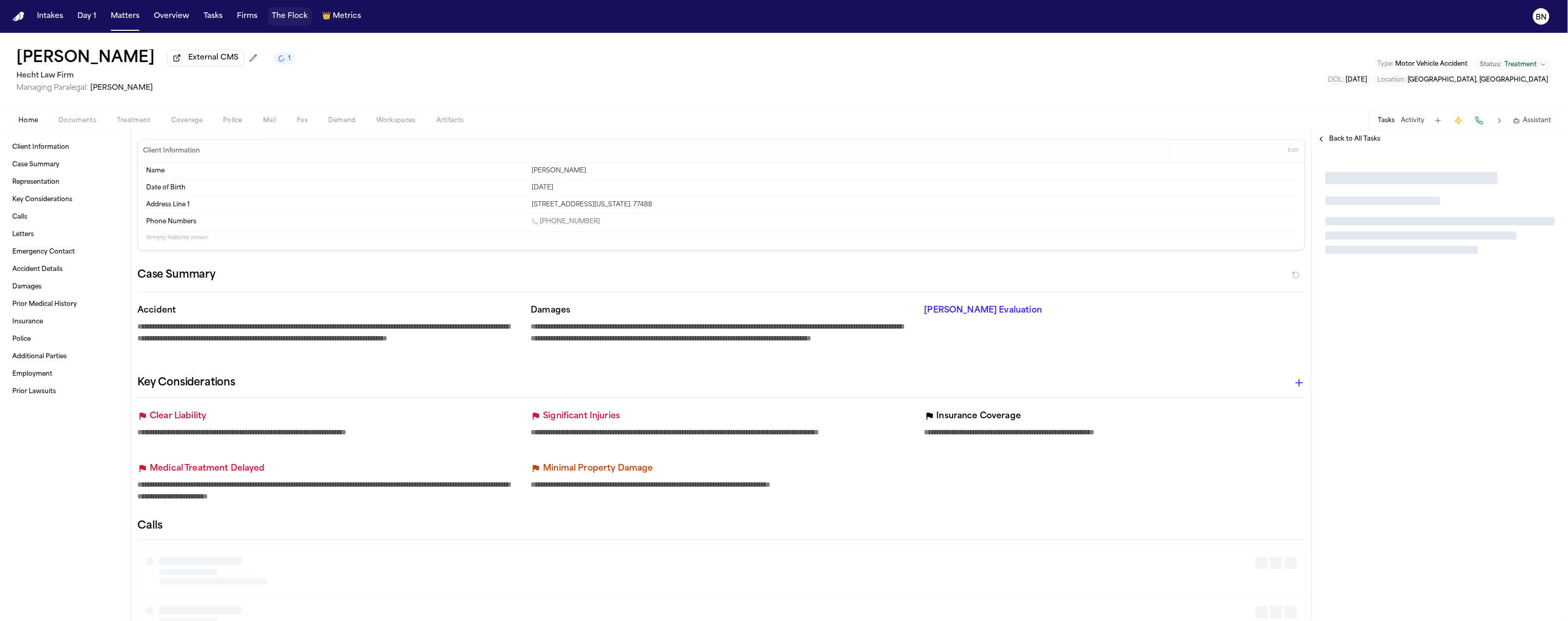
type textarea "*"
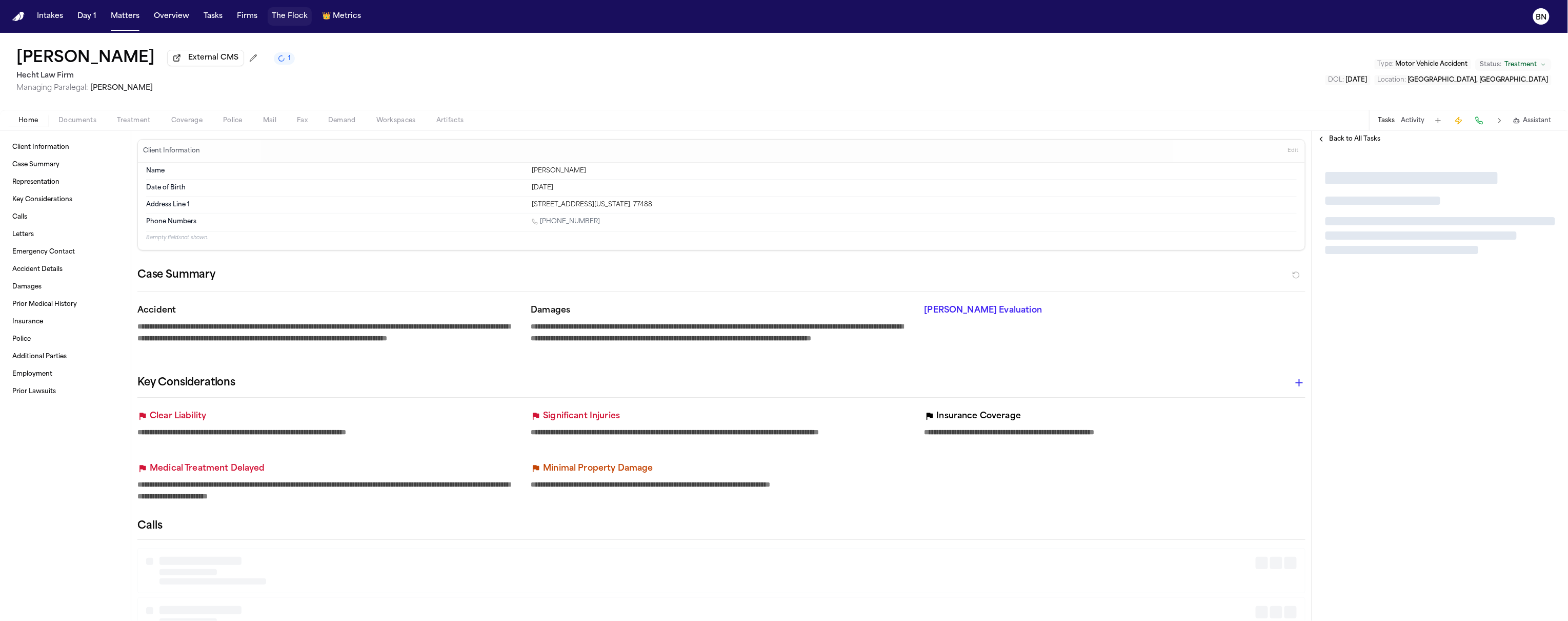
type textarea "*"
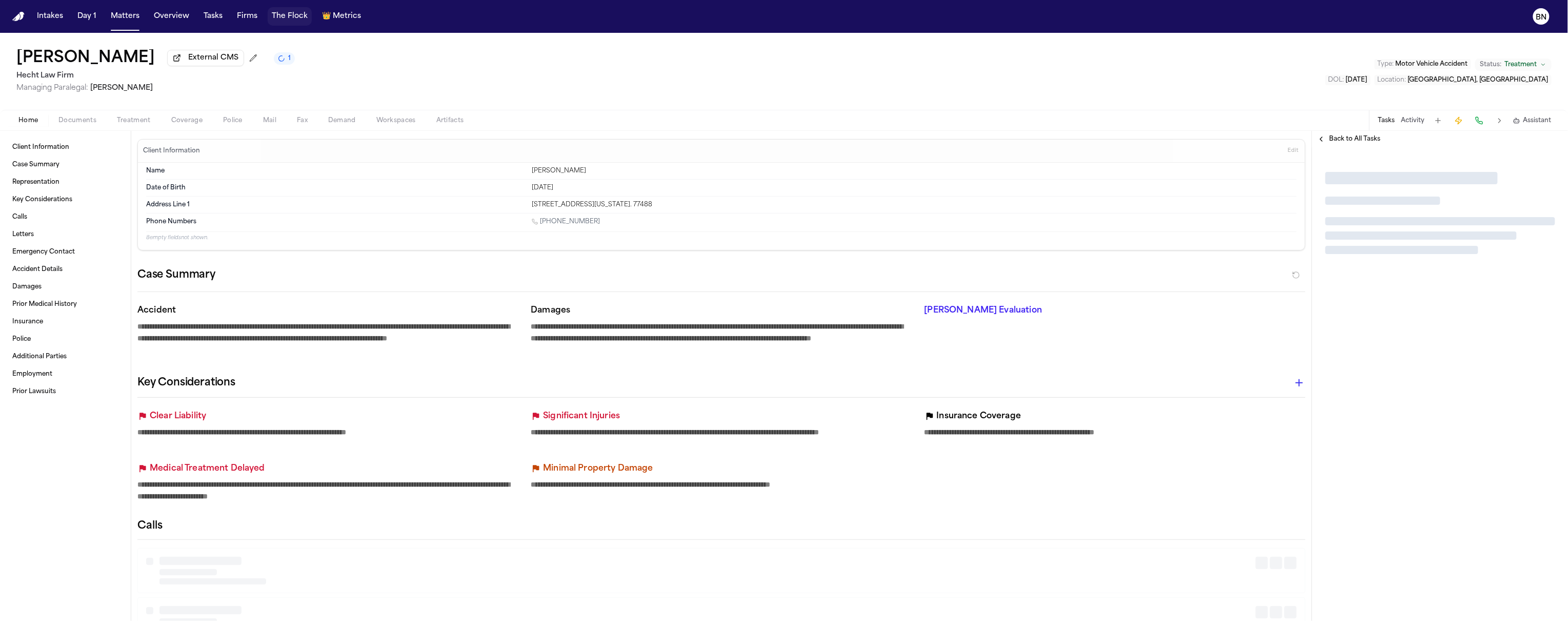
type textarea "*"
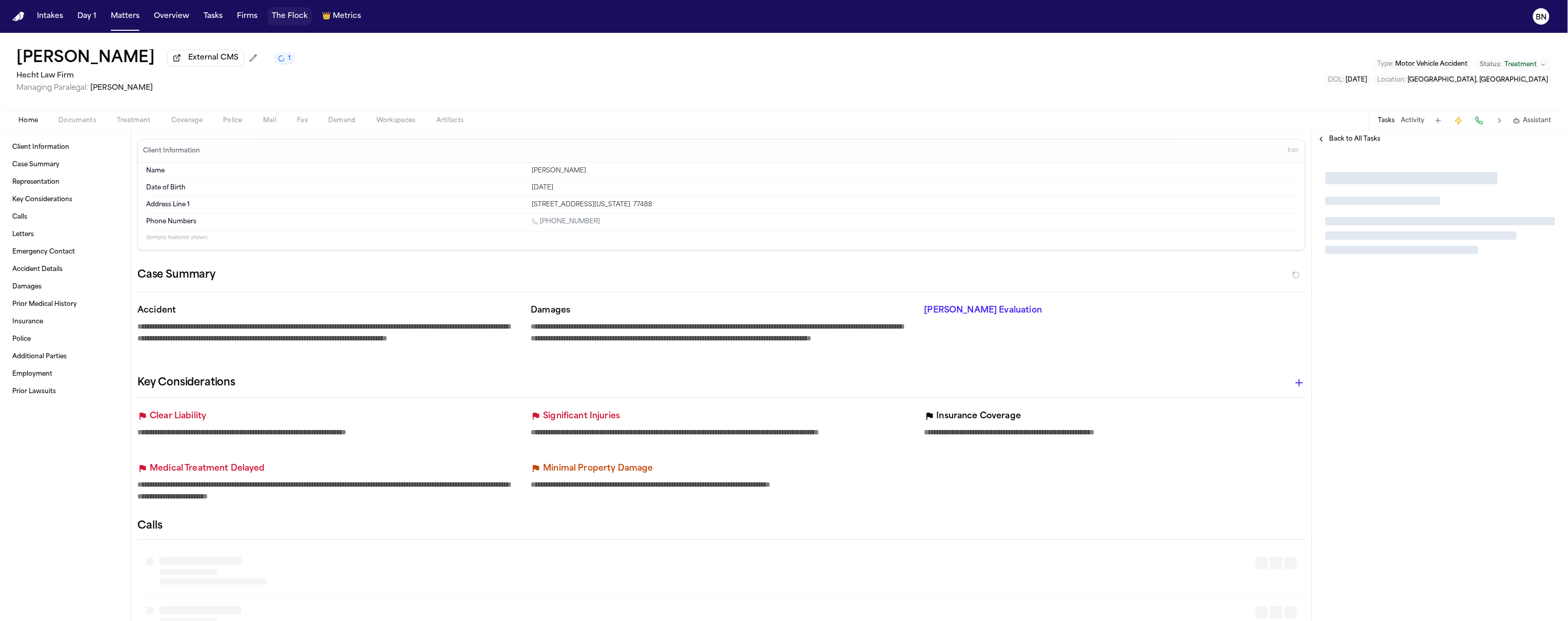
type textarea "*"
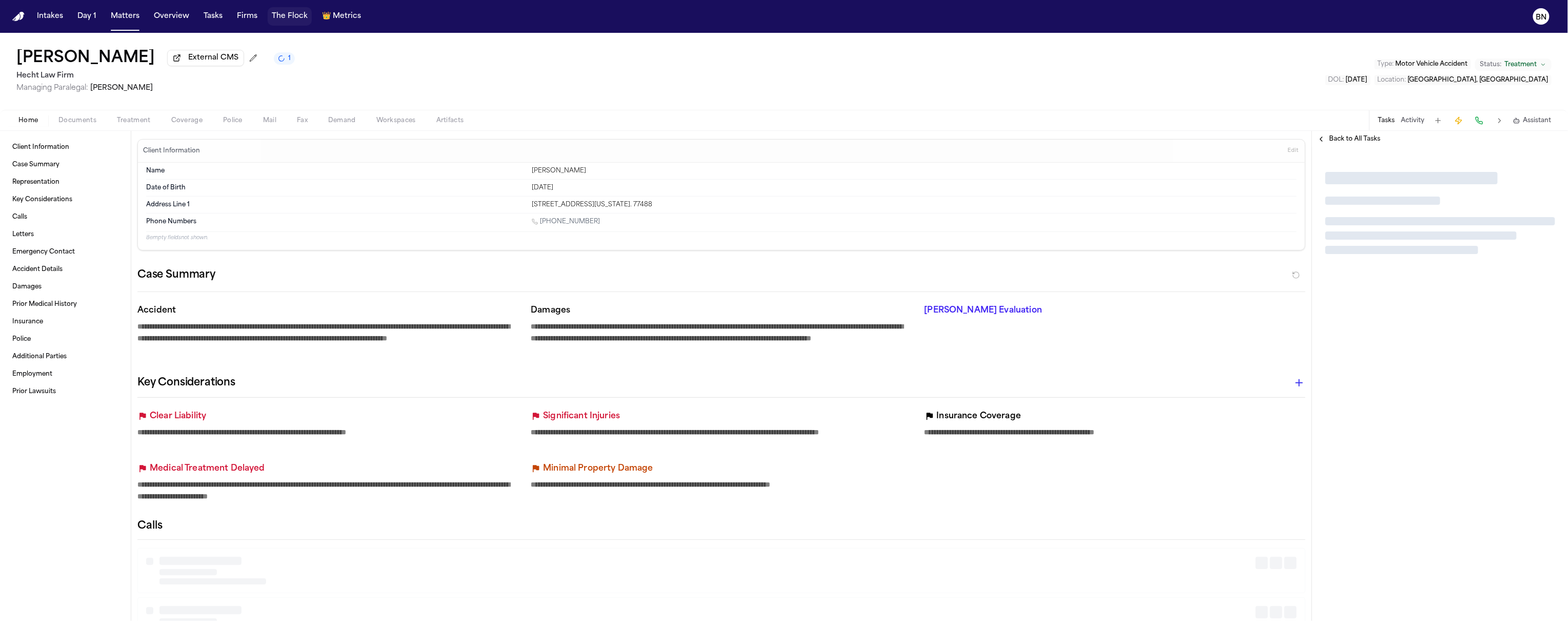
type textarea "*"
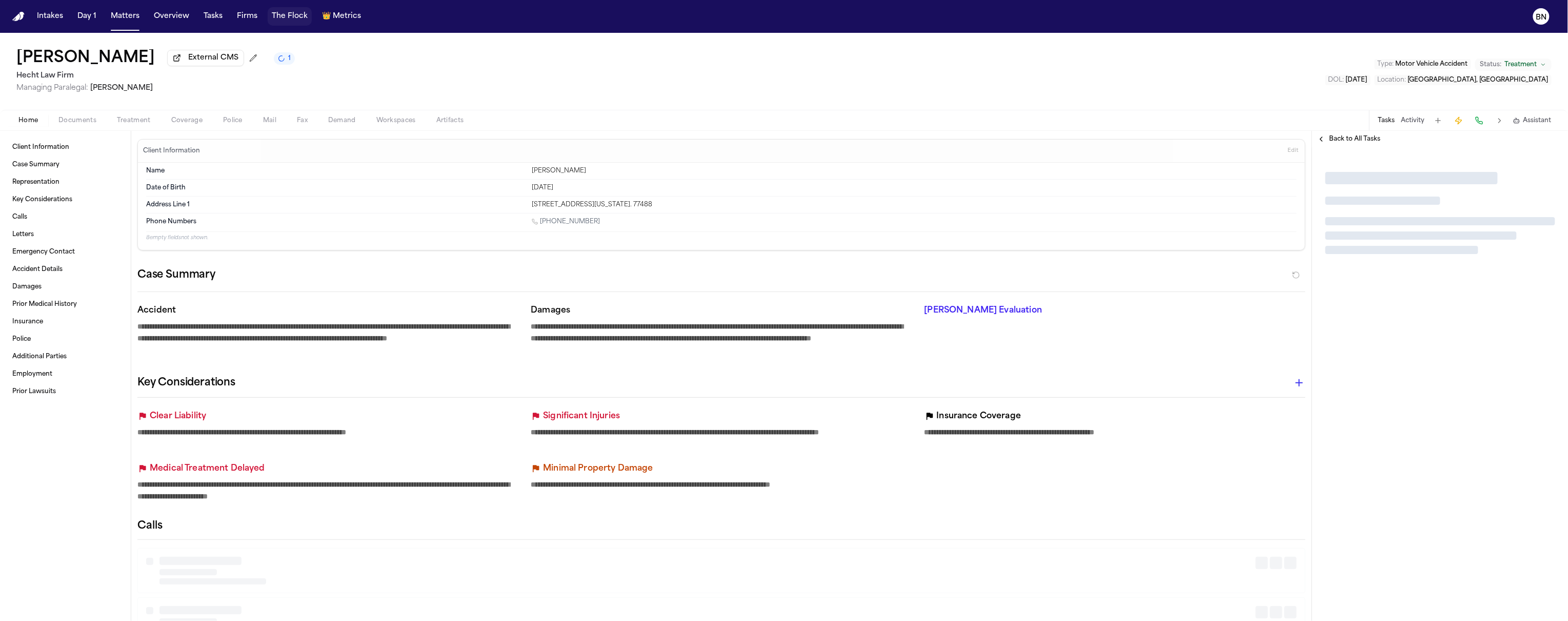
type textarea "*"
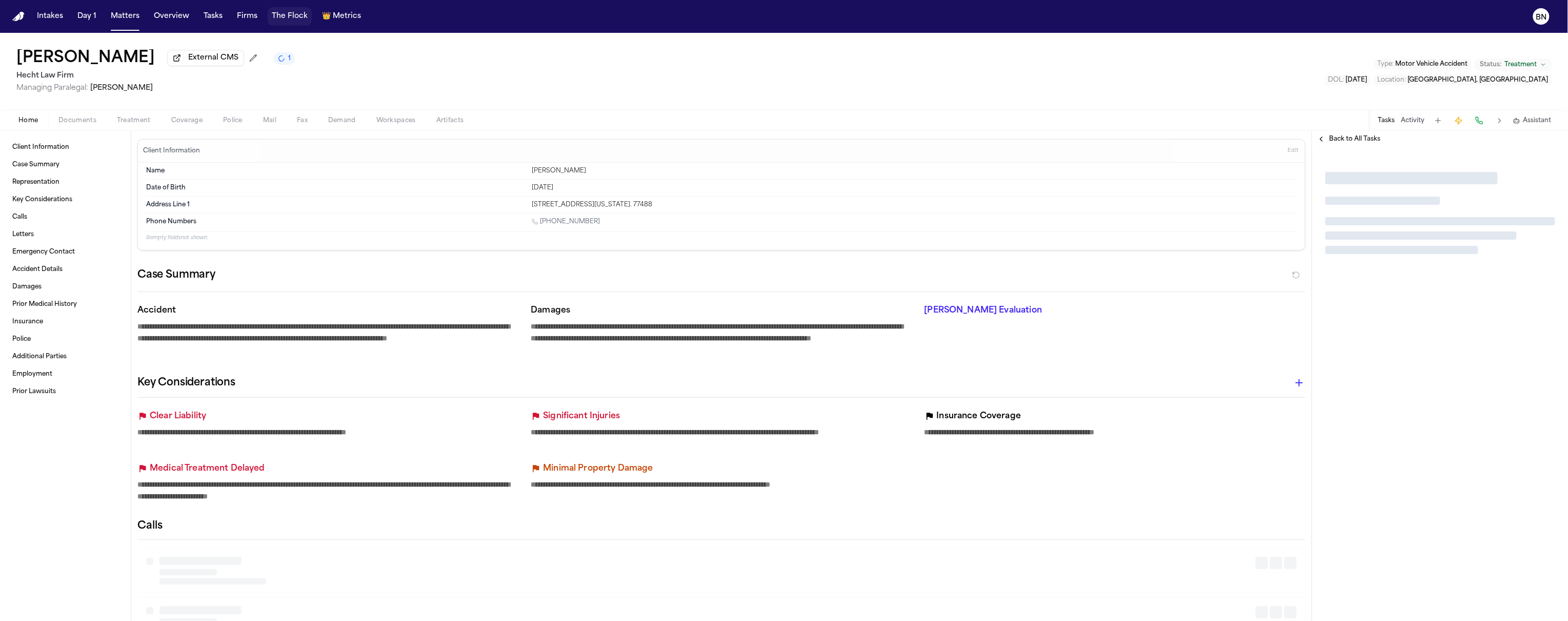
type textarea "*"
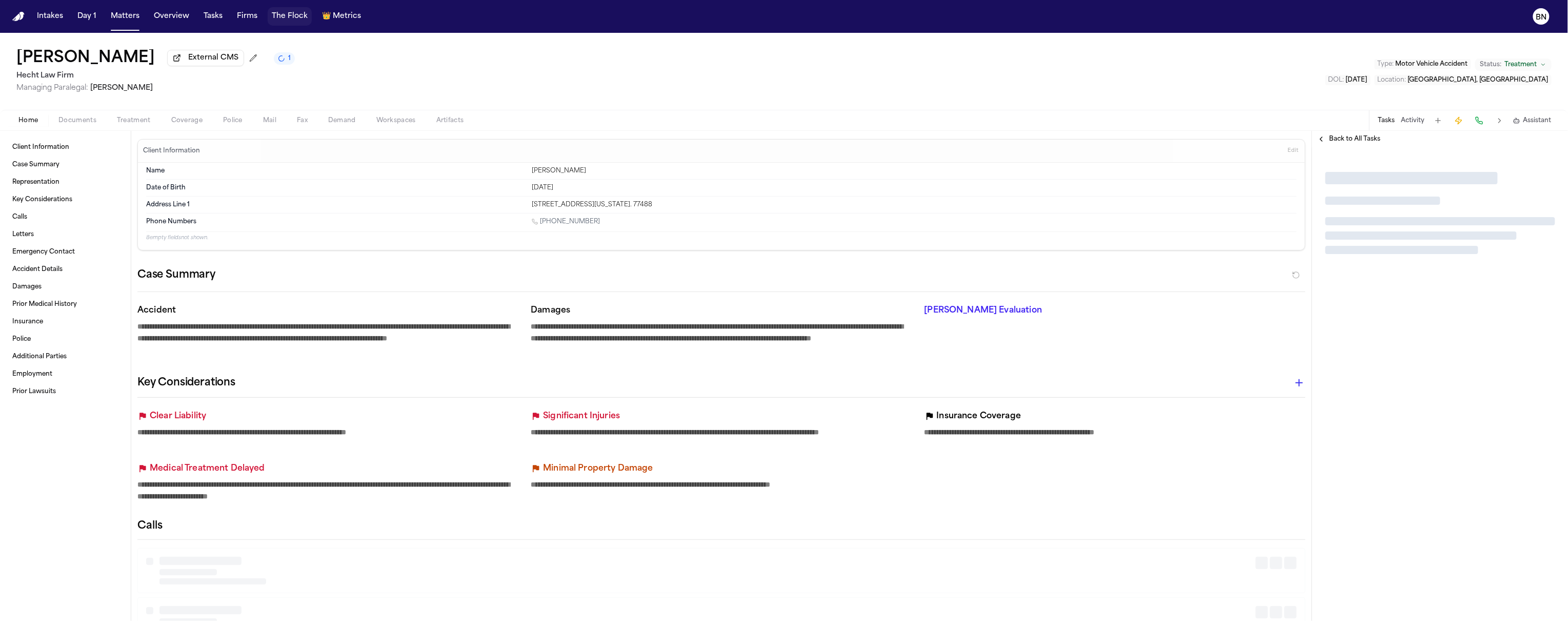
type textarea "*"
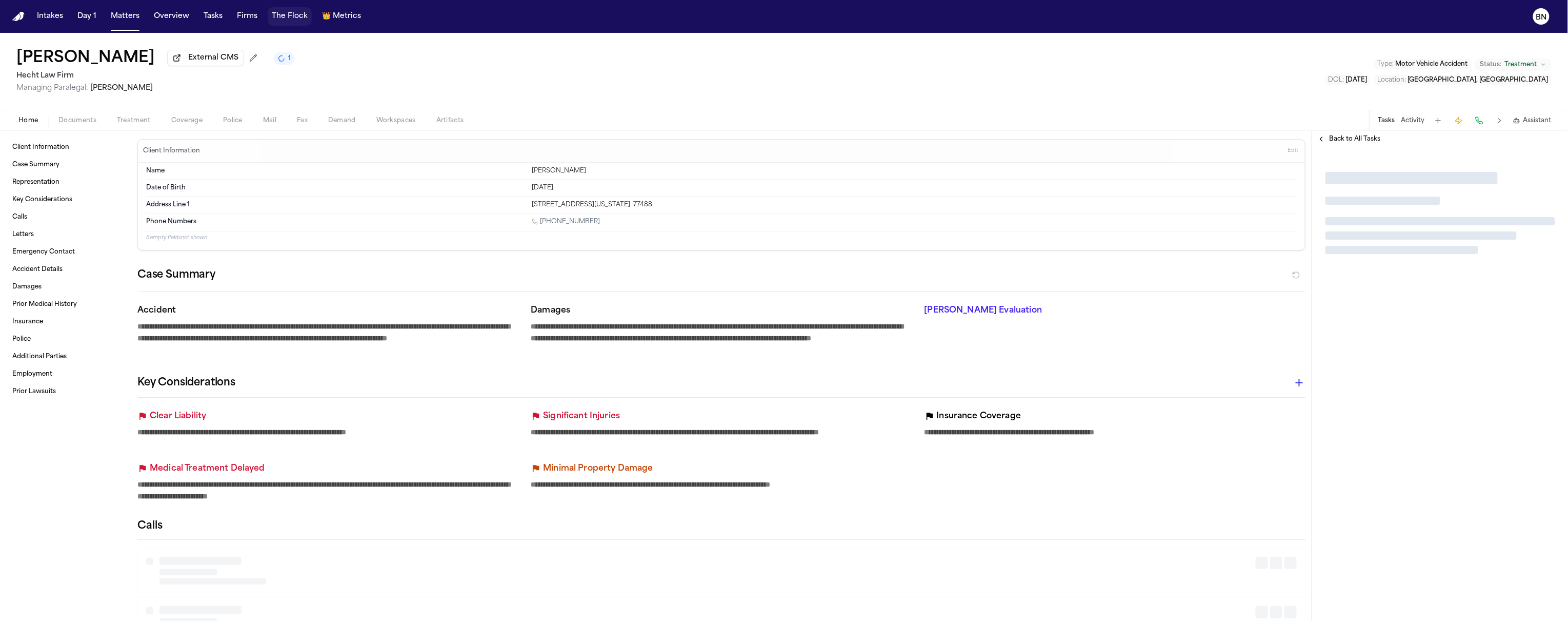
type textarea "*"
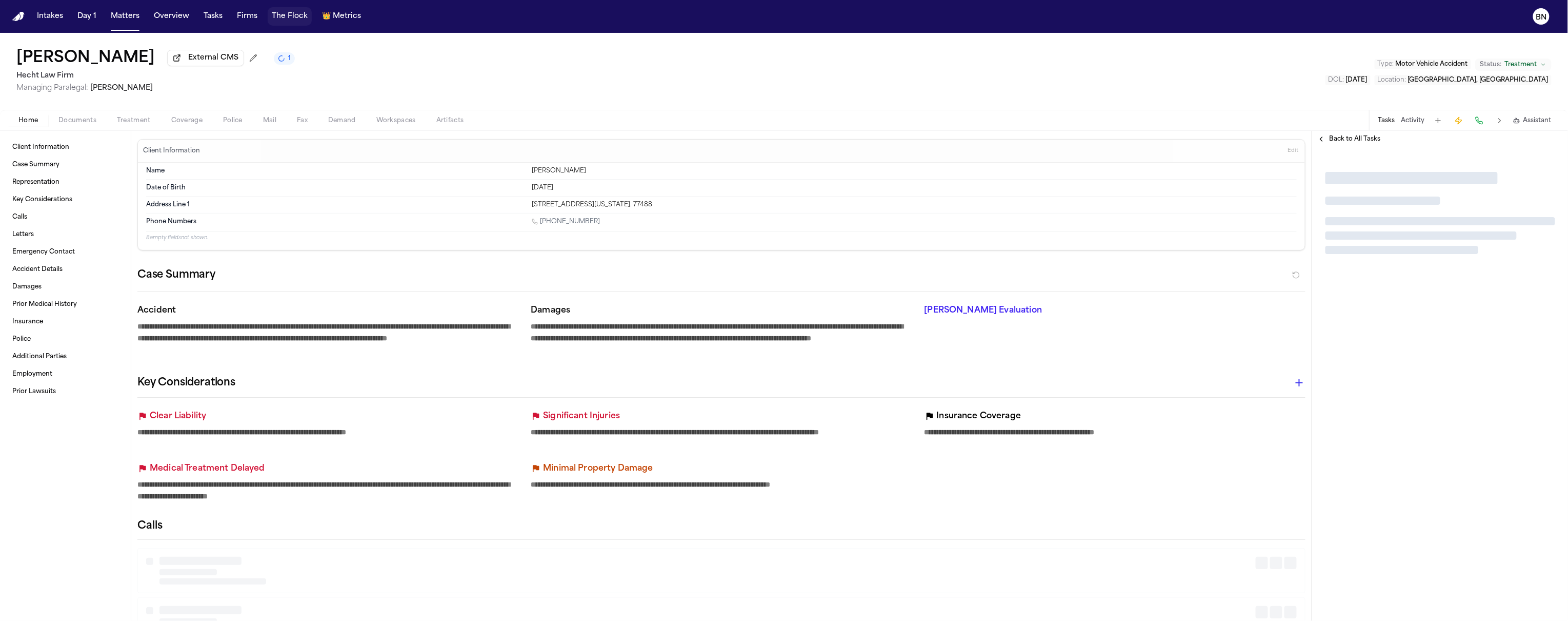
type textarea "*"
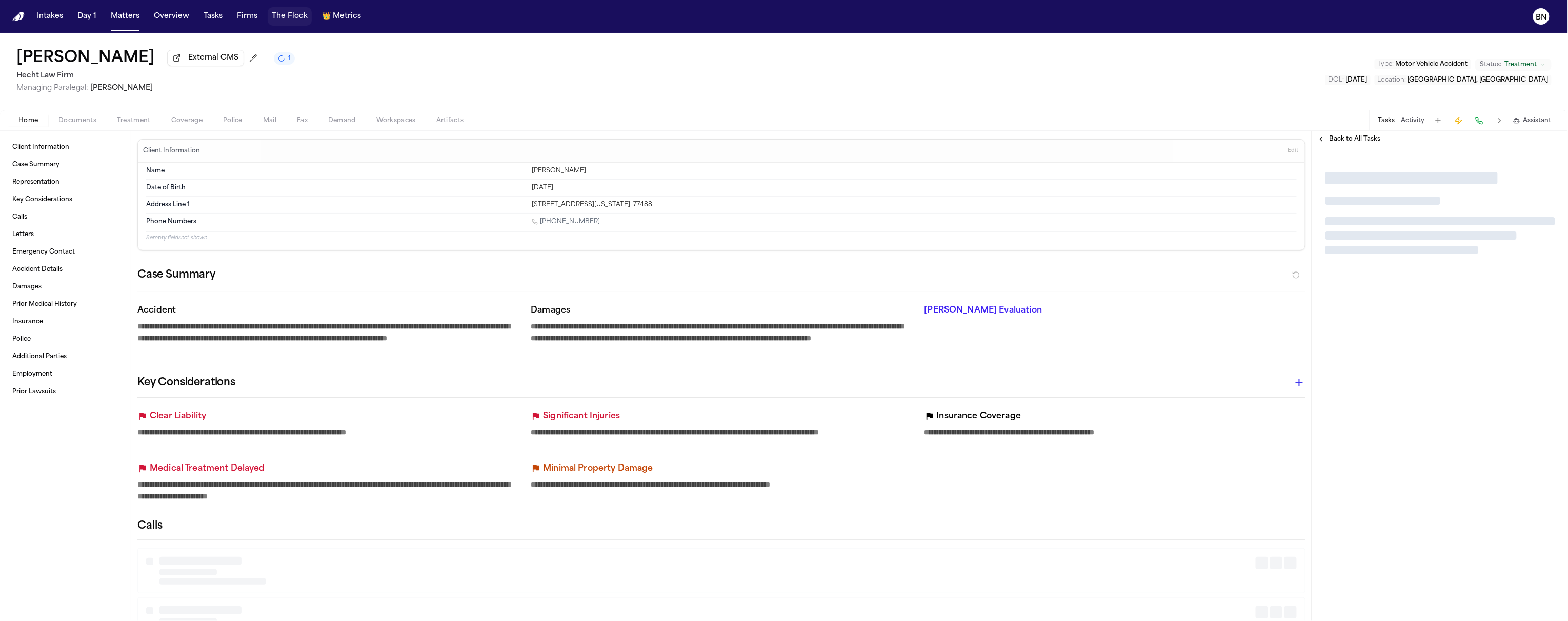
type textarea "*"
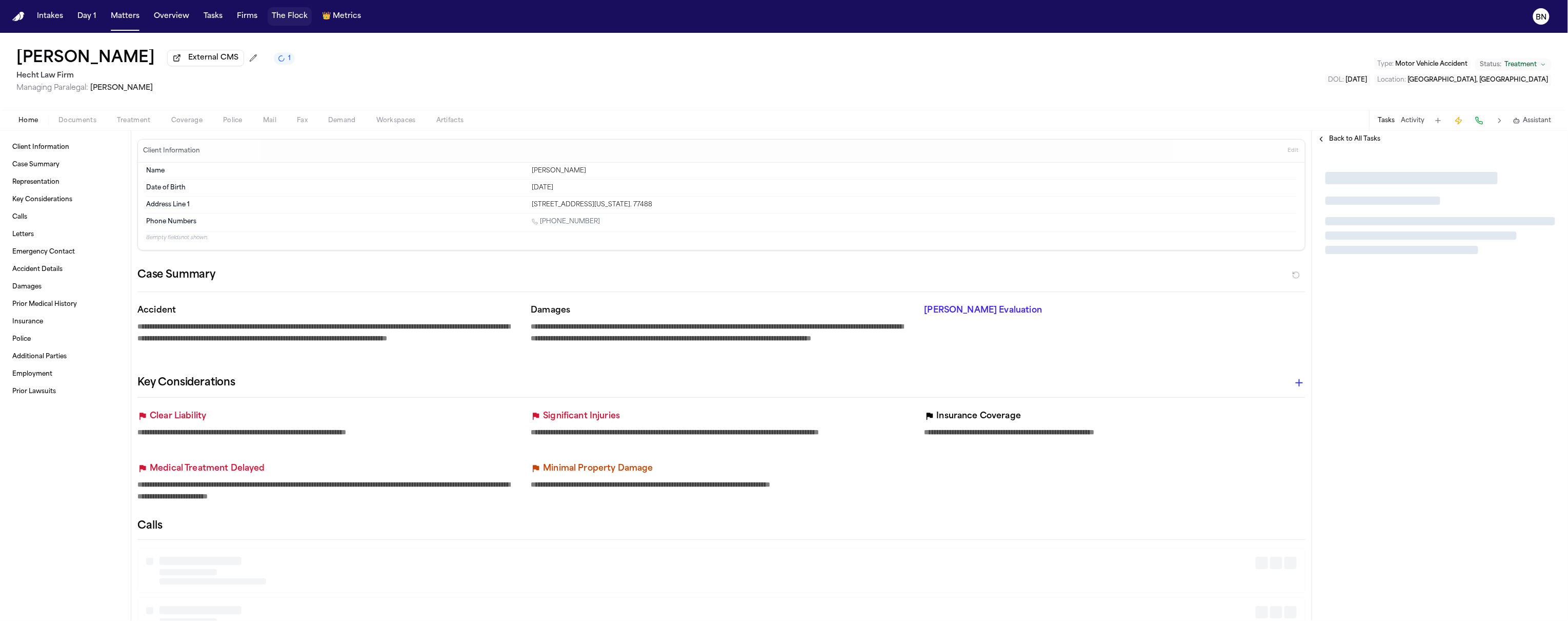
type textarea "*"
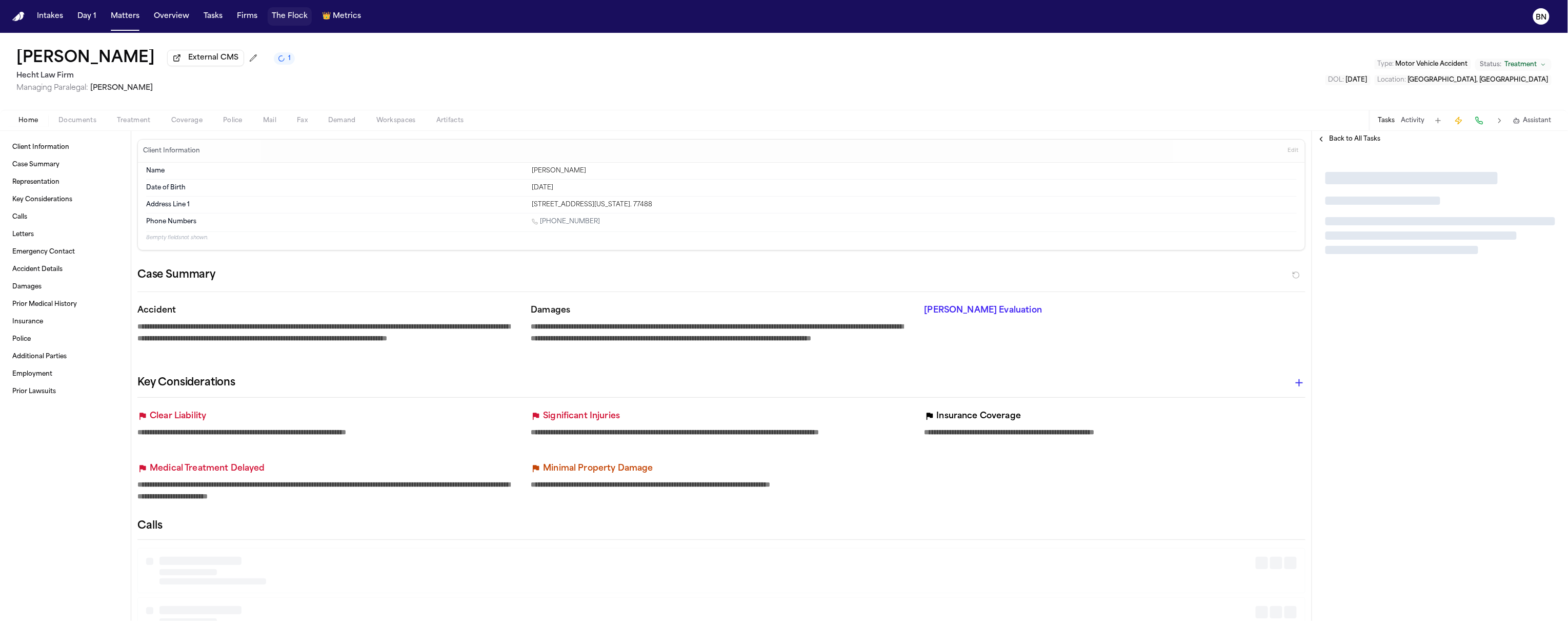
type textarea "*"
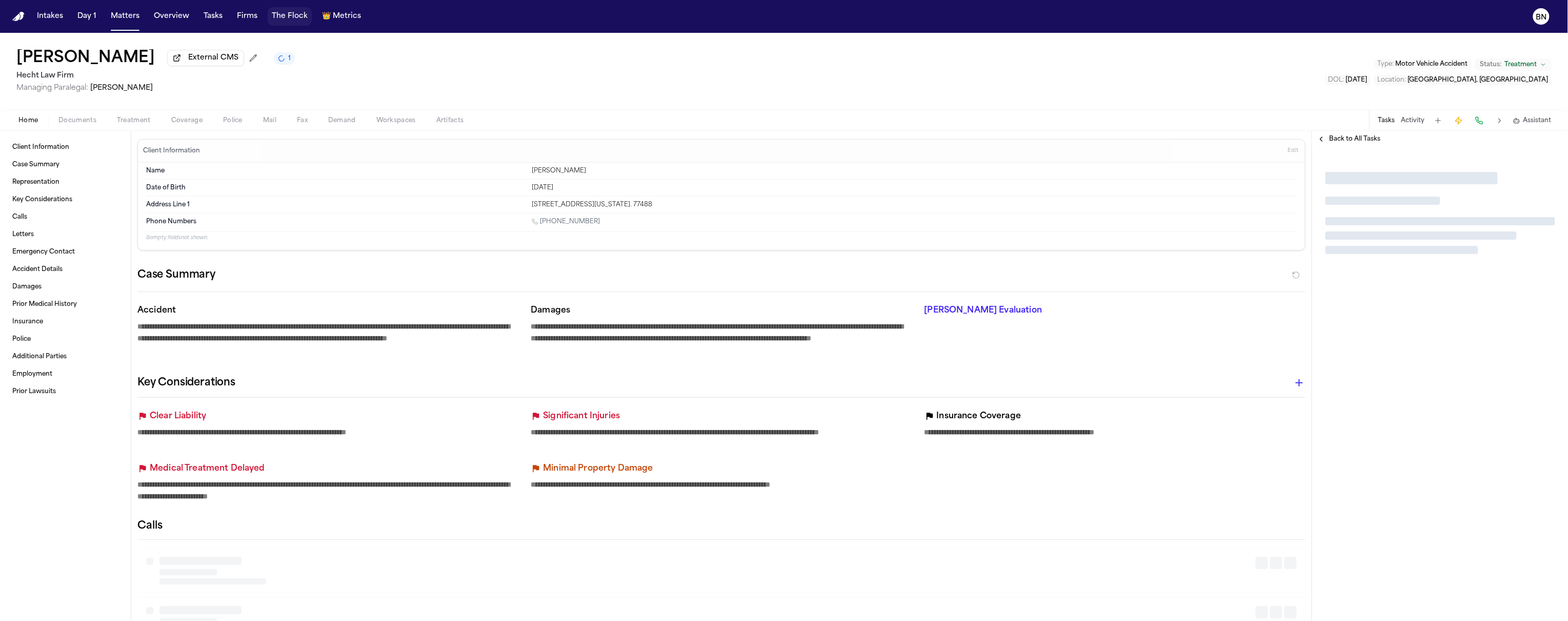
type textarea "*"
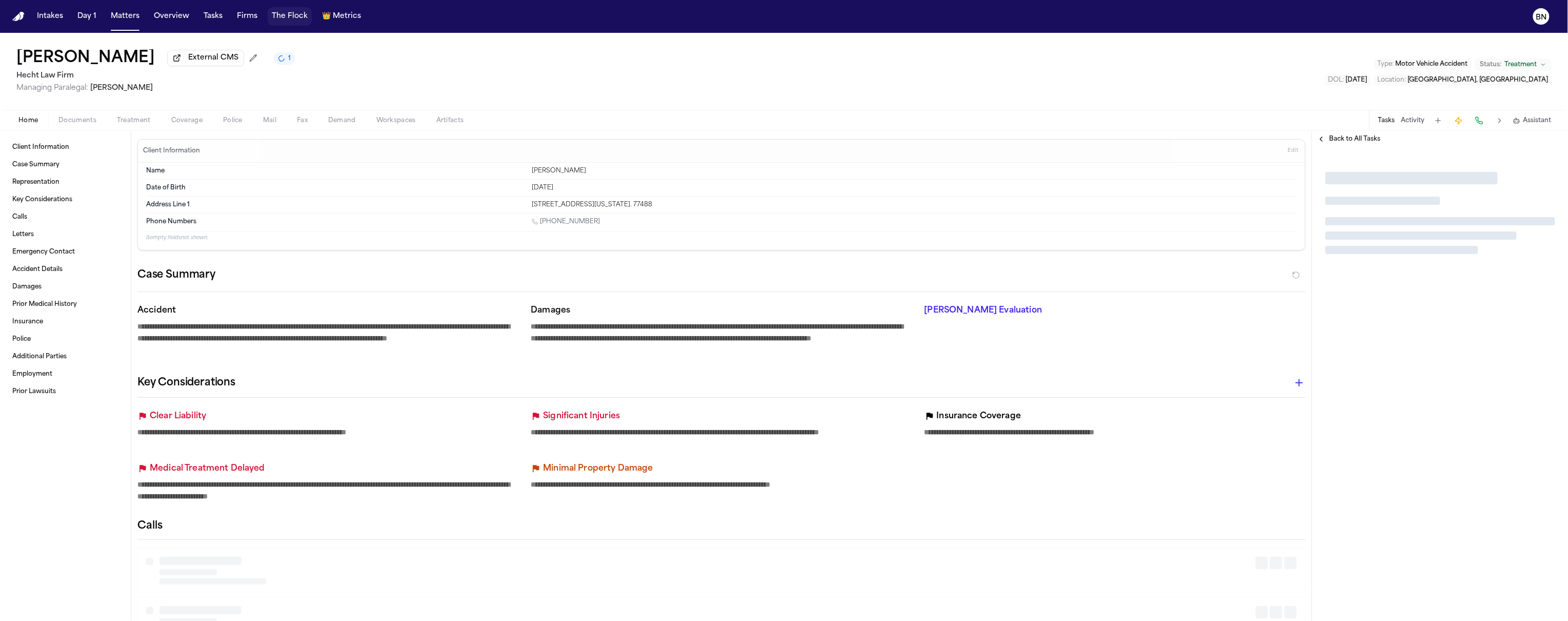
type textarea "*"
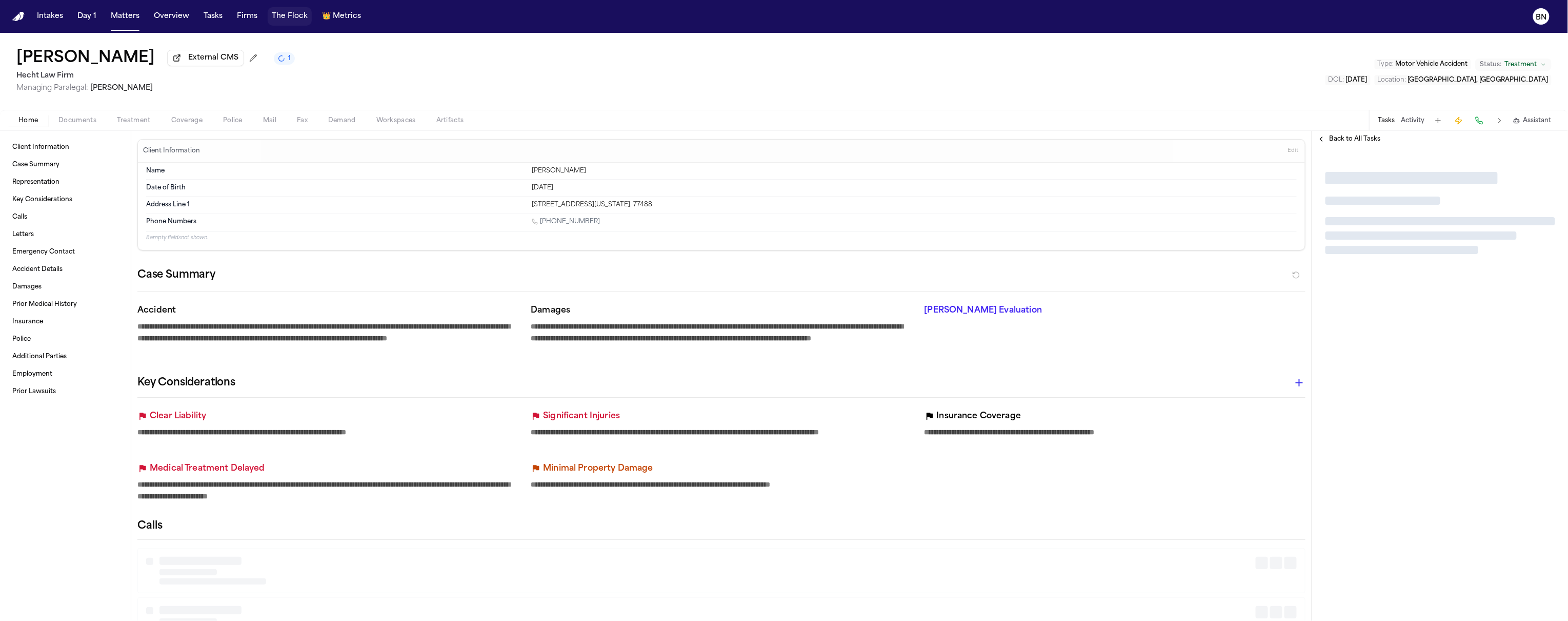
type textarea "*"
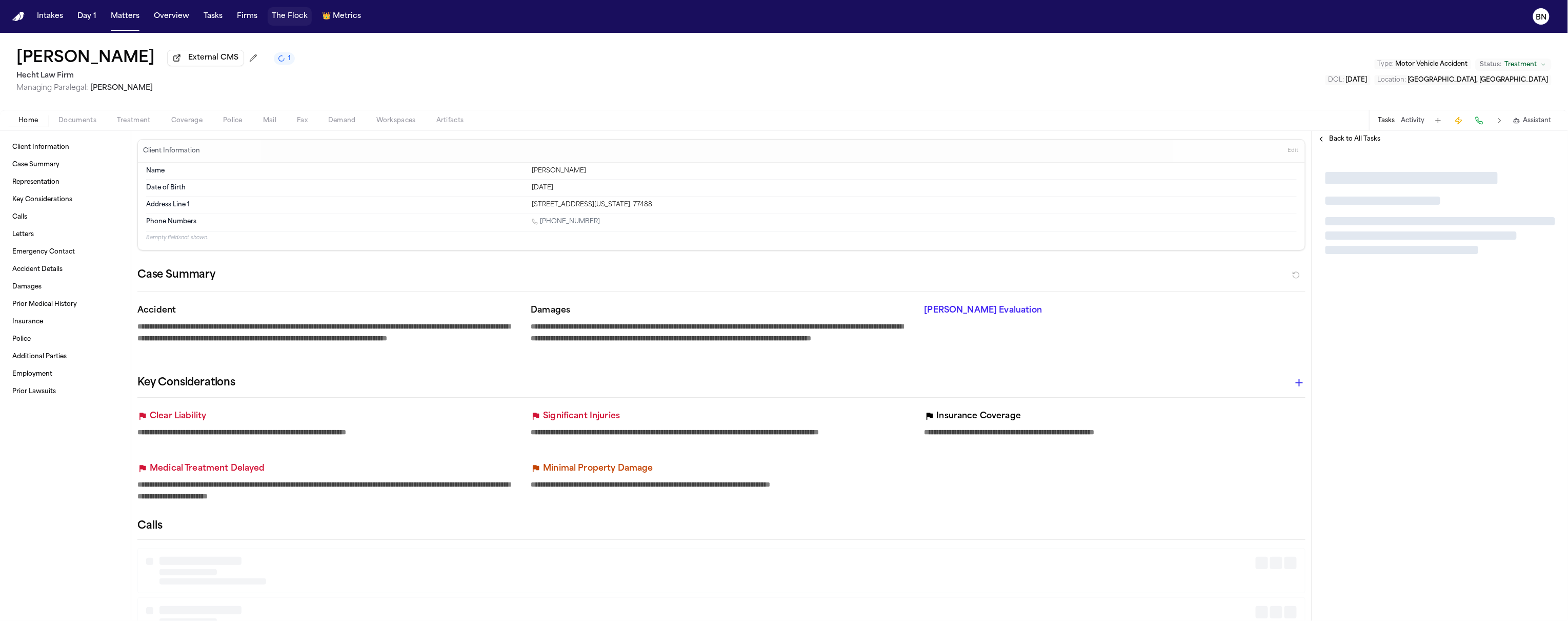
type textarea "*"
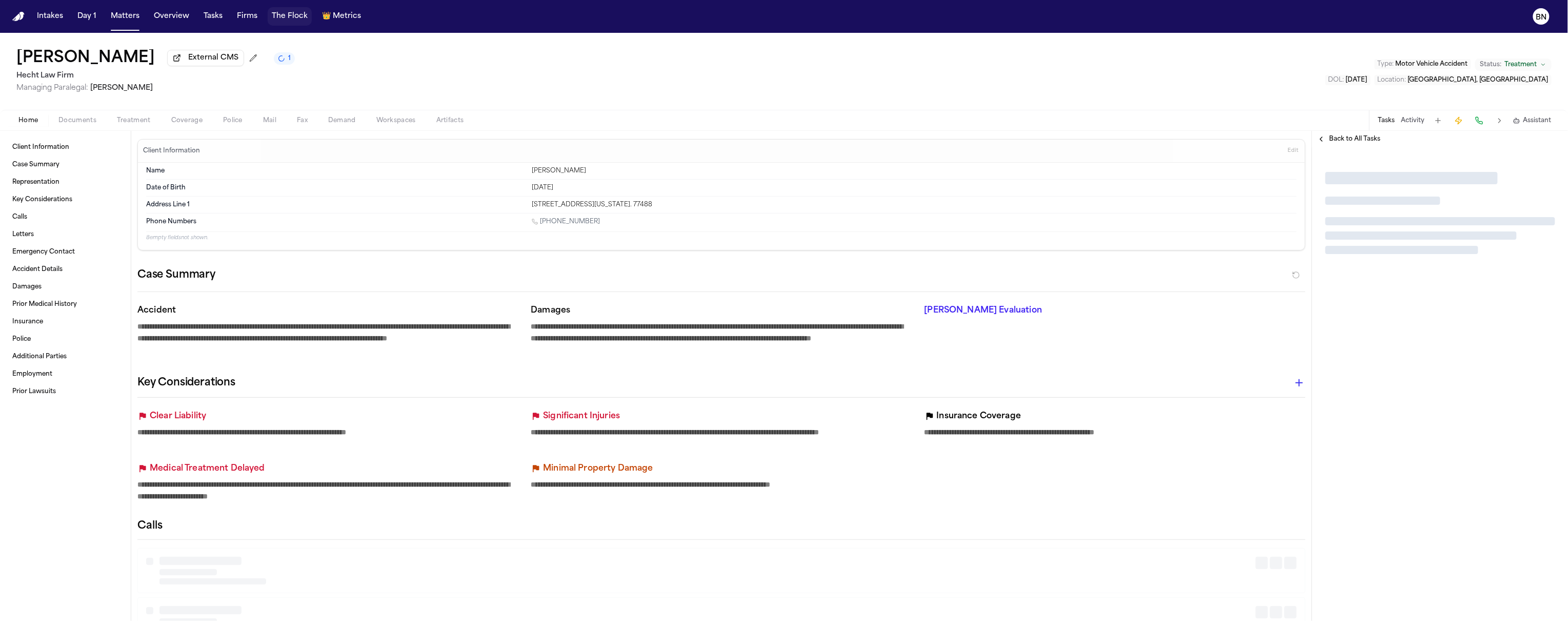
type textarea "*"
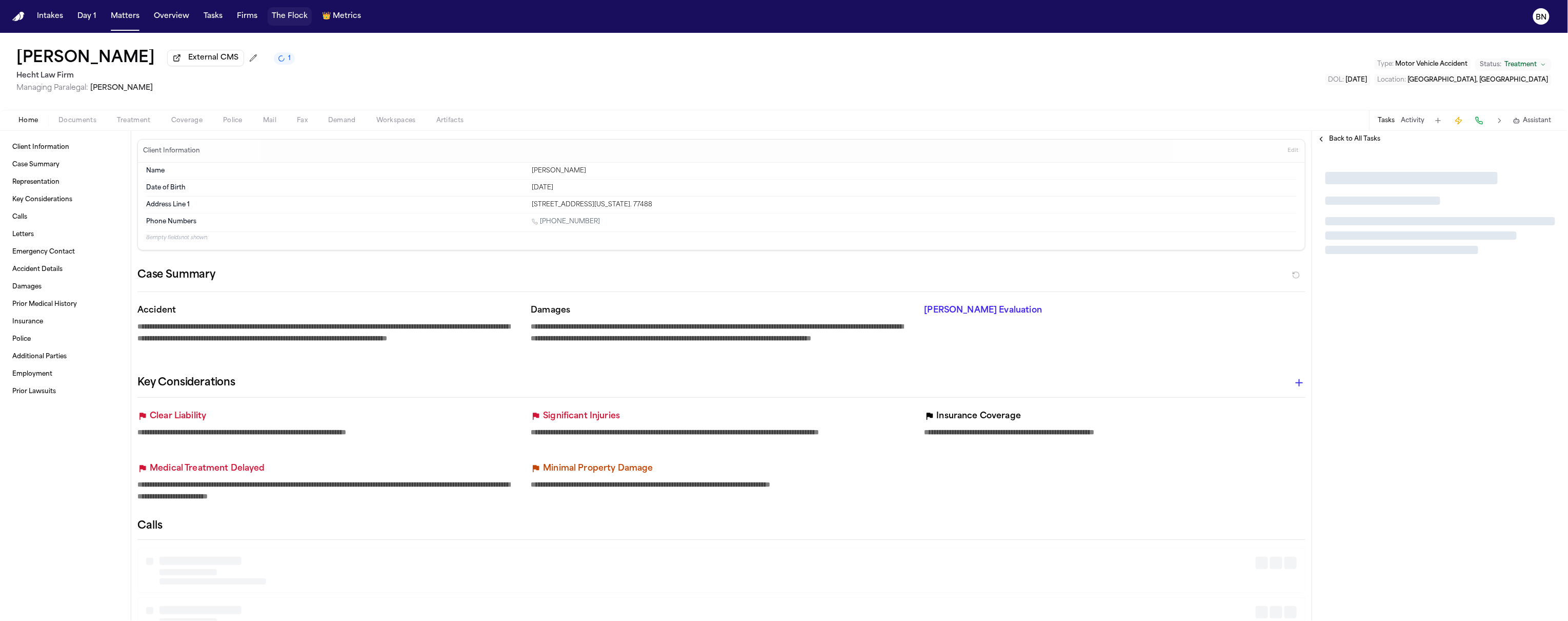
type textarea "*"
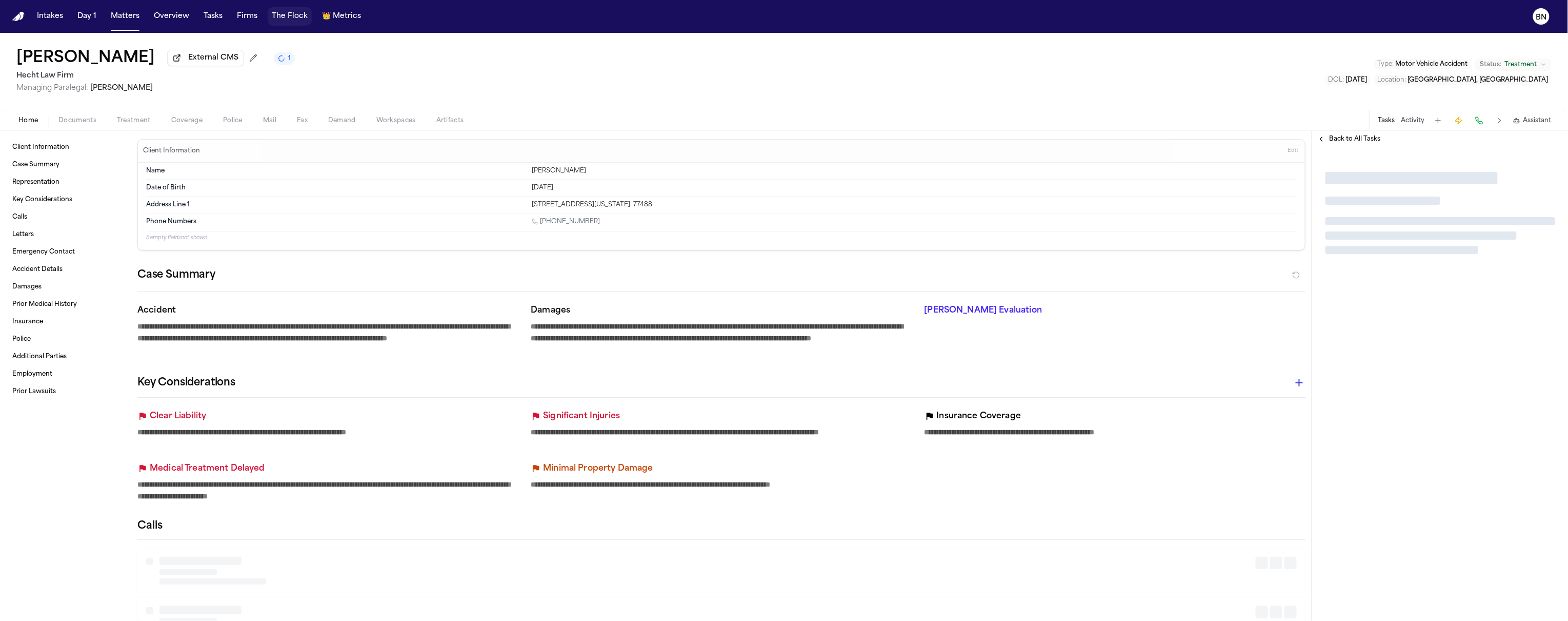
type textarea "*"
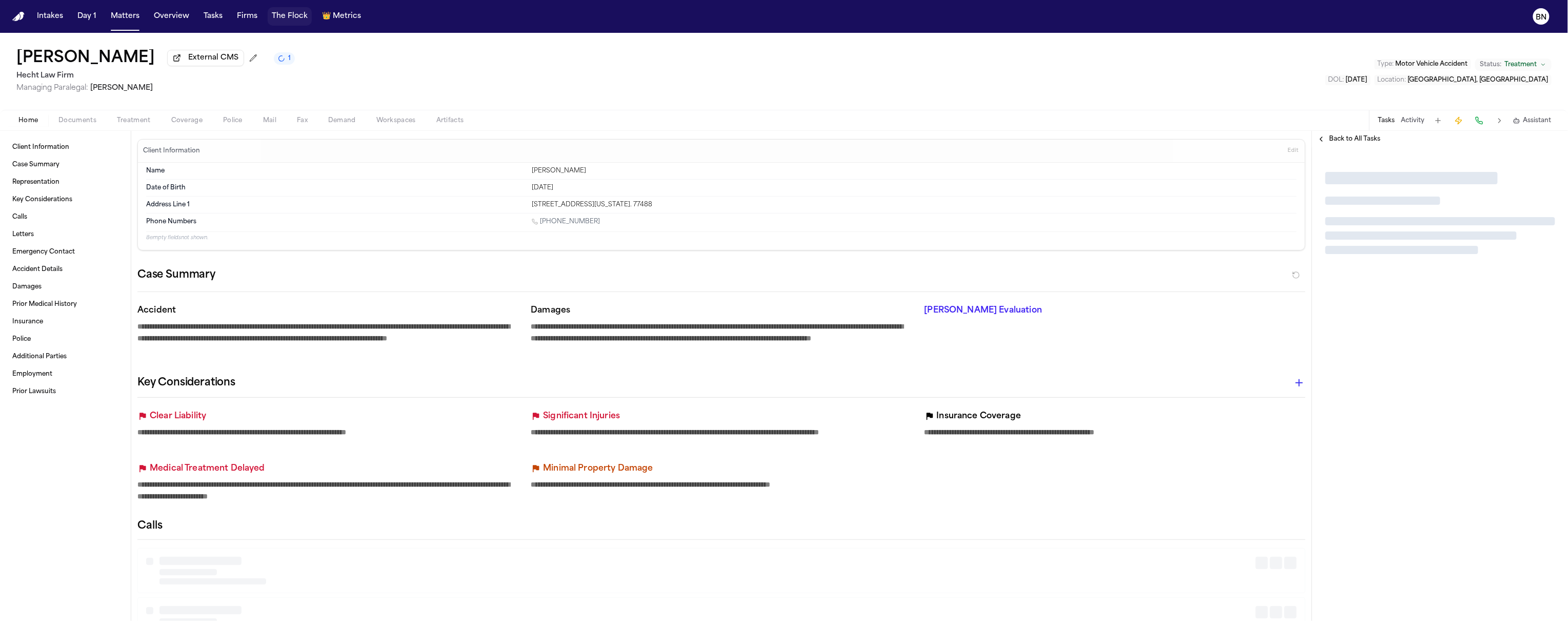
type textarea "*"
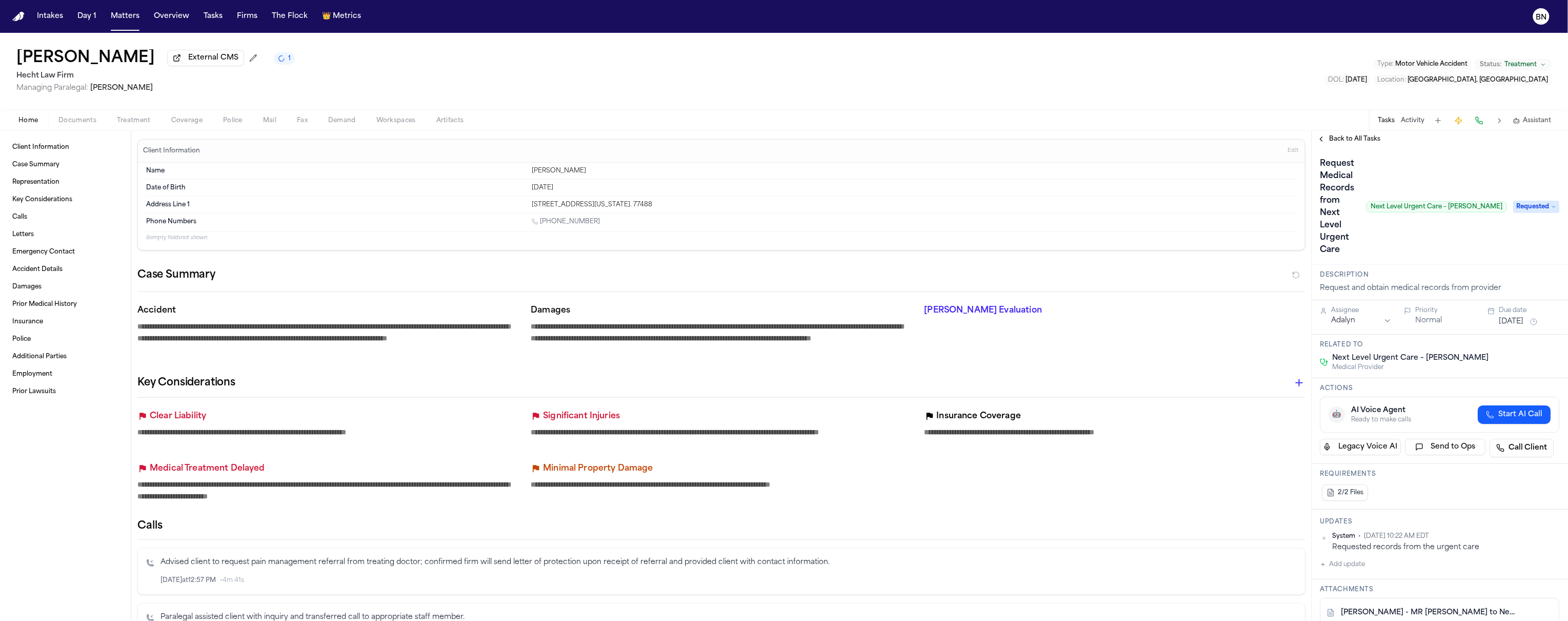
click at [122, 122] on span "Treatment" at bounding box center [133, 120] width 34 height 8
